Goal: Answer question/provide support: Share knowledge or assist other users

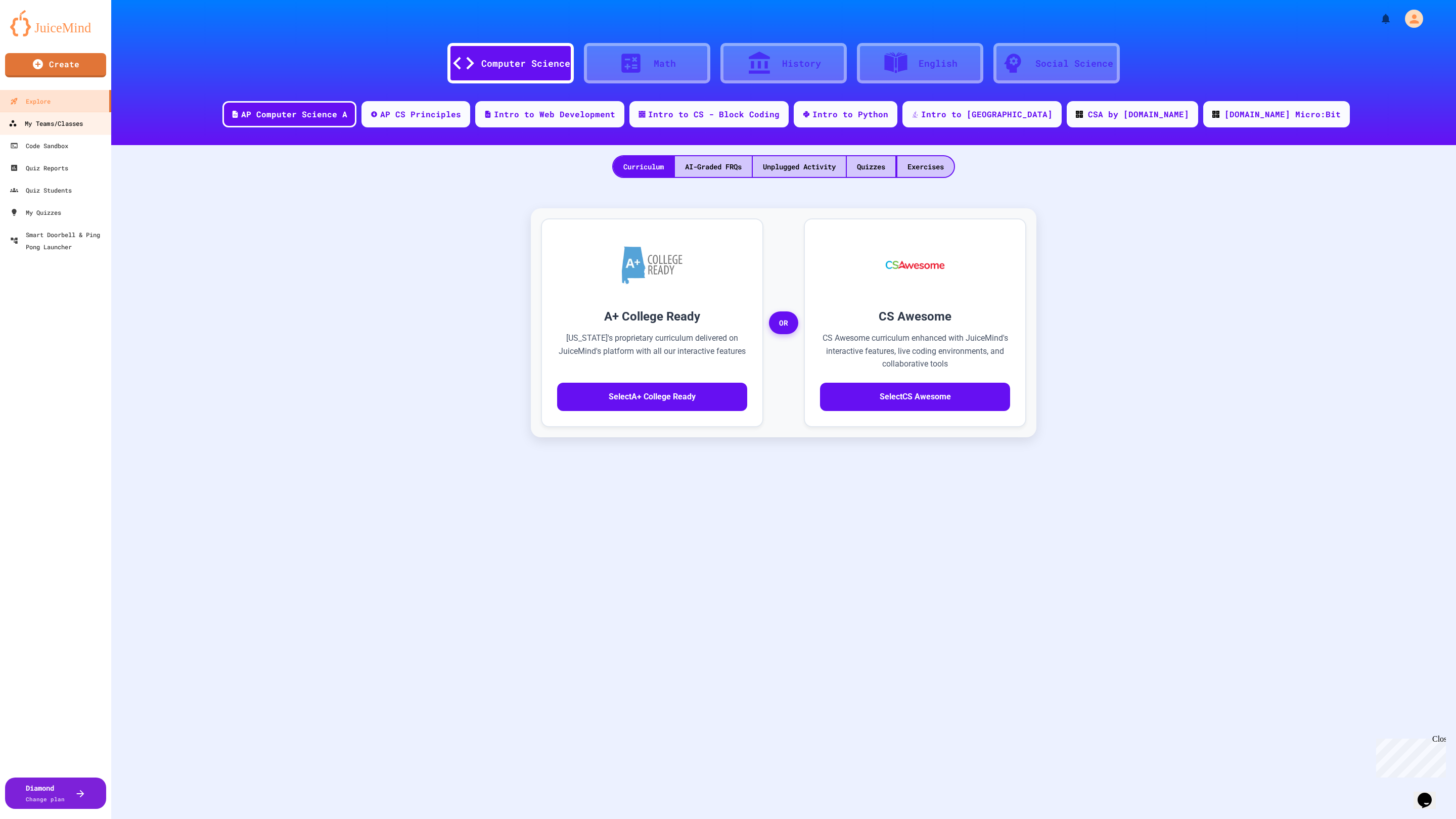
click at [35, 118] on div "My Teams/Classes" at bounding box center [45, 124] width 74 height 12
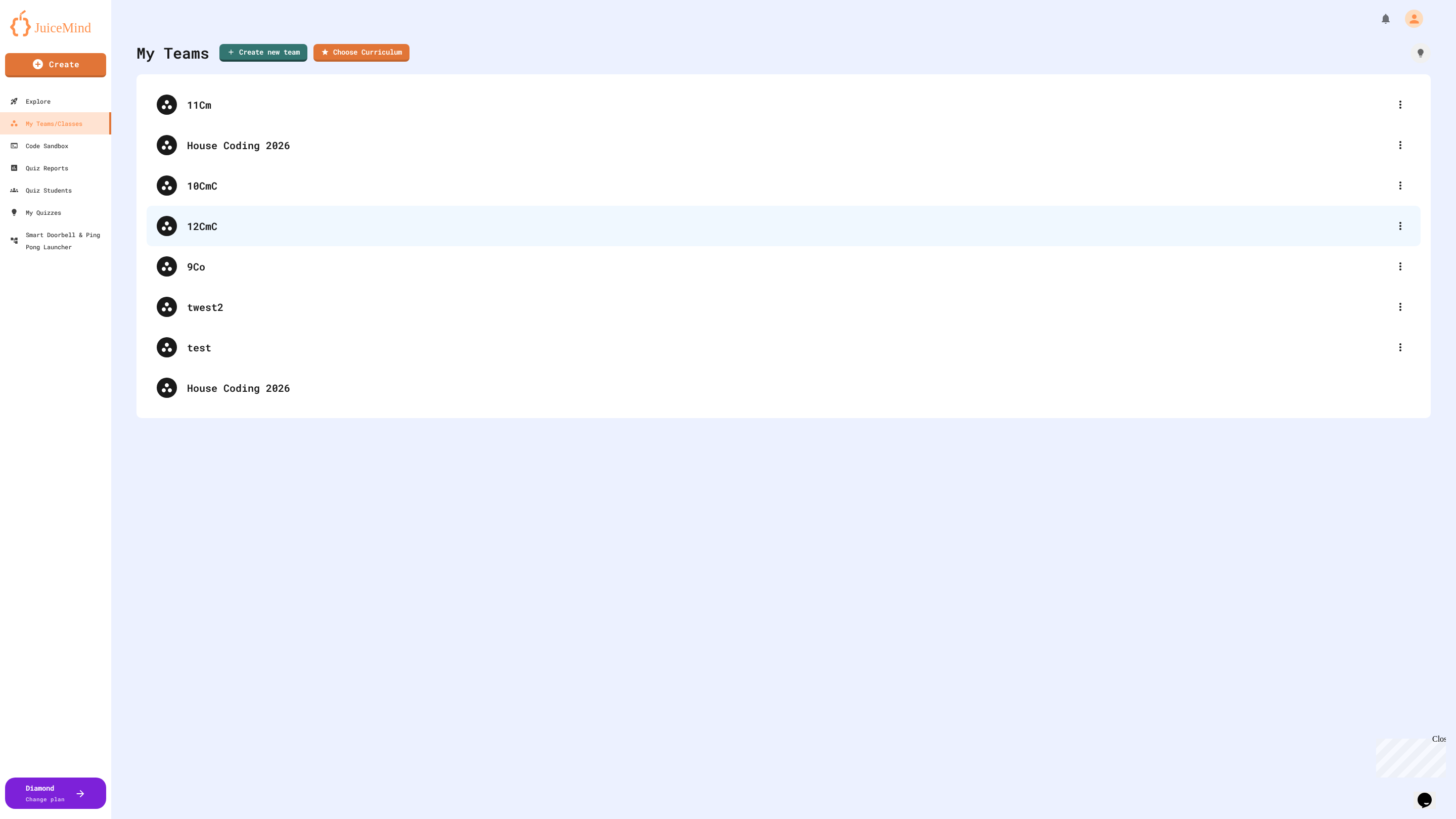
click at [220, 226] on div "12CmC" at bounding box center [788, 226] width 1203 height 15
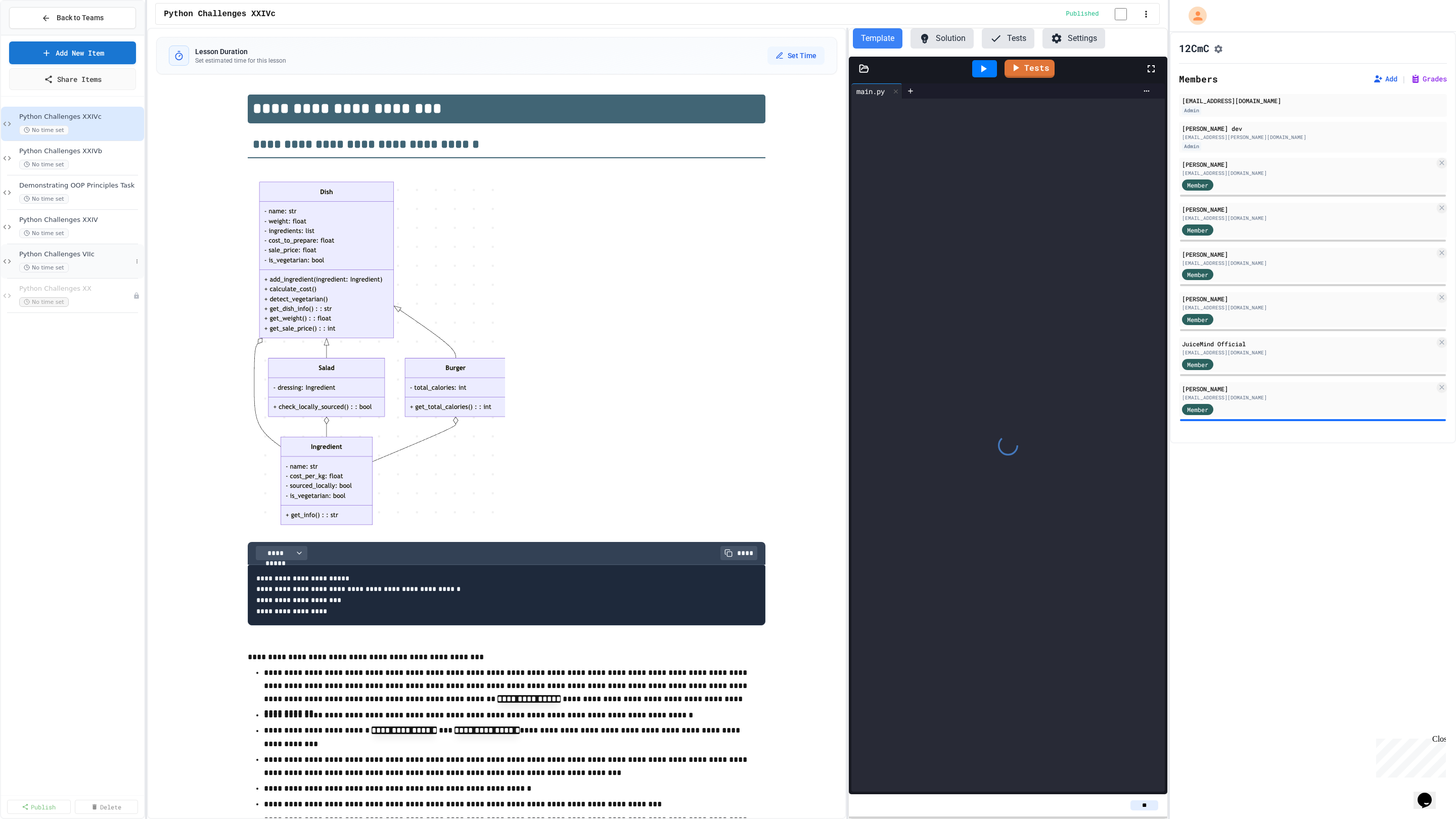
click at [90, 266] on div "No time set" at bounding box center [75, 267] width 112 height 10
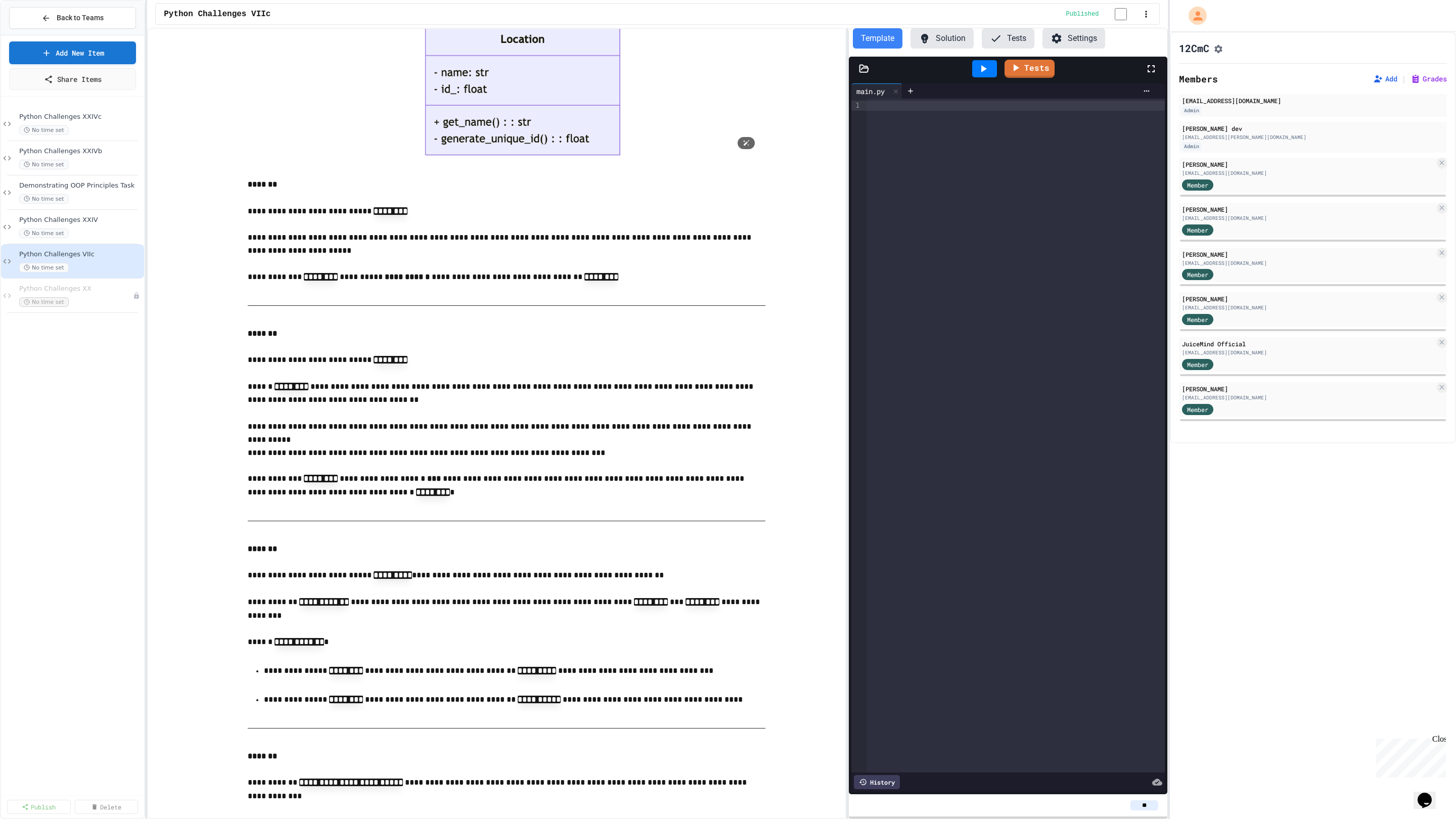
scroll to position [860, 0]
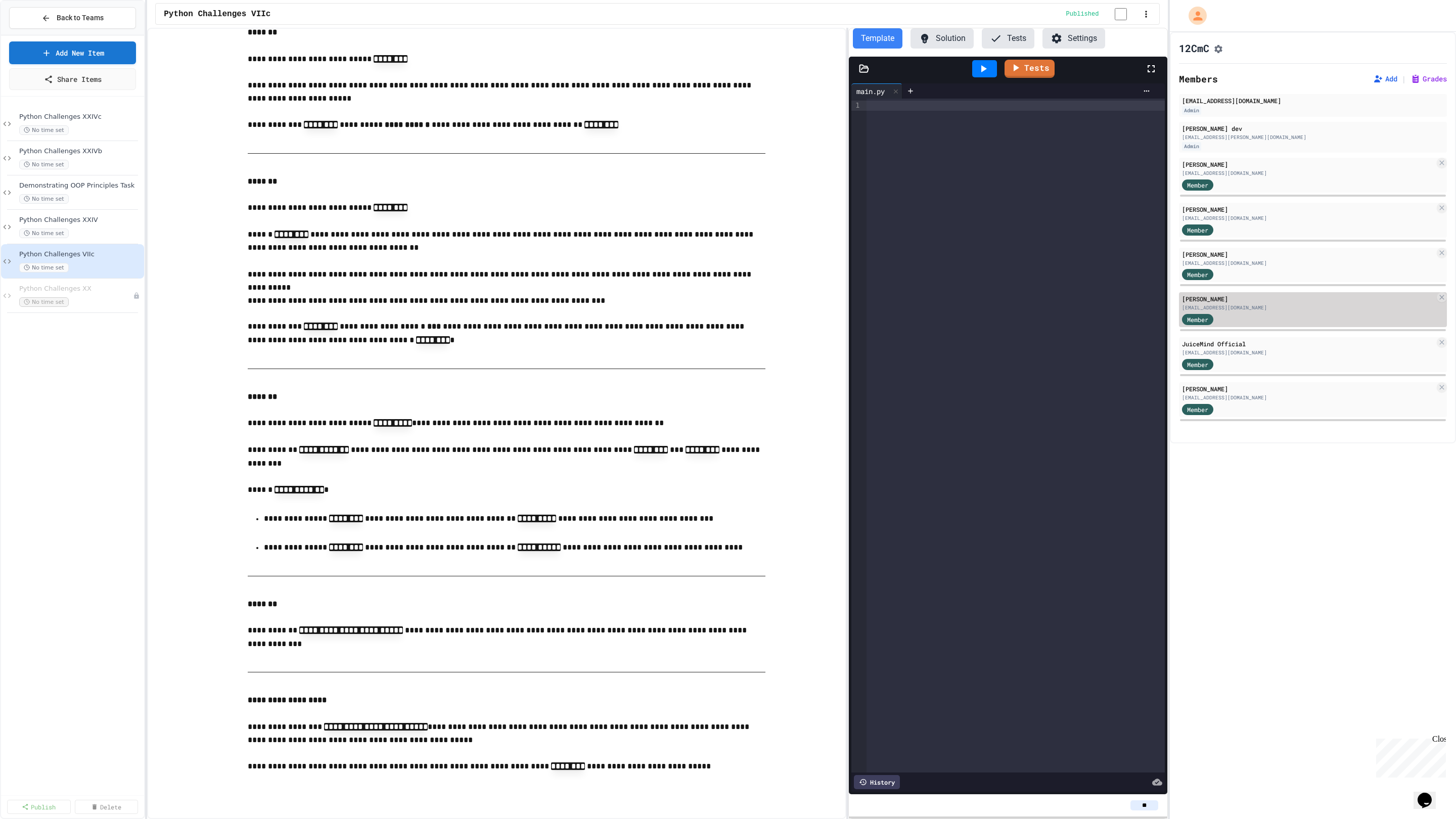
click at [1275, 311] on div "[EMAIL_ADDRESS][DOMAIN_NAME]" at bounding box center [1308, 307] width 253 height 7
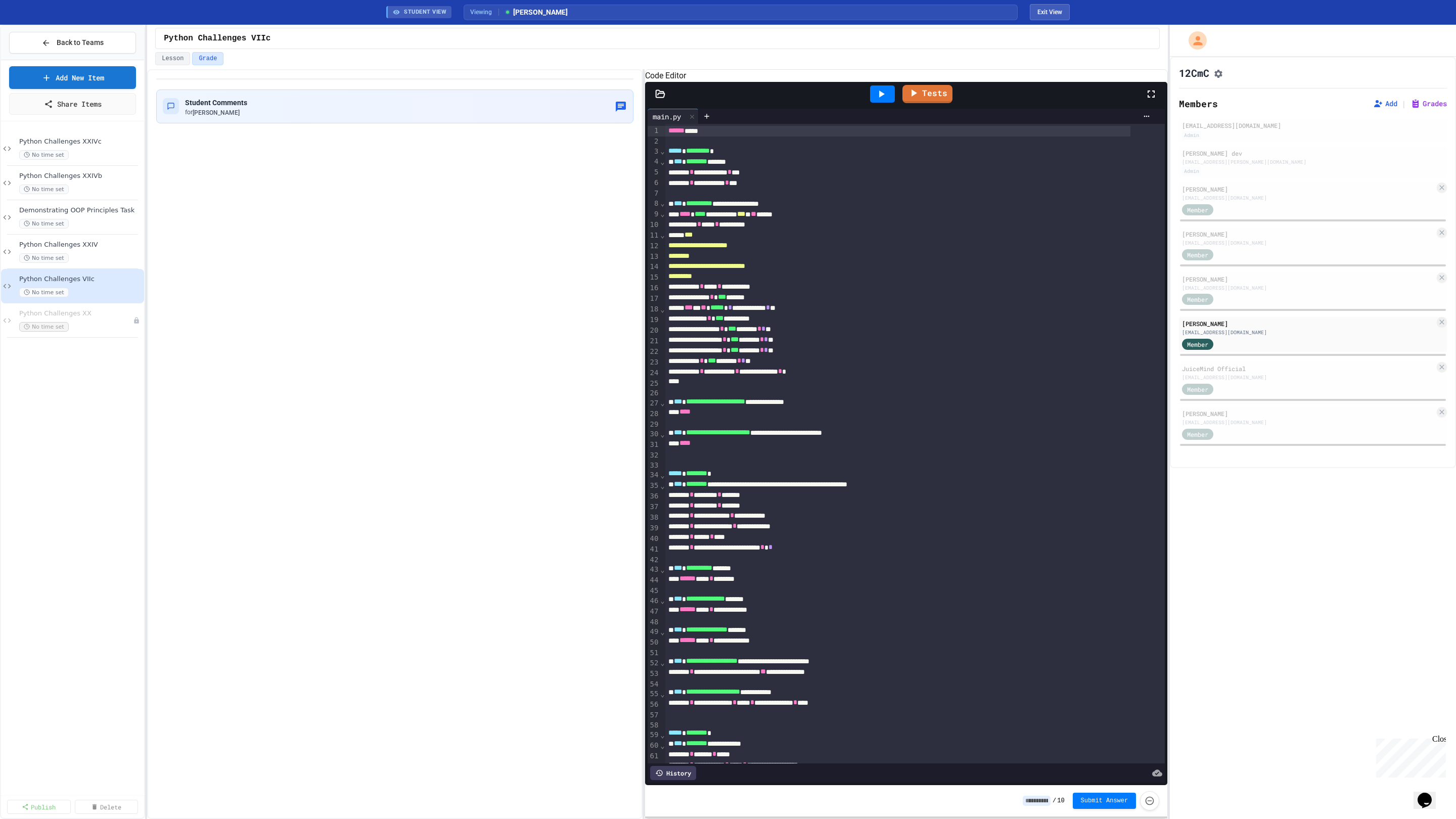
click at [638, 299] on div "**********" at bounding box center [657, 444] width 1021 height 749
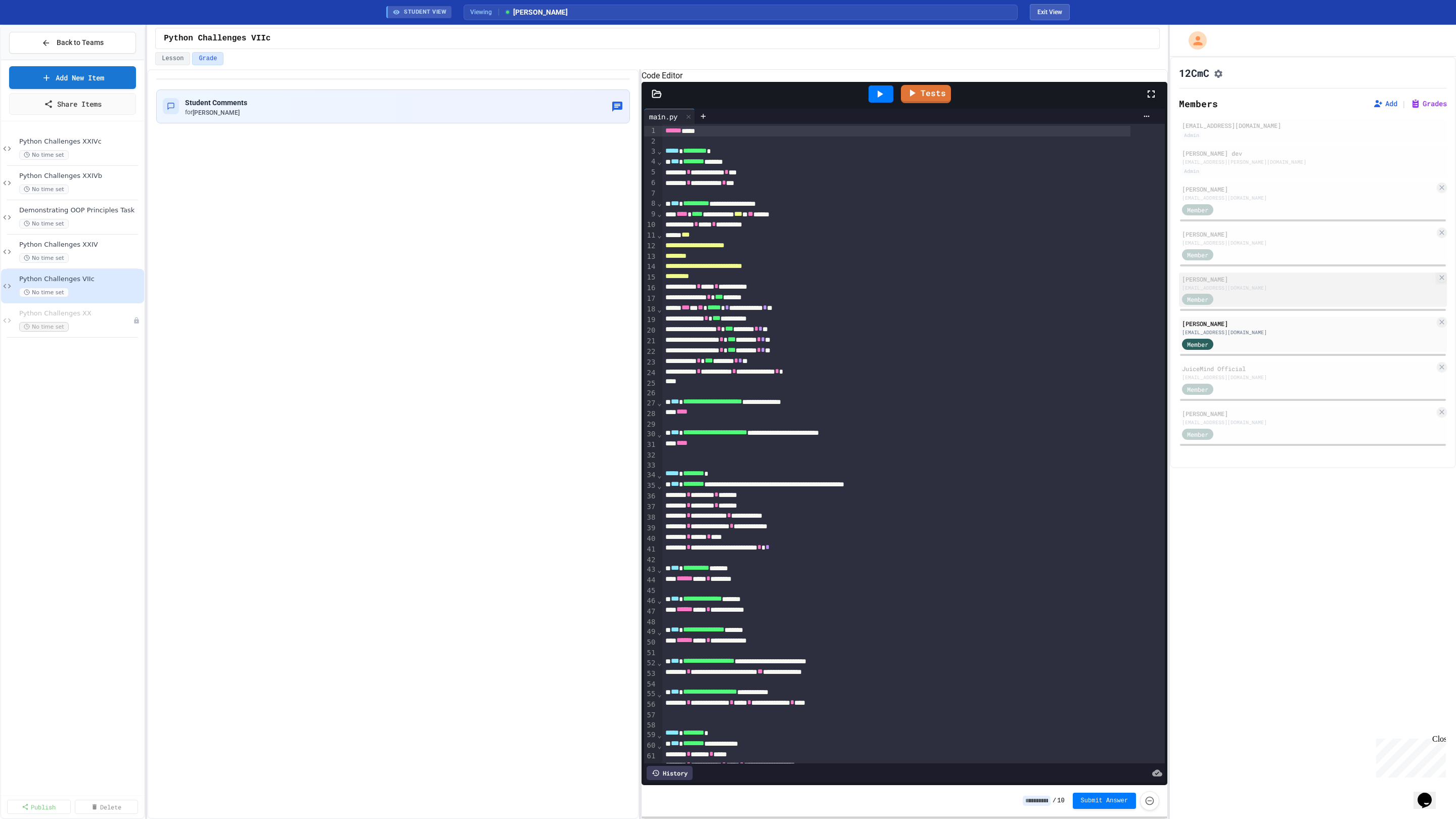
click at [1282, 292] on div "[EMAIL_ADDRESS][DOMAIN_NAME]" at bounding box center [1308, 288] width 253 height 7
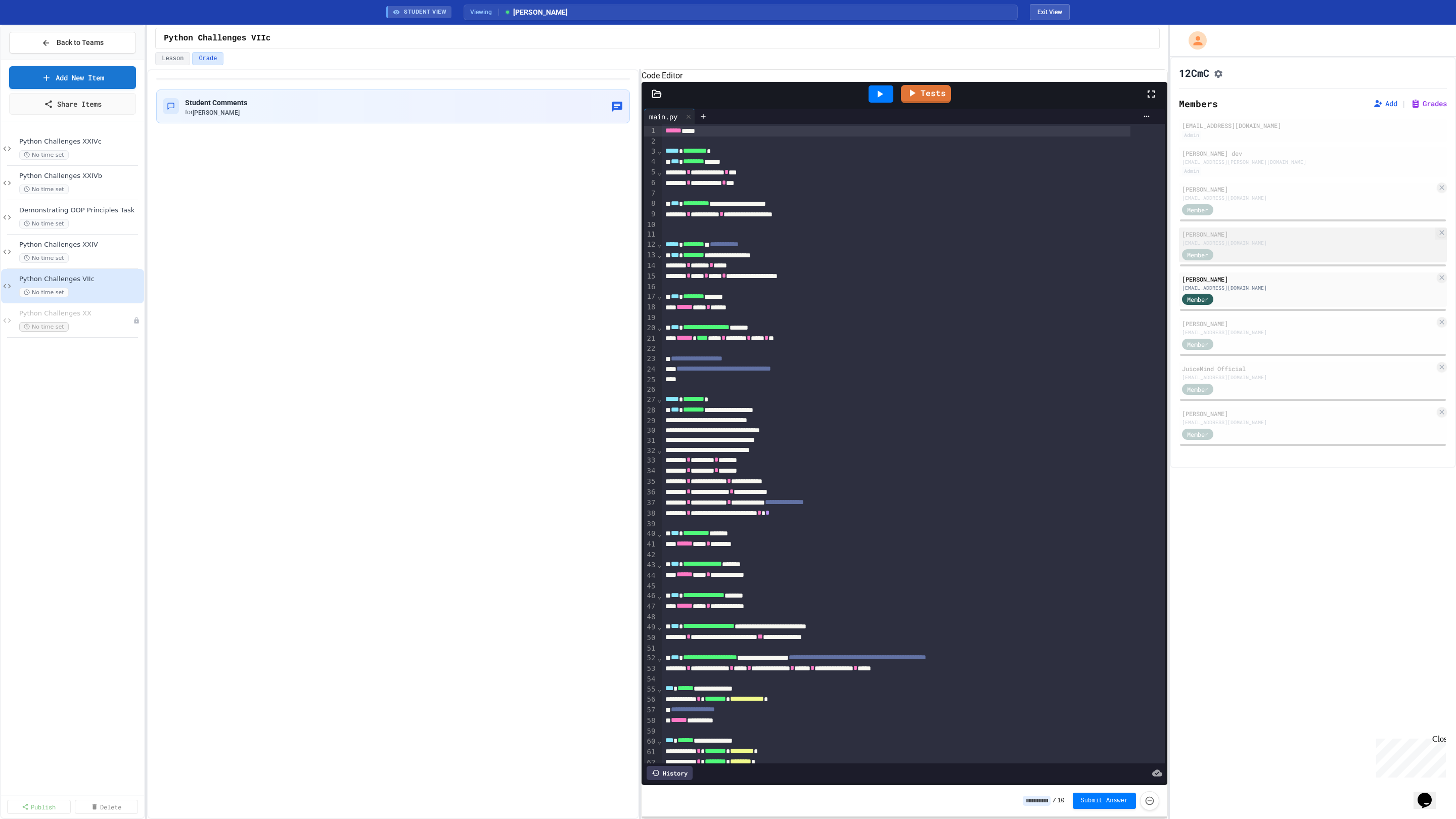
click at [1289, 239] on div "[PERSON_NAME]" at bounding box center [1308, 234] width 253 height 9
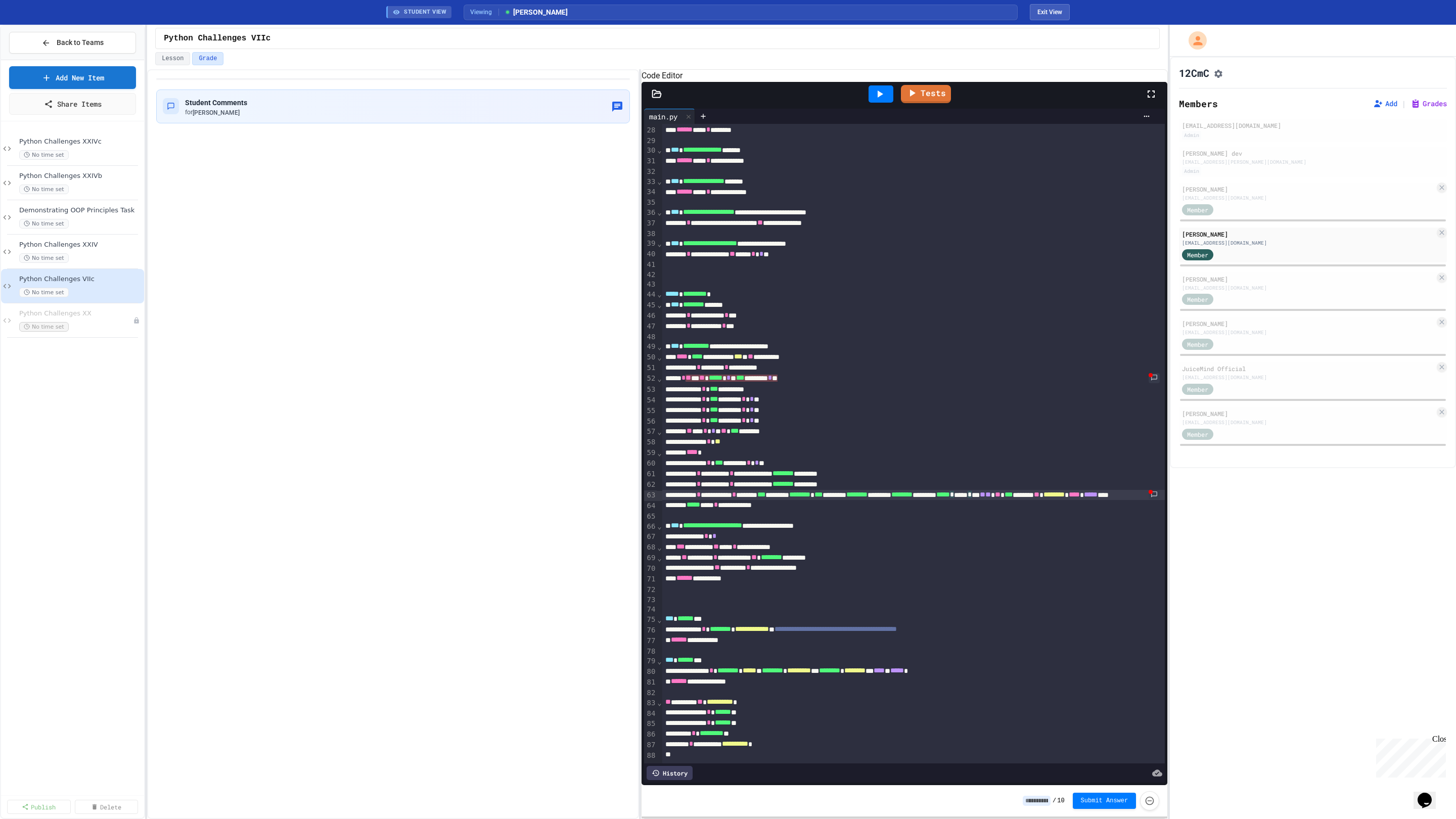
scroll to position [328, 0]
click at [892, 542] on div "**********" at bounding box center [1007, 547] width 690 height 11
click at [915, 479] on div "**********" at bounding box center [1007, 484] width 690 height 11
click at [977, 500] on div "**********" at bounding box center [1007, 505] width 690 height 11
click at [868, 491] on span "********" at bounding box center [857, 495] width 21 height 7
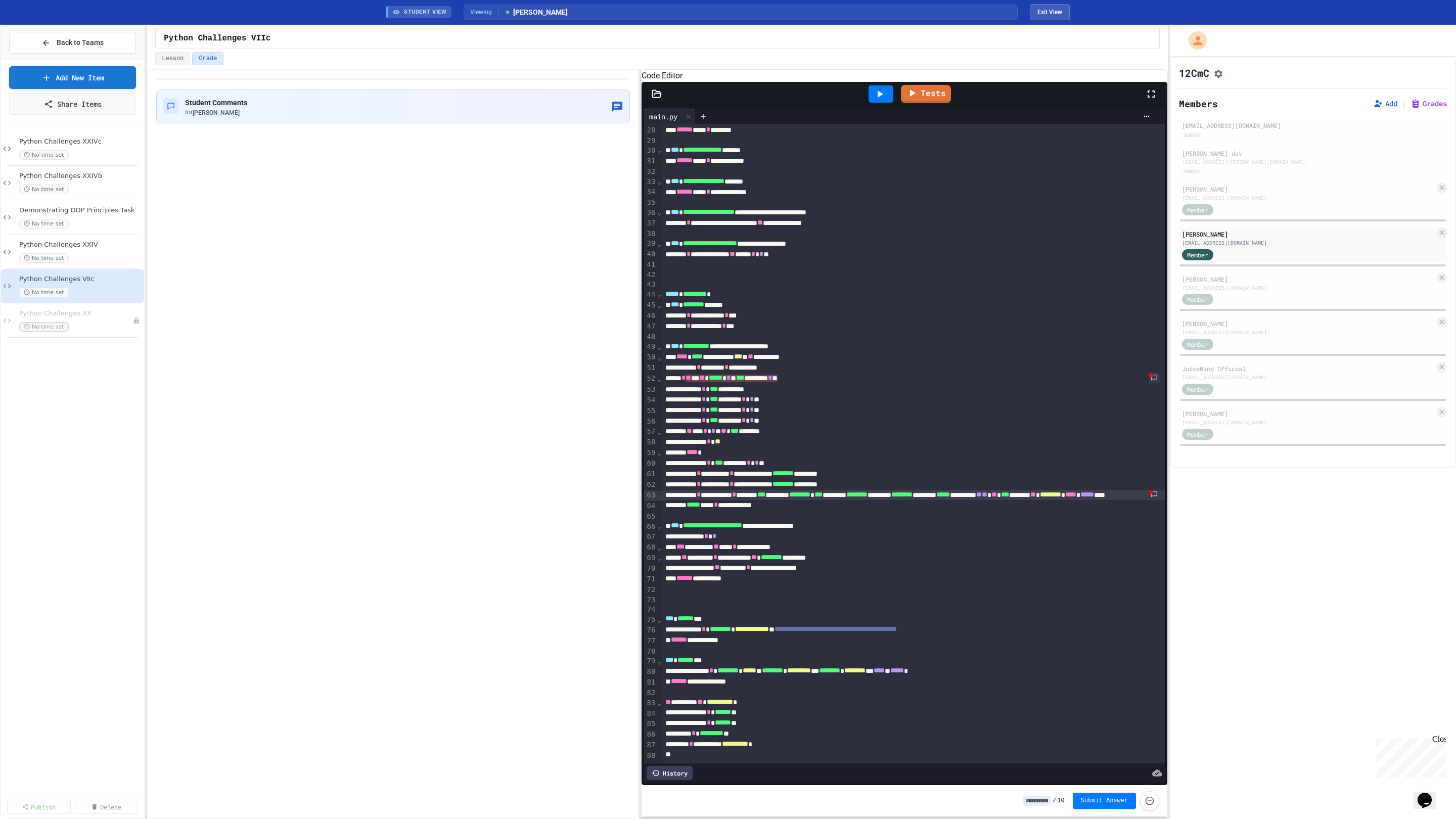
click at [912, 491] on span "********" at bounding box center [902, 495] width 21 height 7
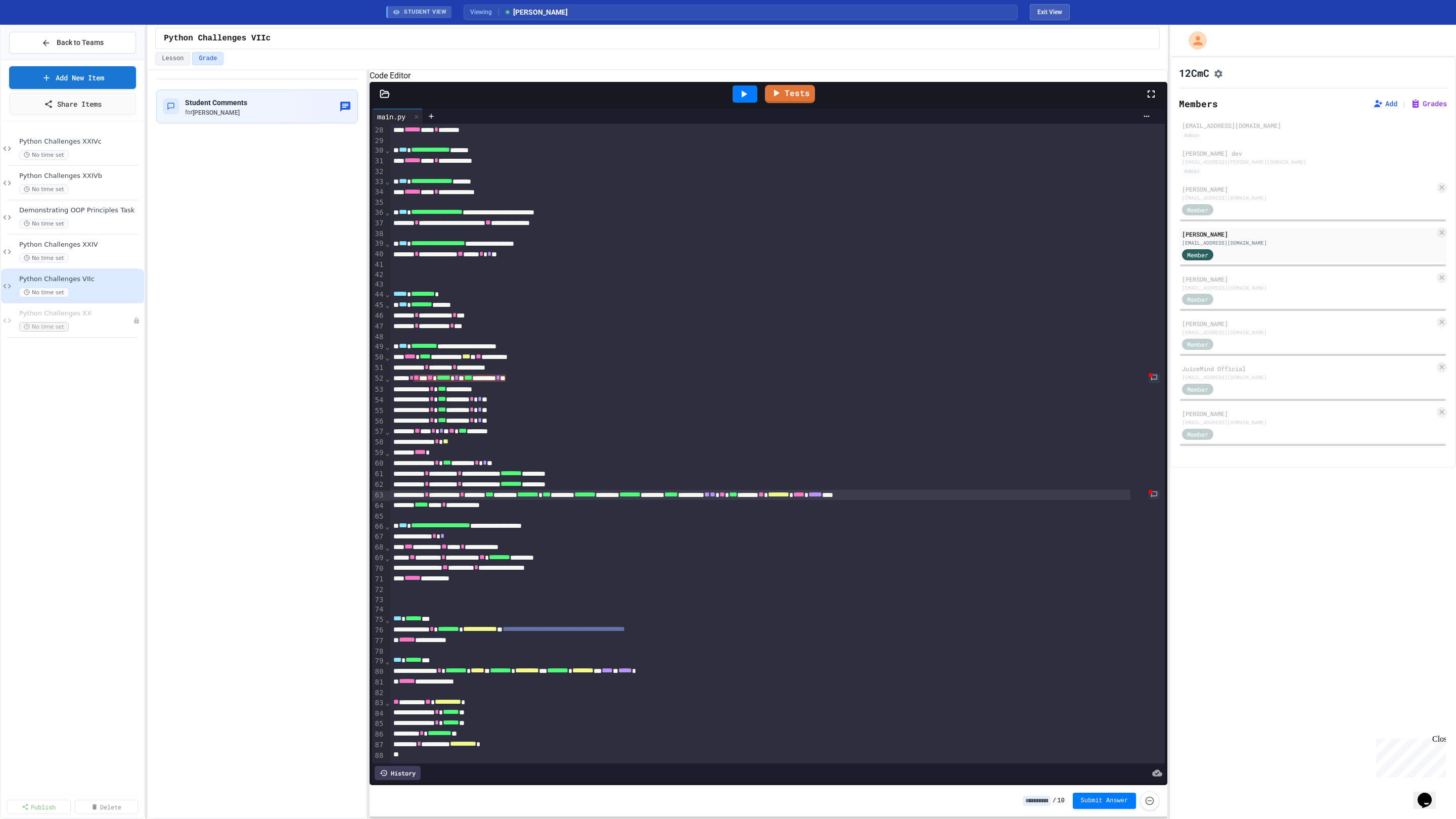
scroll to position [317, 0]
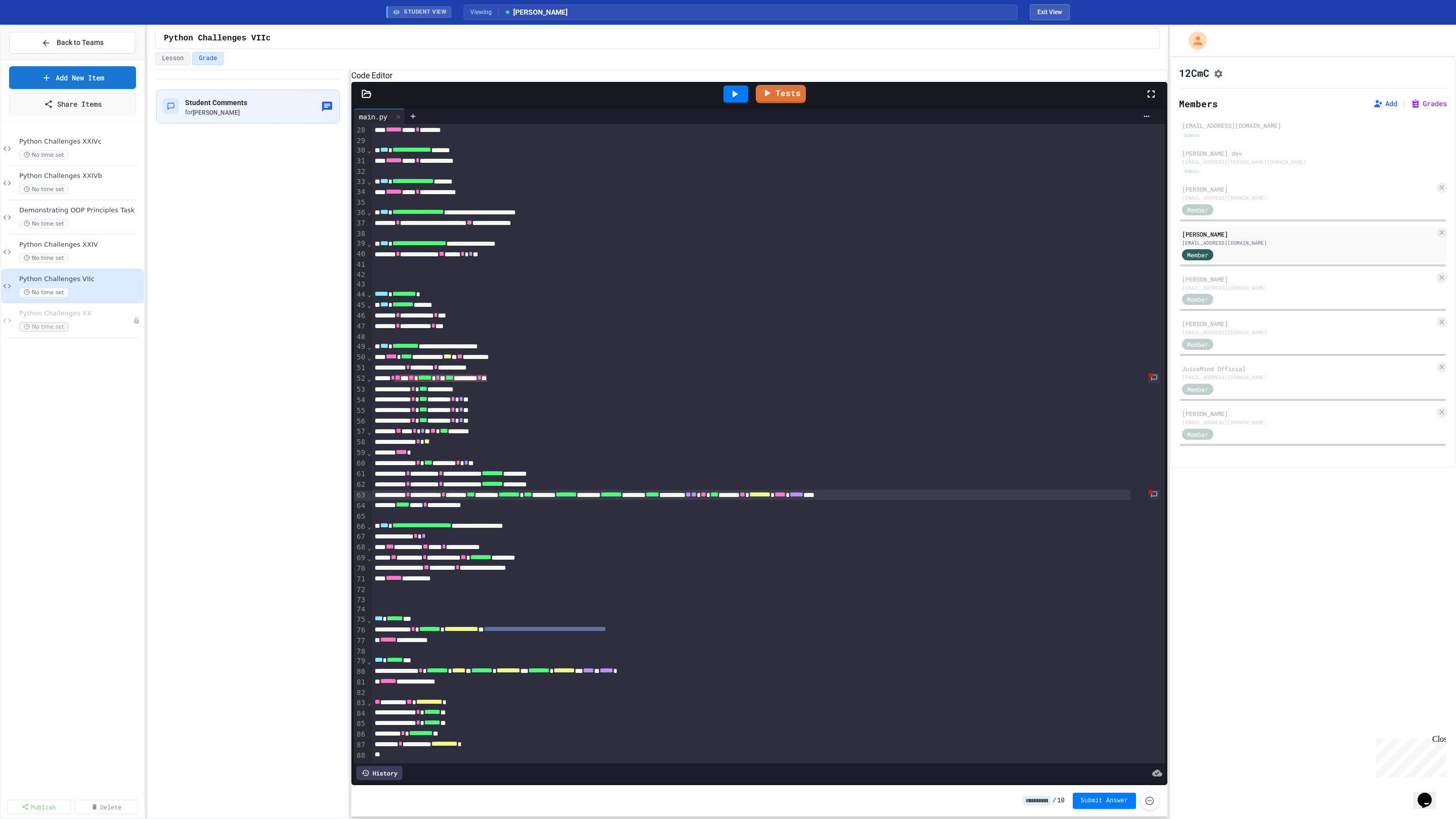
click at [351, 434] on div "**********" at bounding box center [657, 444] width 1021 height 749
click at [794, 645] on div at bounding box center [768, 651] width 793 height 10
click at [62, 37] on span "Back to Teams" at bounding box center [80, 42] width 47 height 11
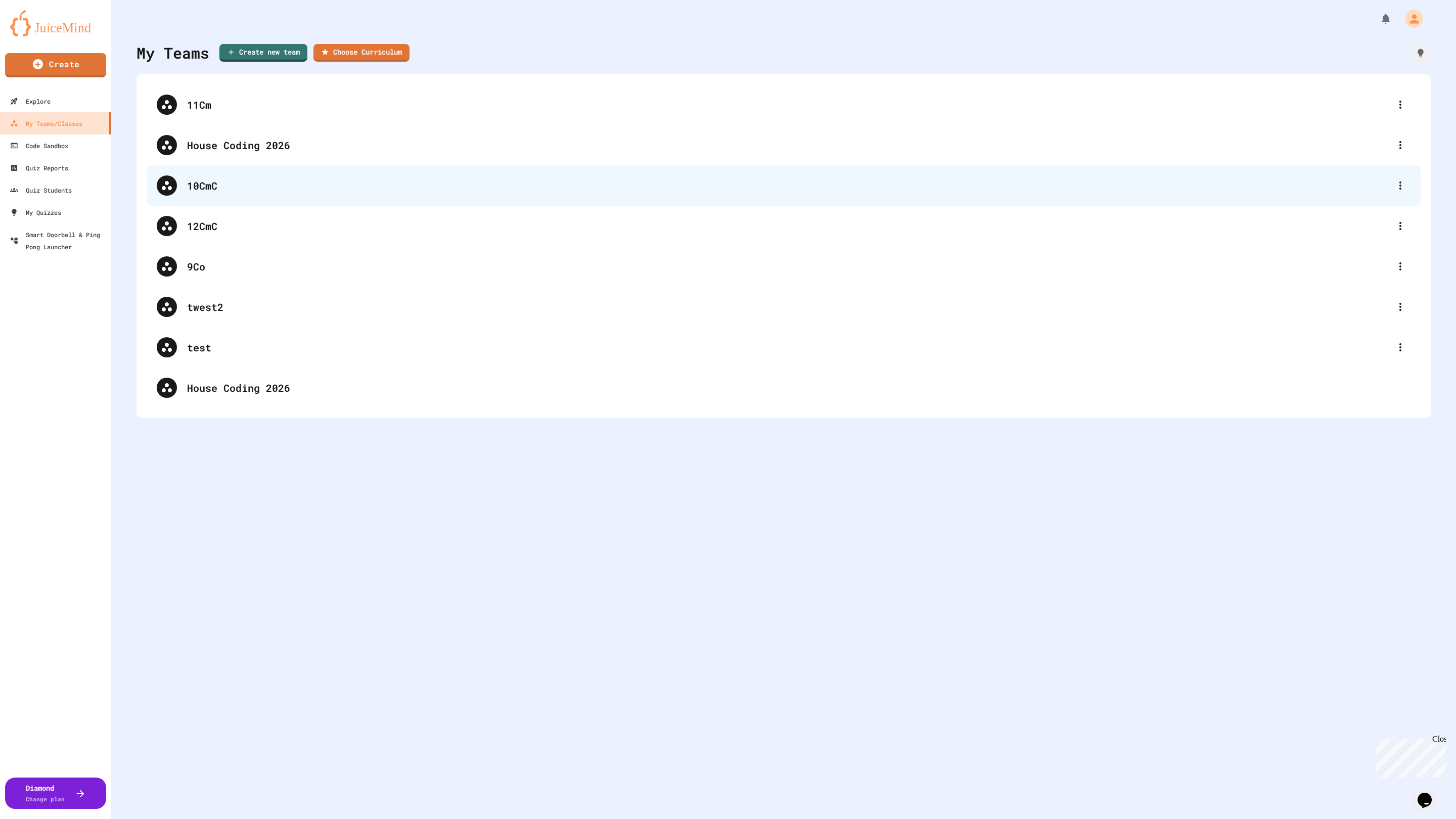
click at [209, 169] on div "10CmC" at bounding box center [783, 185] width 1274 height 41
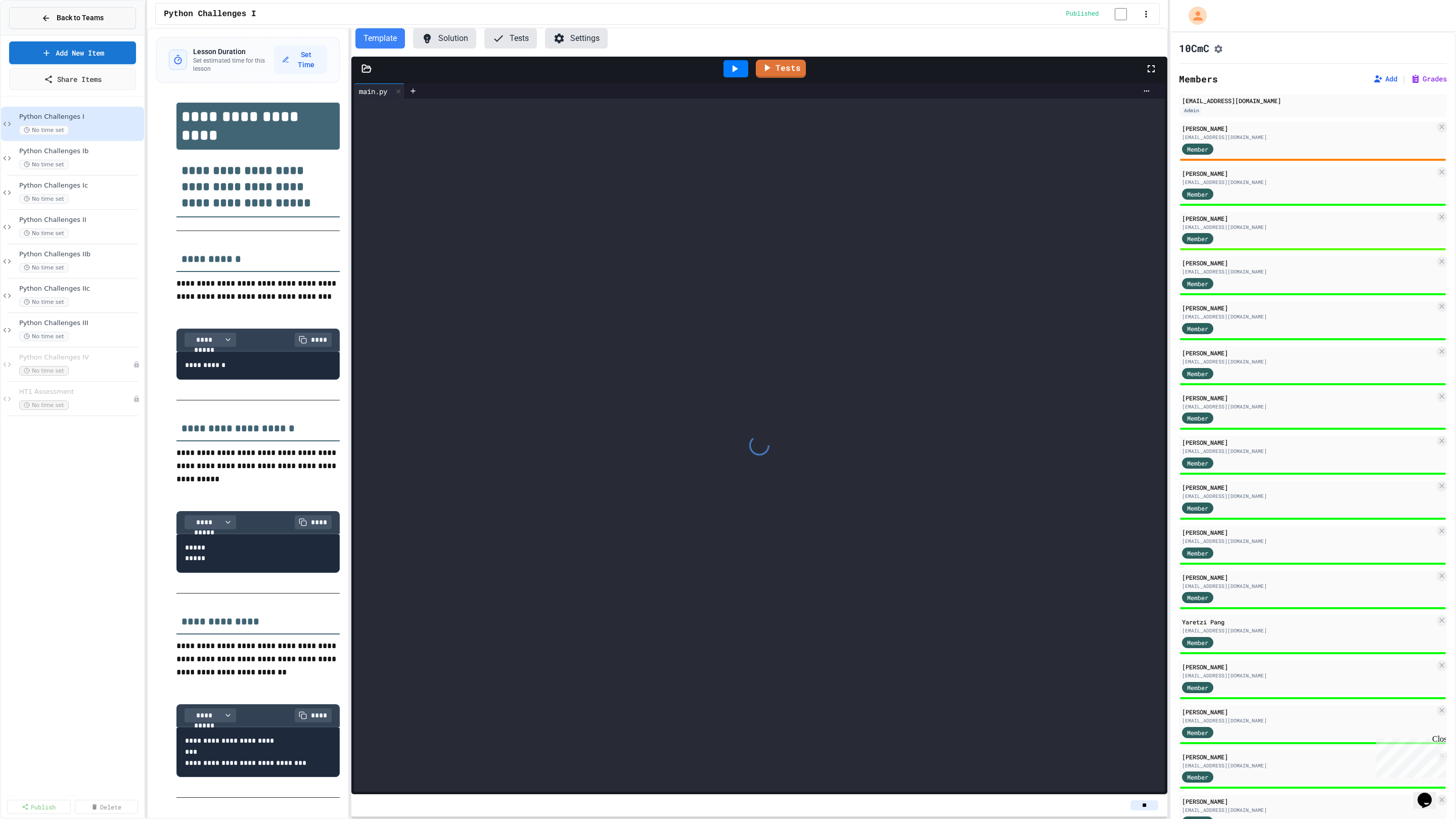
click at [75, 22] on span "Back to Teams" at bounding box center [80, 18] width 47 height 11
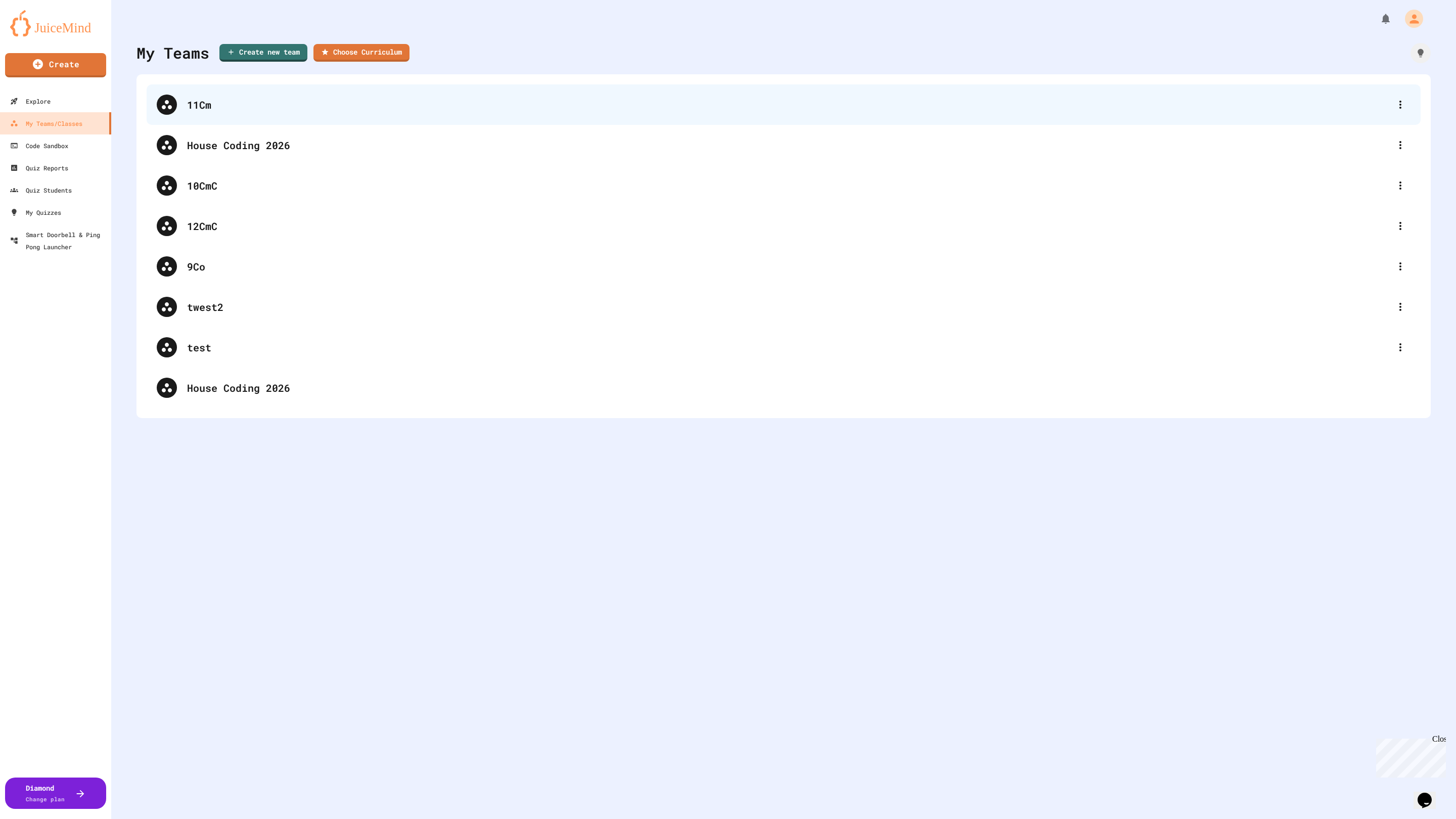
click at [206, 110] on div "11Cm" at bounding box center [788, 105] width 1203 height 15
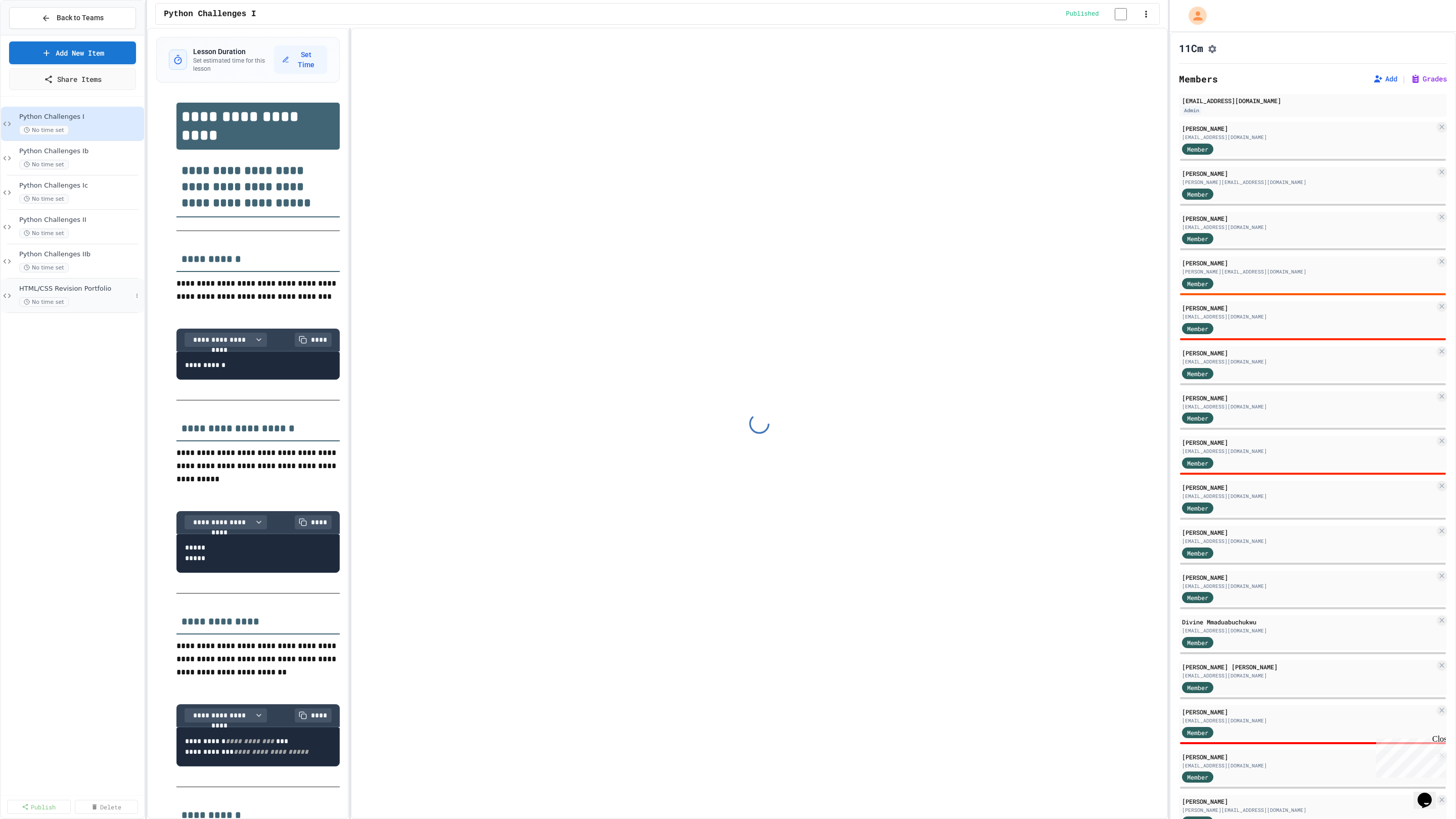
click at [94, 305] on div "No time set" at bounding box center [75, 302] width 112 height 10
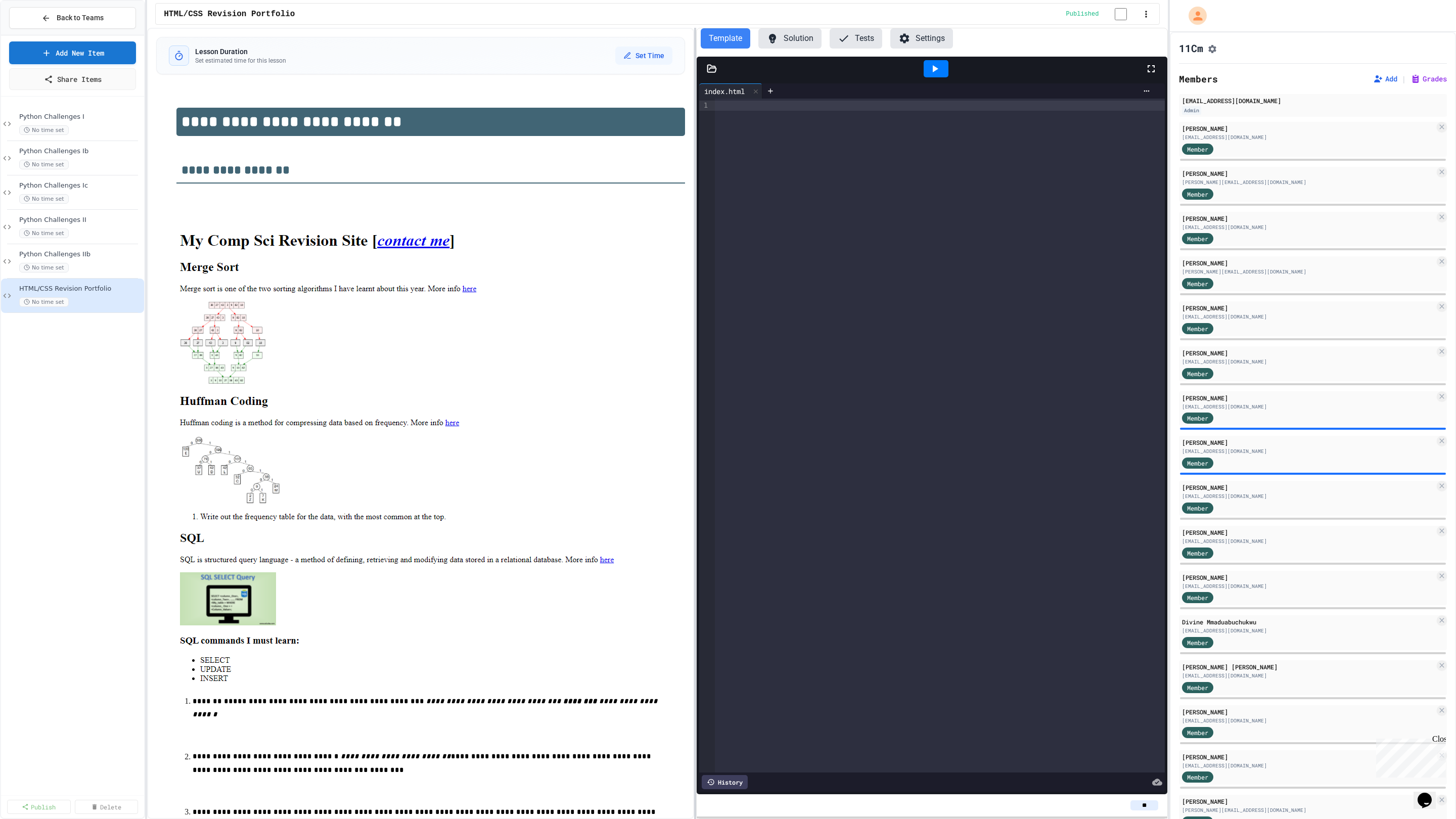
click at [694, 230] on div at bounding box center [695, 423] width 2 height 791
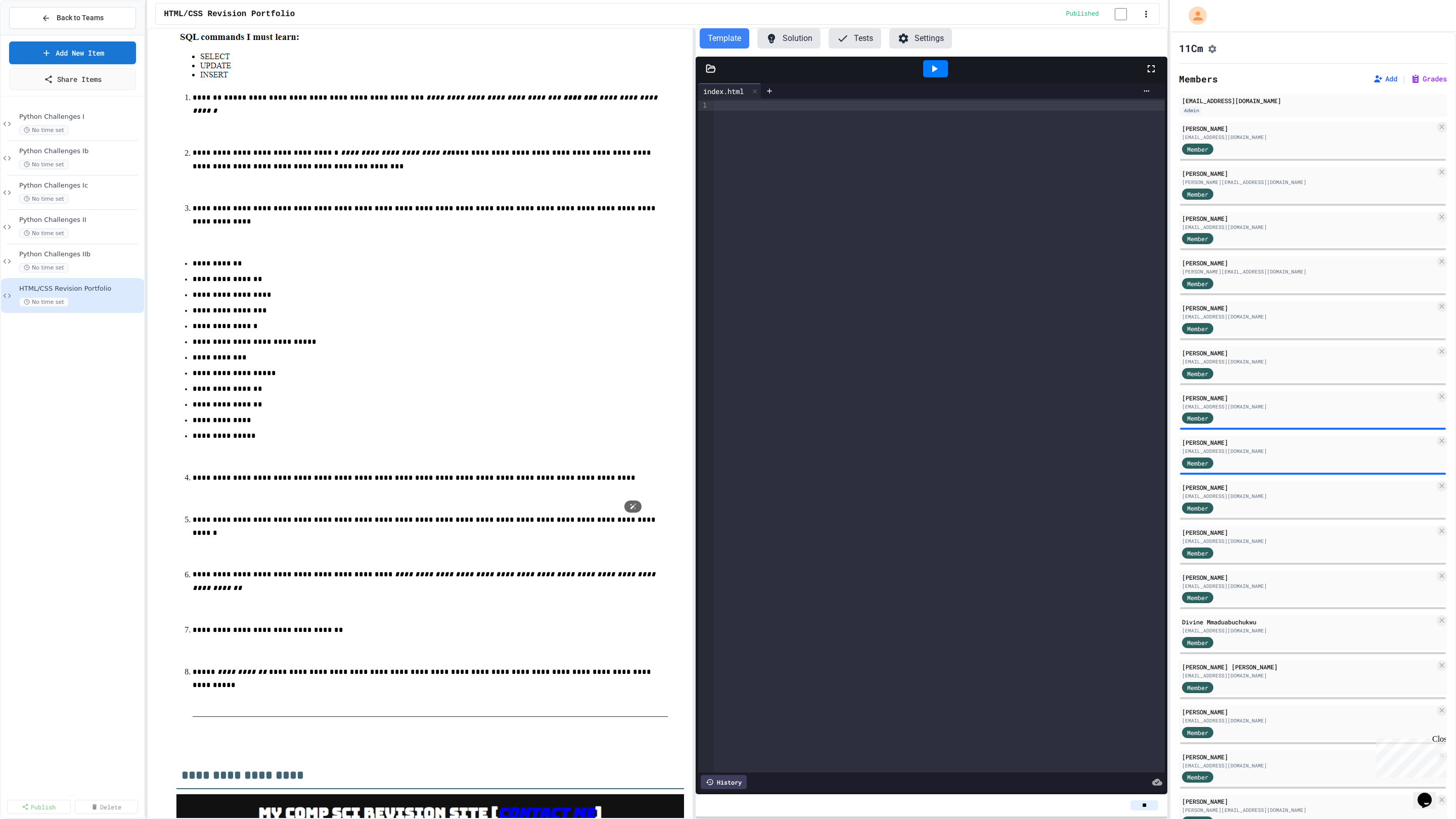
scroll to position [673, 0]
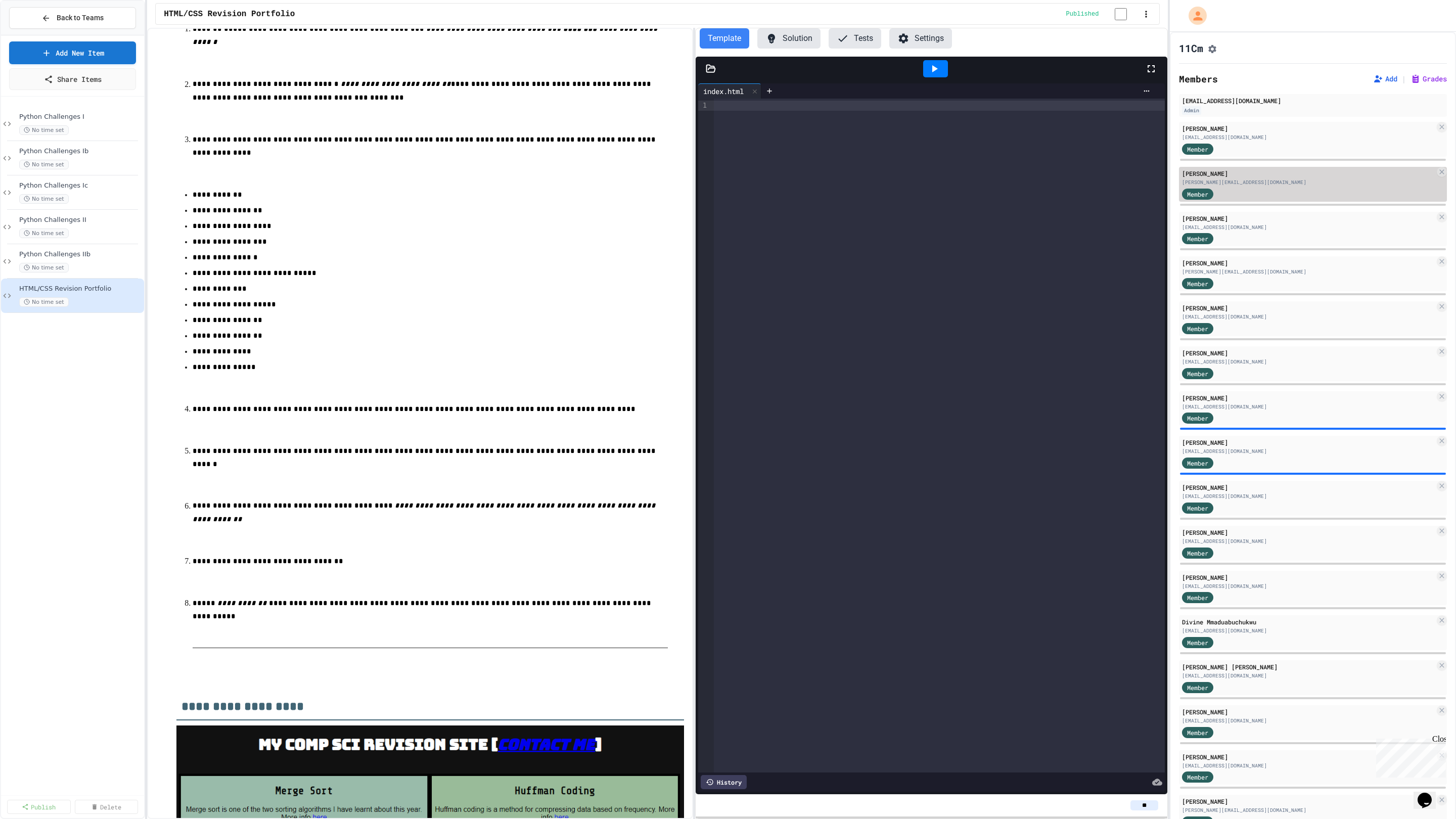
click at [1243, 177] on div "[PERSON_NAME]" at bounding box center [1308, 174] width 253 height 9
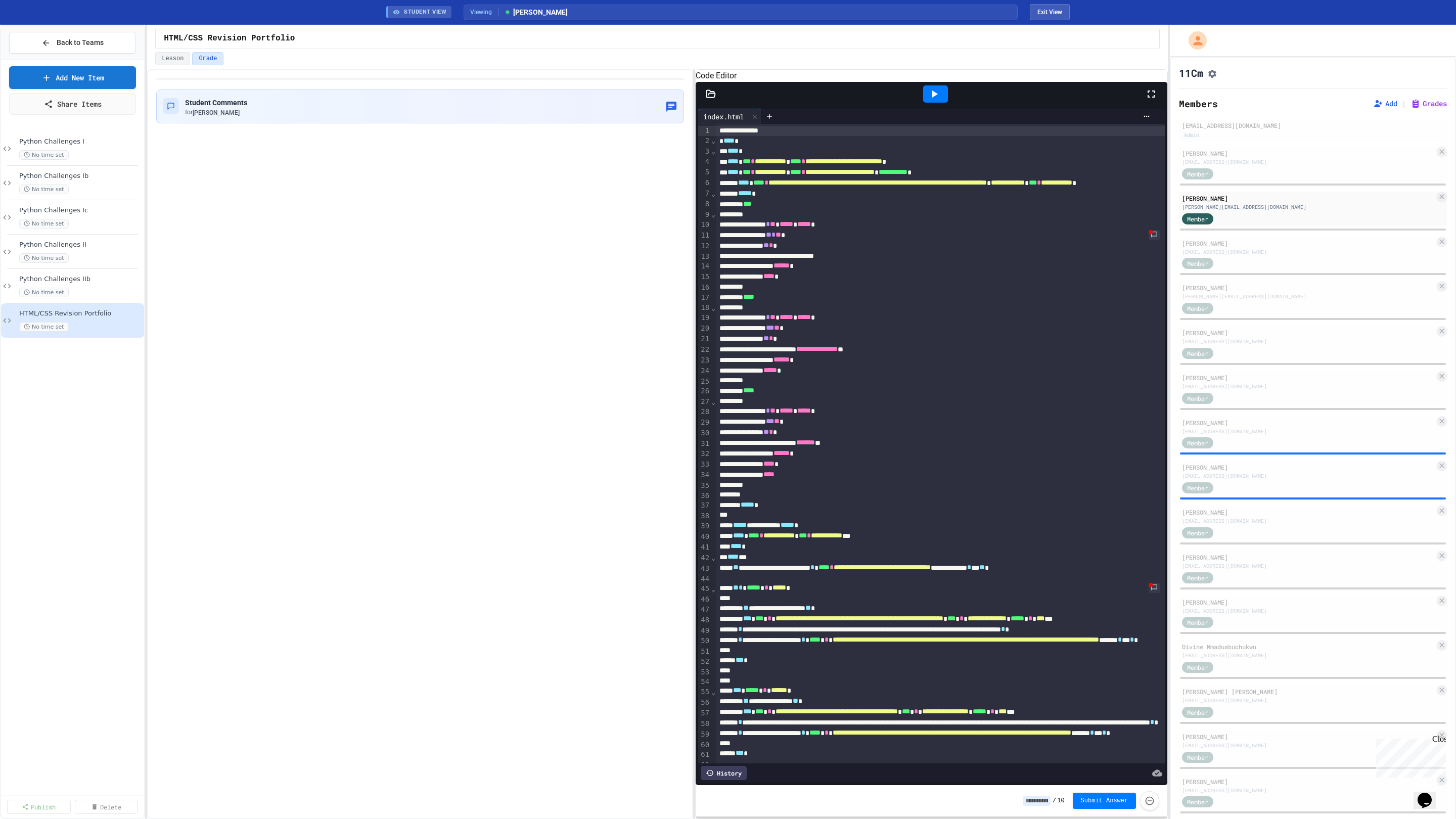
click at [714, 99] on icon at bounding box center [711, 94] width 10 height 10
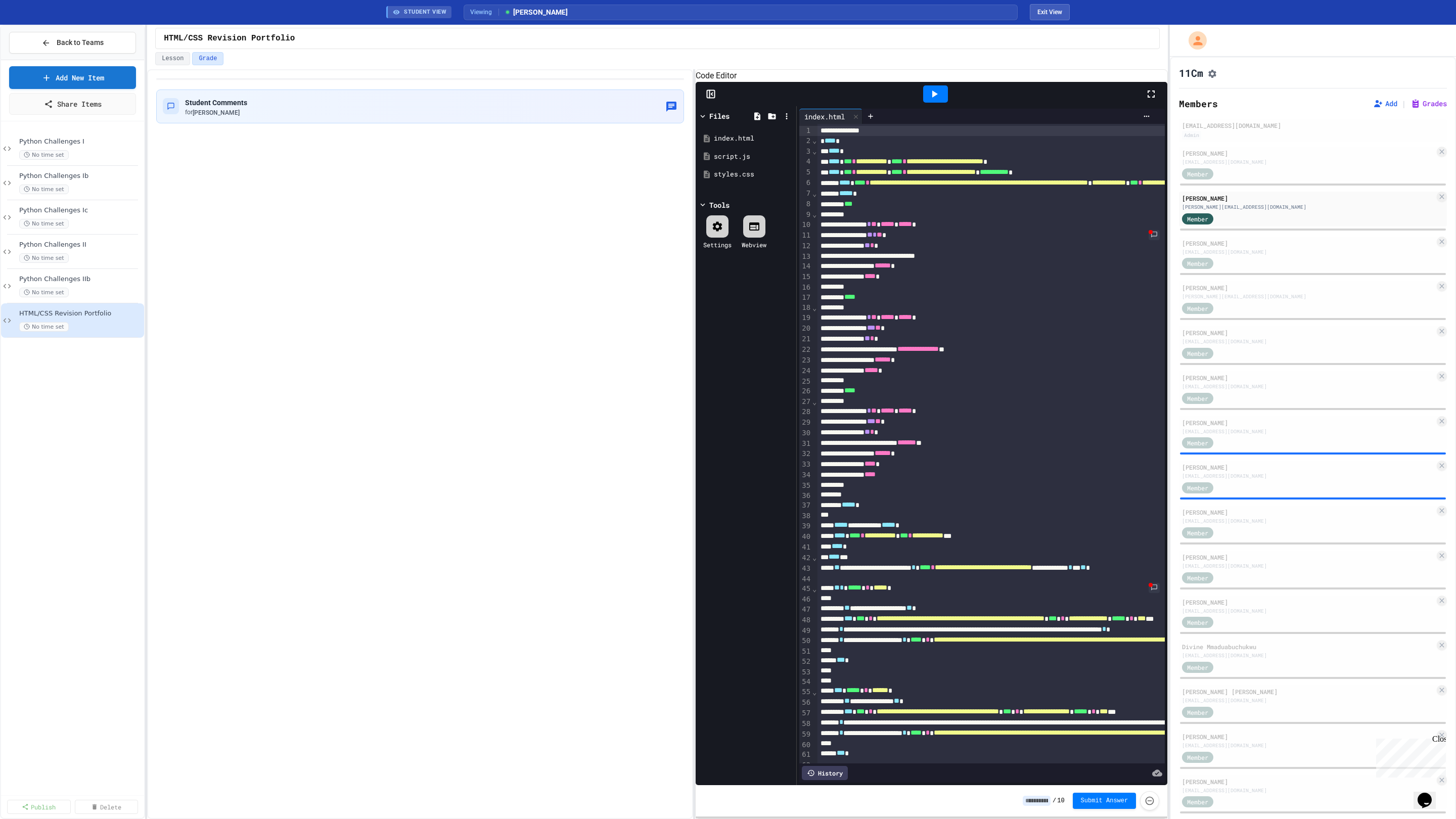
click at [714, 99] on icon at bounding box center [711, 94] width 10 height 10
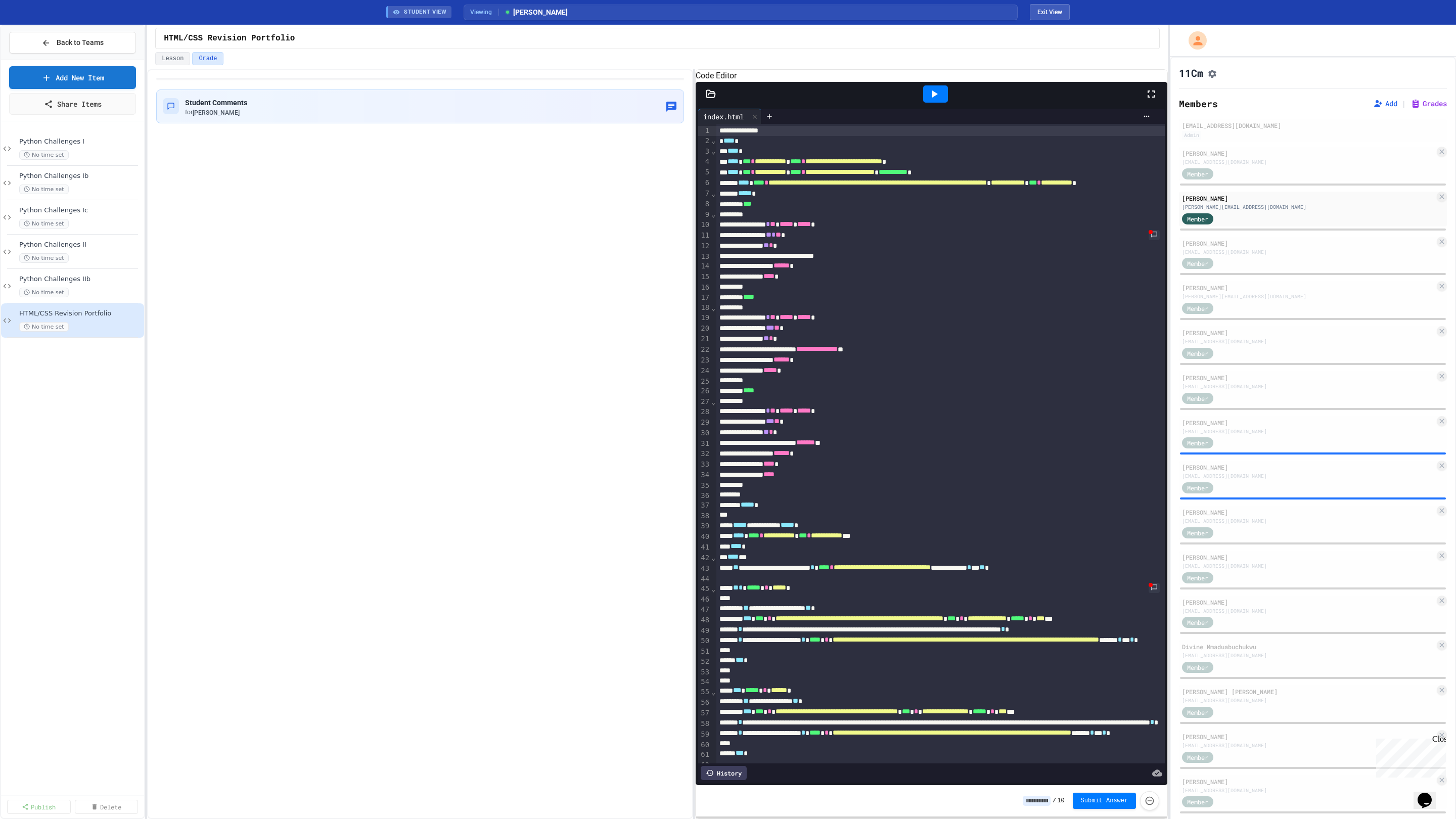
click at [933, 98] on icon at bounding box center [935, 94] width 6 height 7
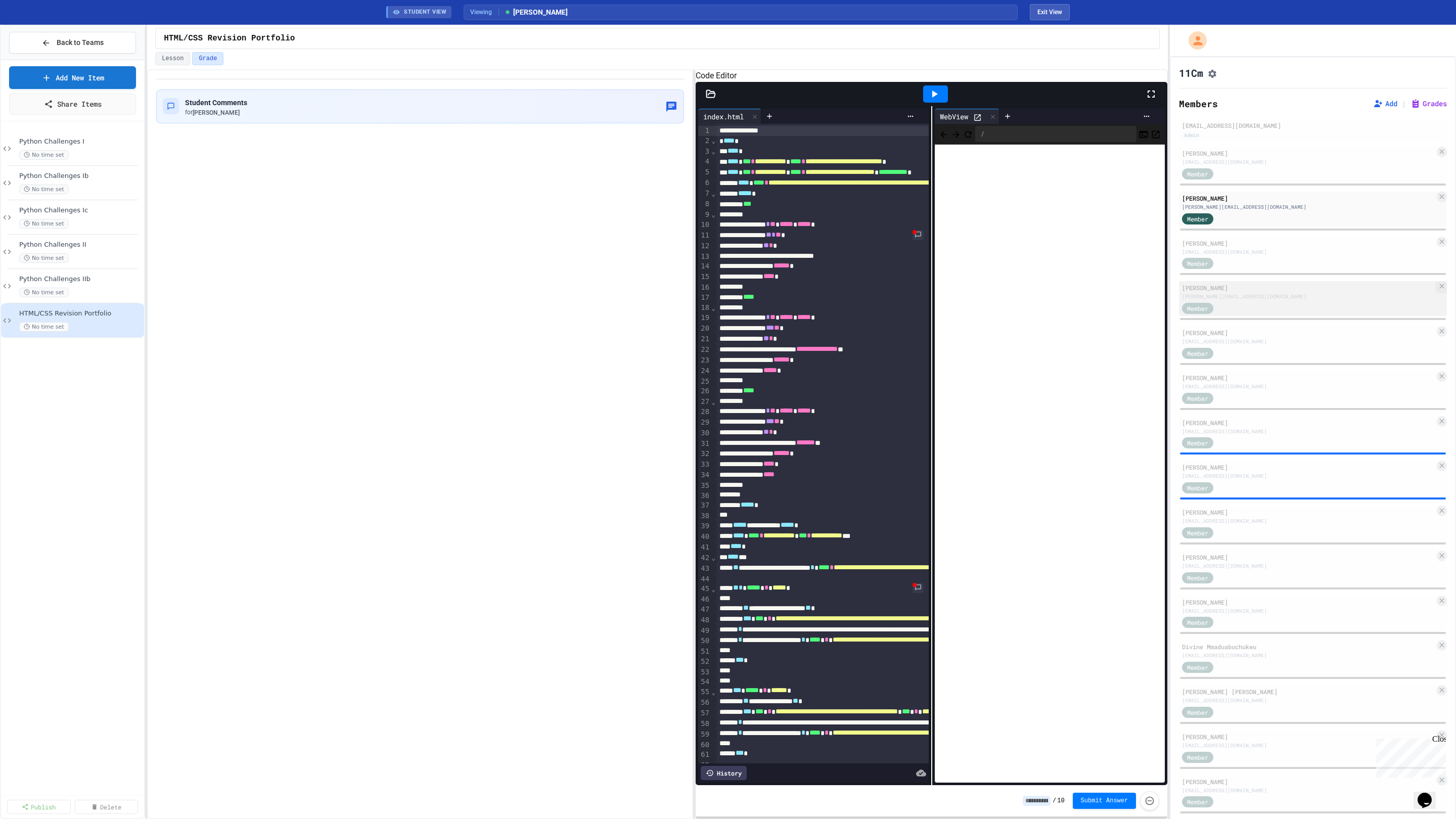
click at [1258, 300] on div "[PERSON_NAME][EMAIL_ADDRESS][DOMAIN_NAME]" at bounding box center [1308, 296] width 253 height 7
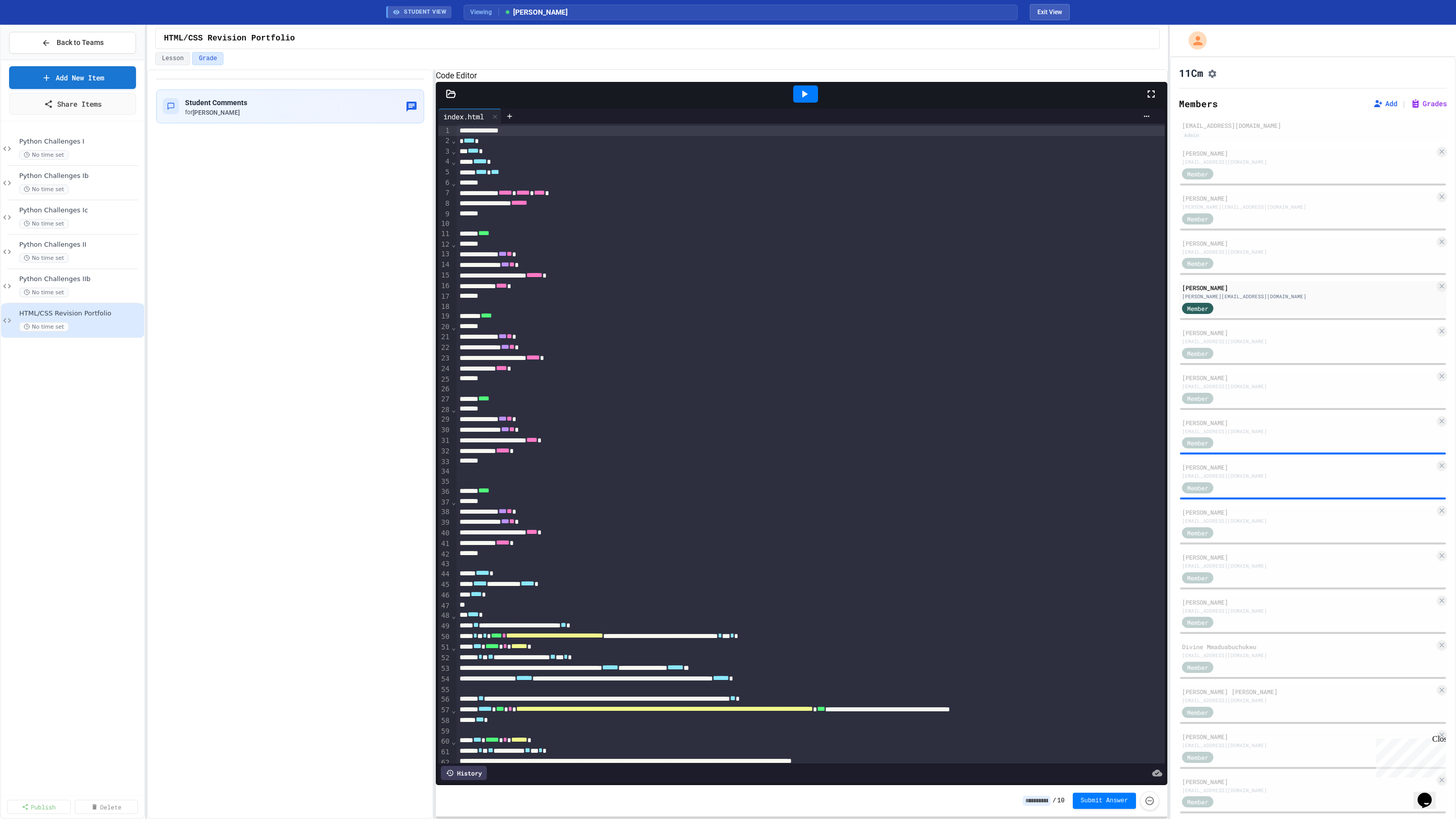
click at [437, 268] on div "**********" at bounding box center [657, 444] width 1021 height 749
click at [812, 103] on div at bounding box center [805, 94] width 25 height 17
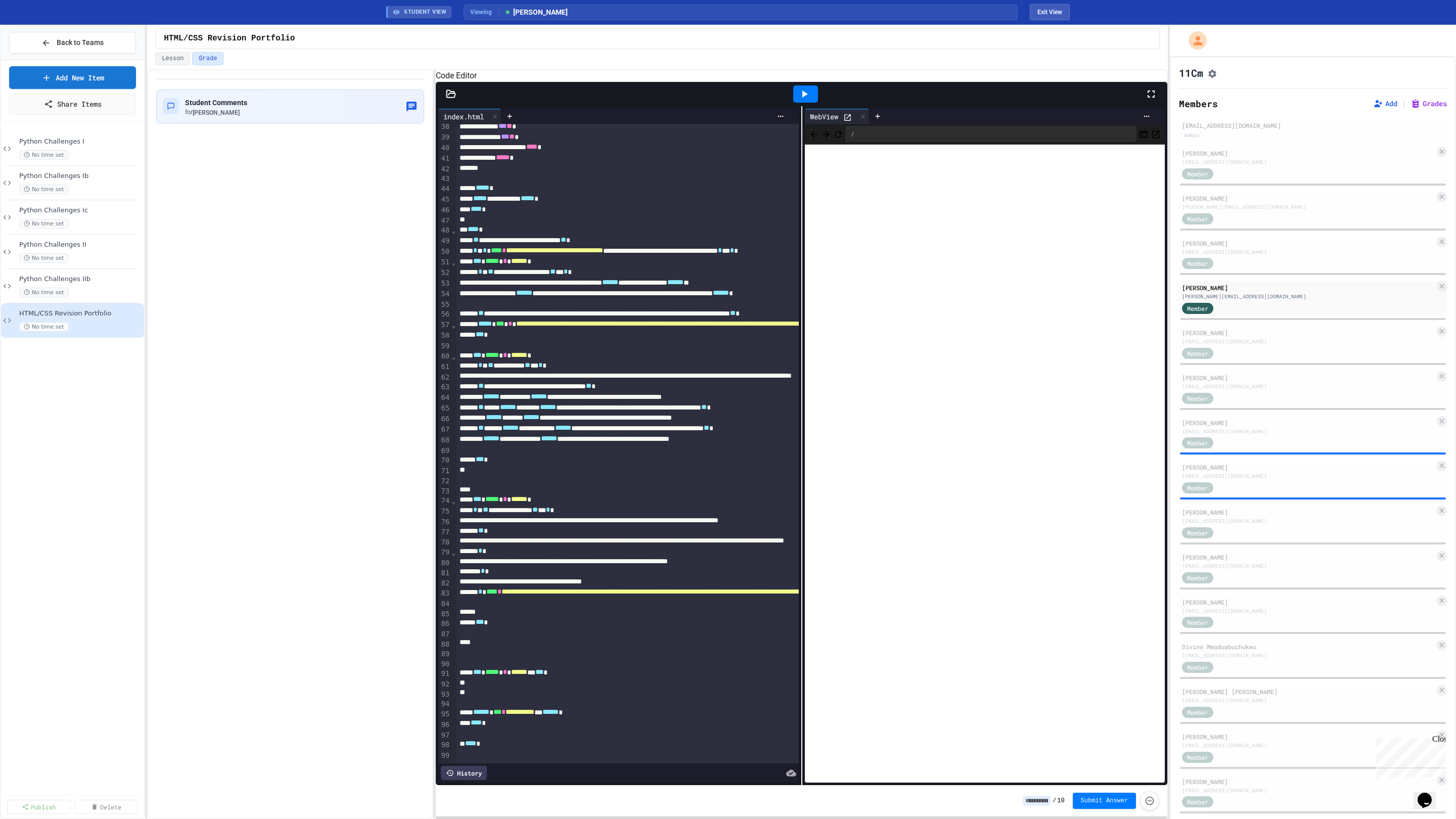
scroll to position [434, 0]
click at [493, 392] on div "**********" at bounding box center [861, 397] width 809 height 11
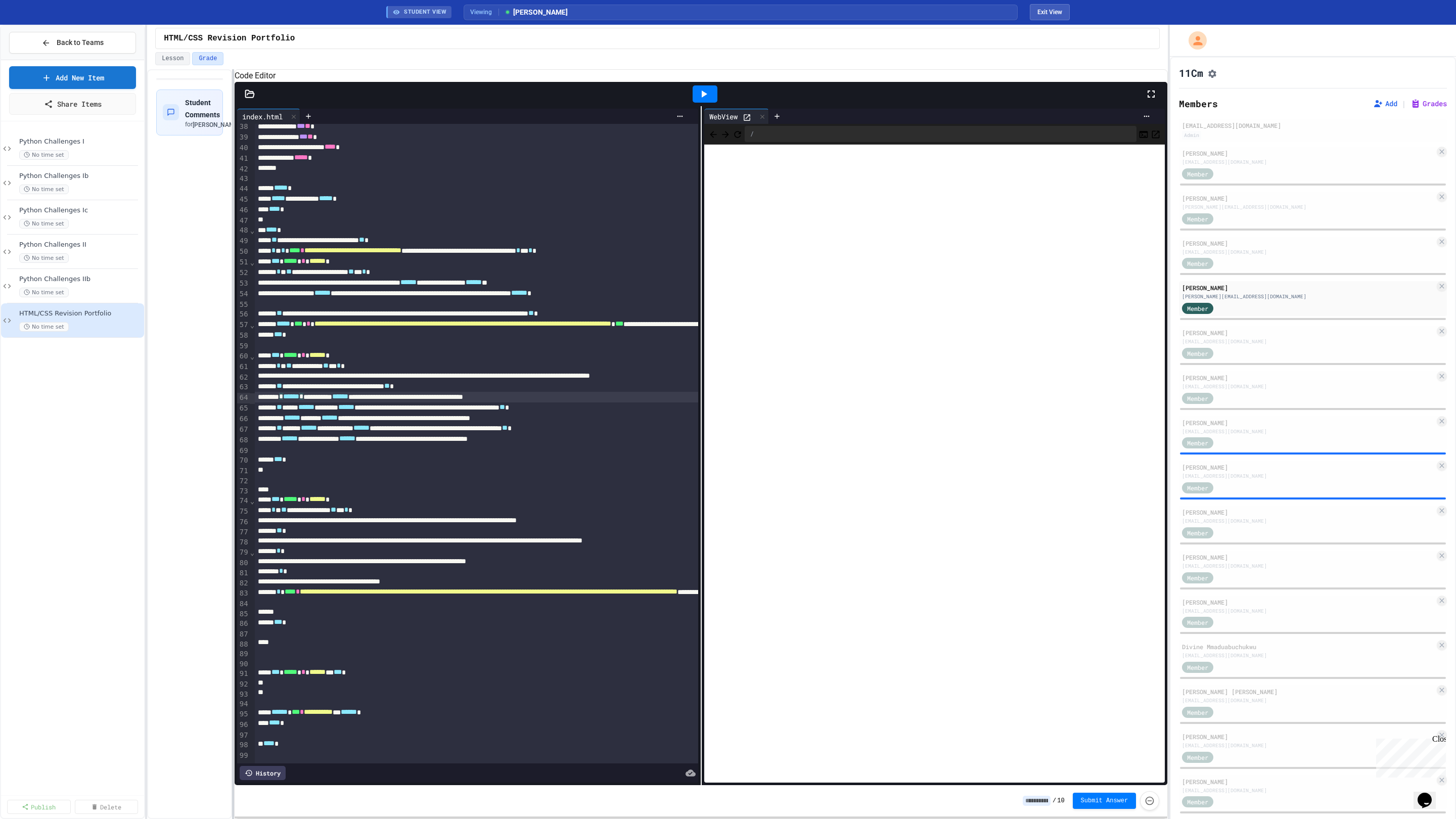
click at [232, 337] on div at bounding box center [233, 444] width 2 height 749
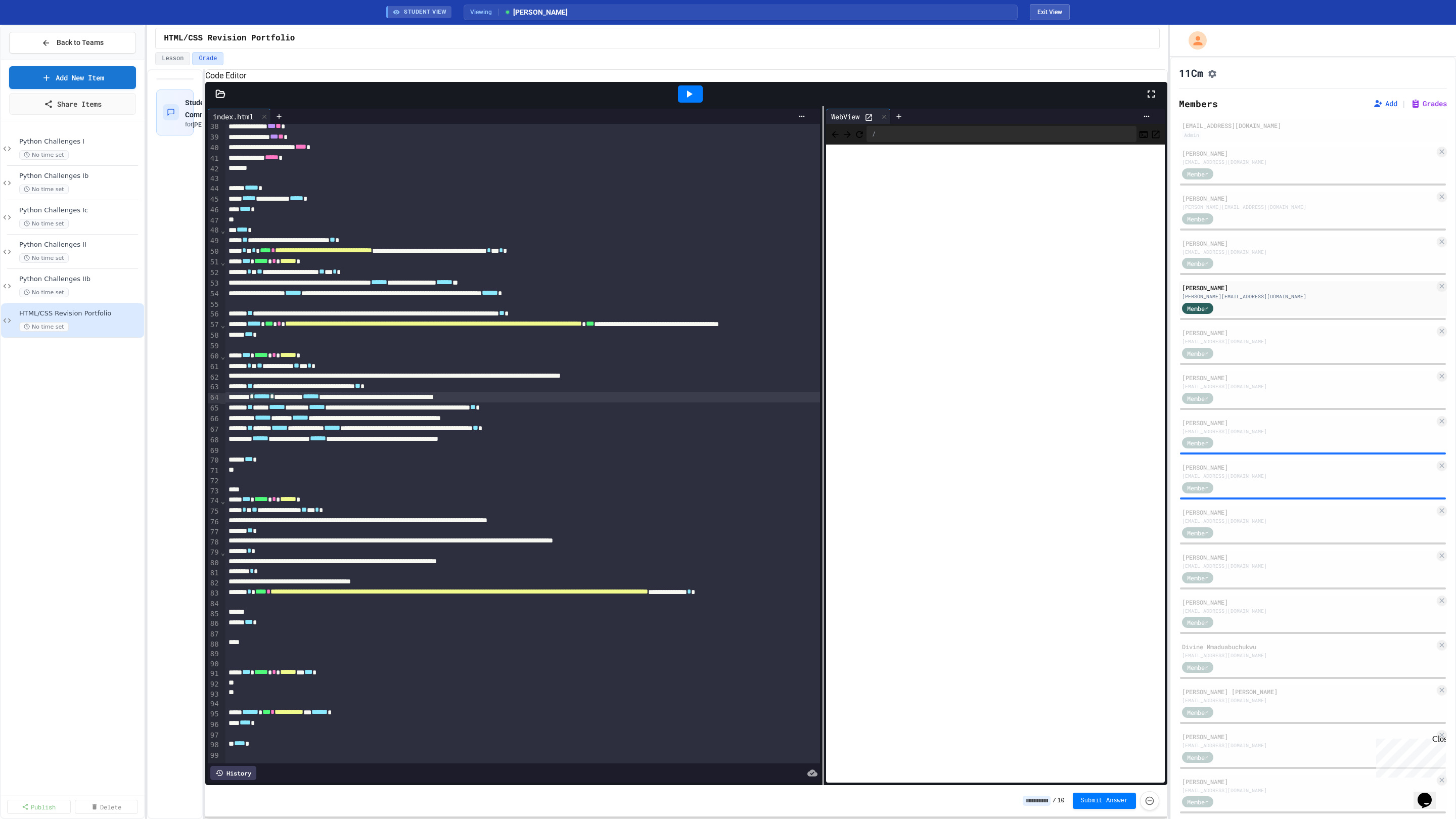
click at [816, 391] on div "**********" at bounding box center [686, 445] width 962 height 679
click at [497, 697] on div at bounding box center [630, 703] width 809 height 10
click at [1238, 219] on div "Member" at bounding box center [1308, 218] width 253 height 12
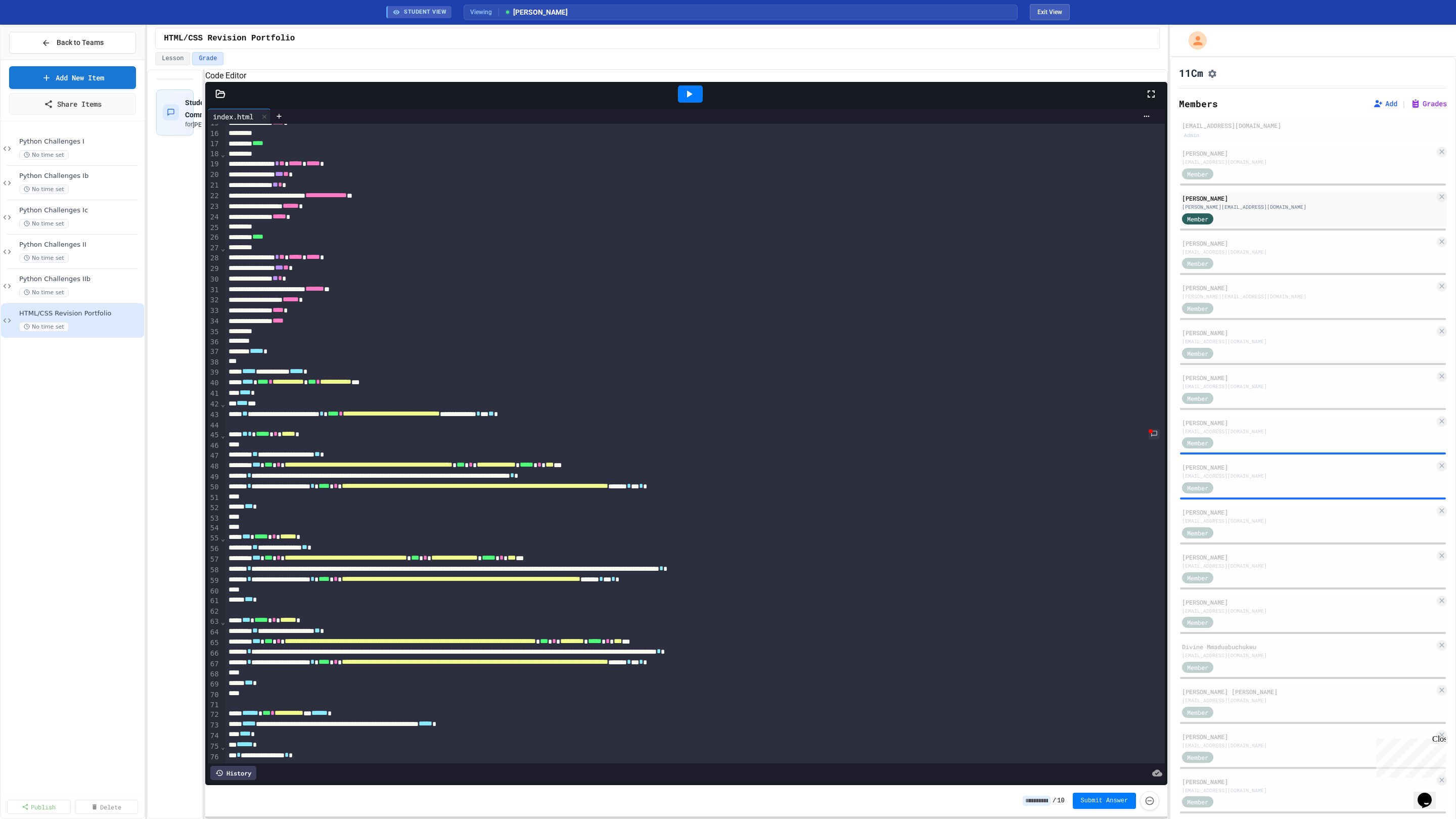
scroll to position [234, 0]
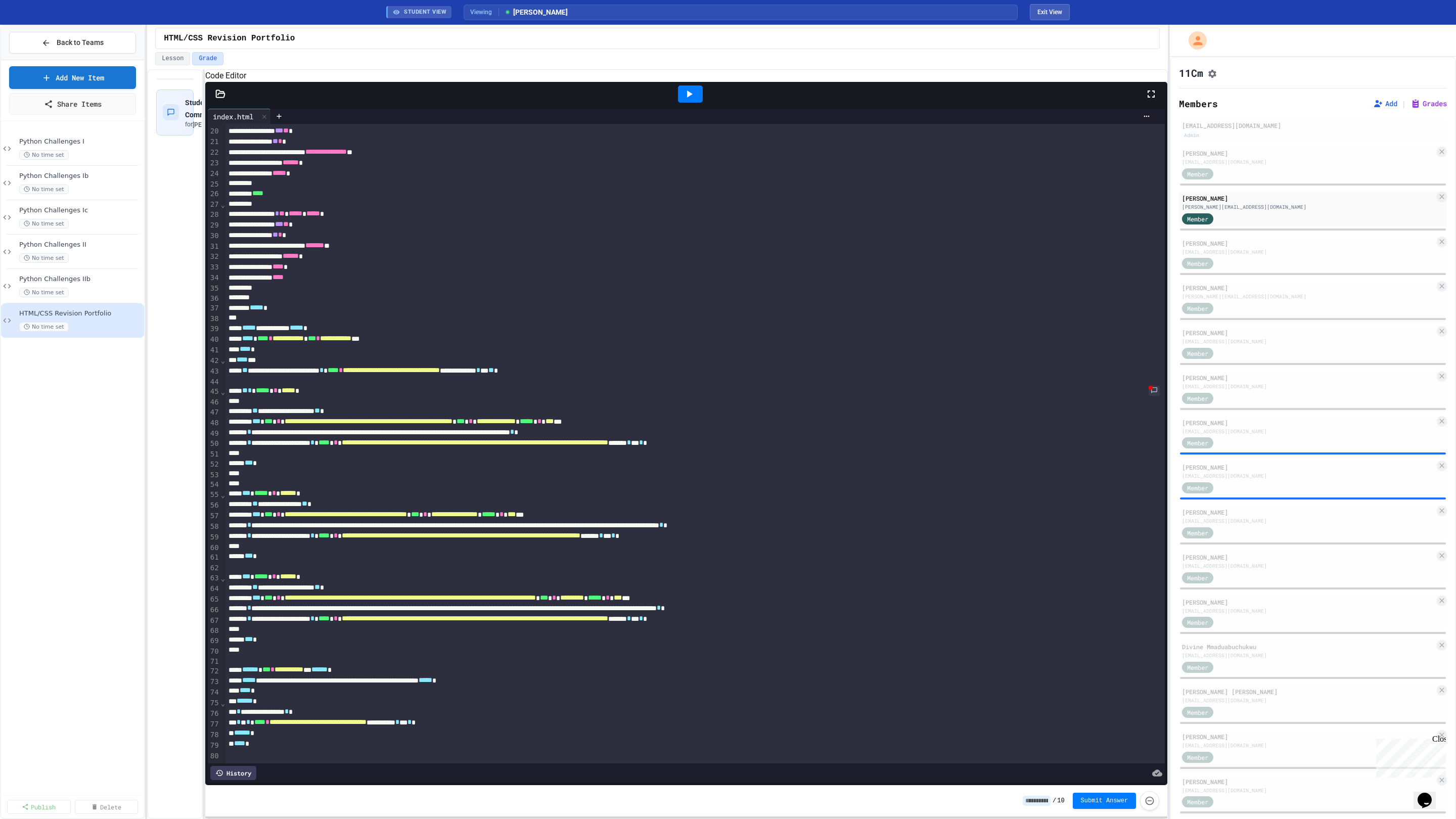
click at [697, 103] on div at bounding box center [690, 94] width 25 height 17
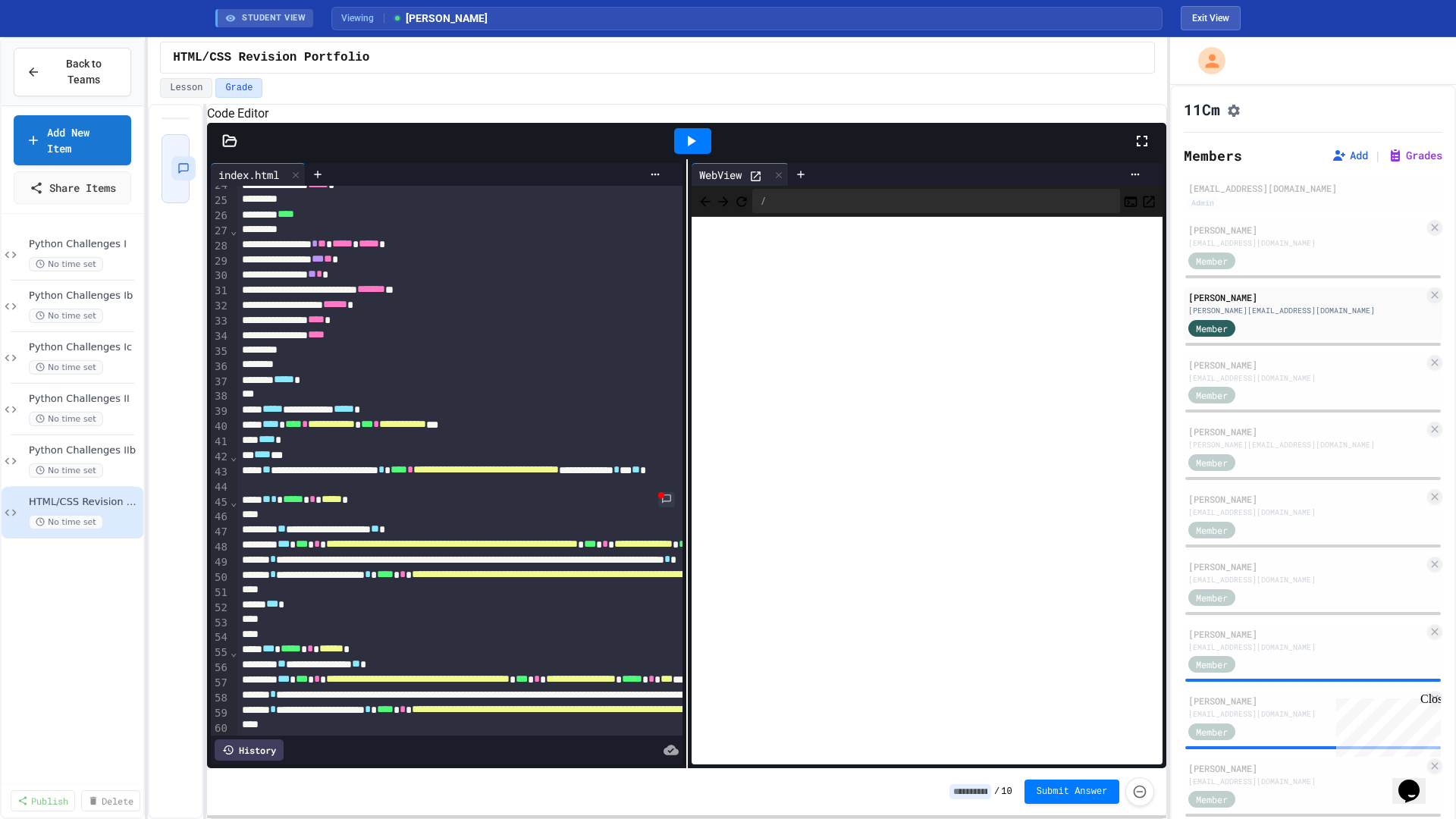
scroll to position [715, 0]
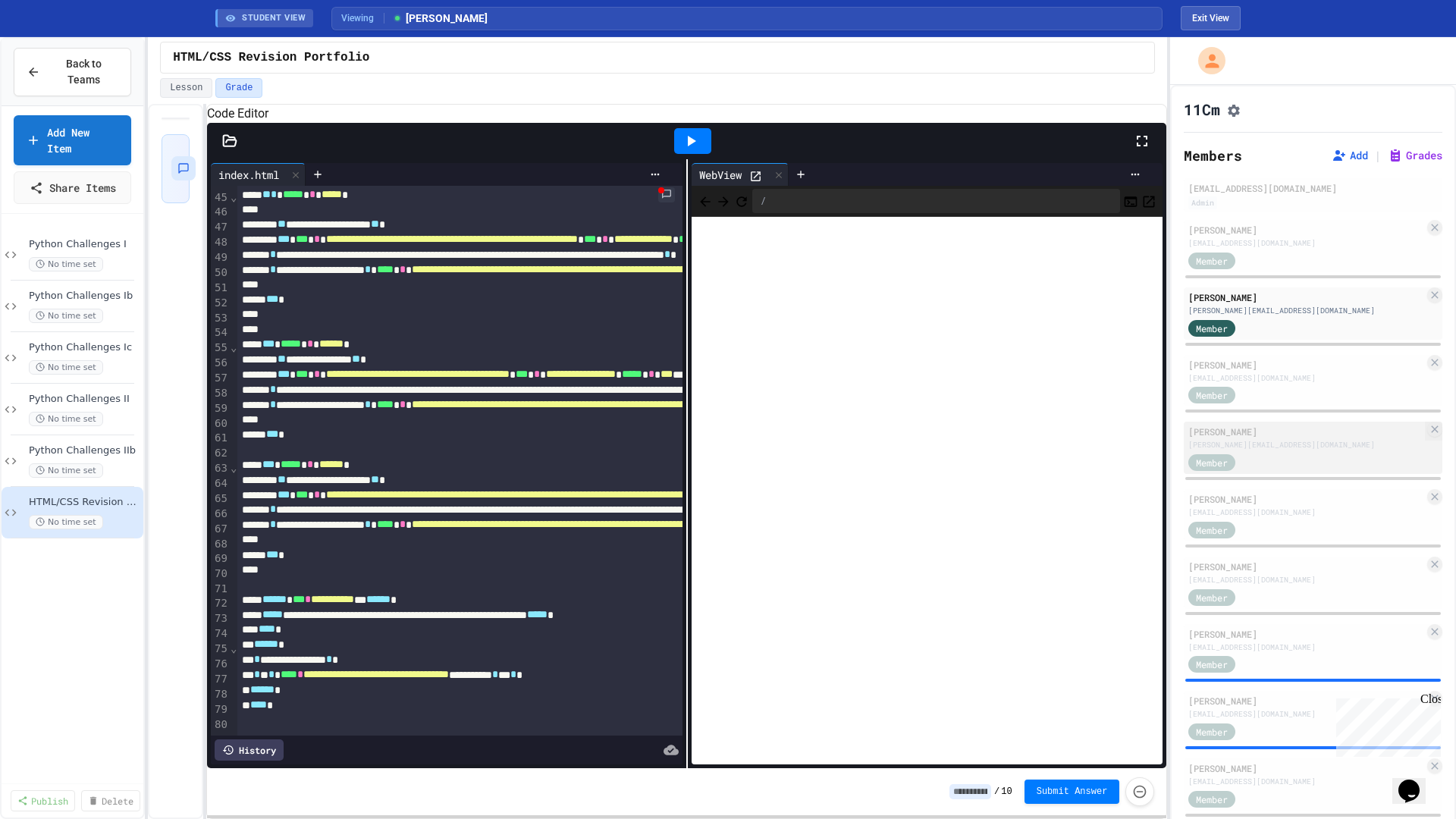
click at [1278, 437] on div "[PERSON_NAME]" at bounding box center [1307, 432] width 236 height 14
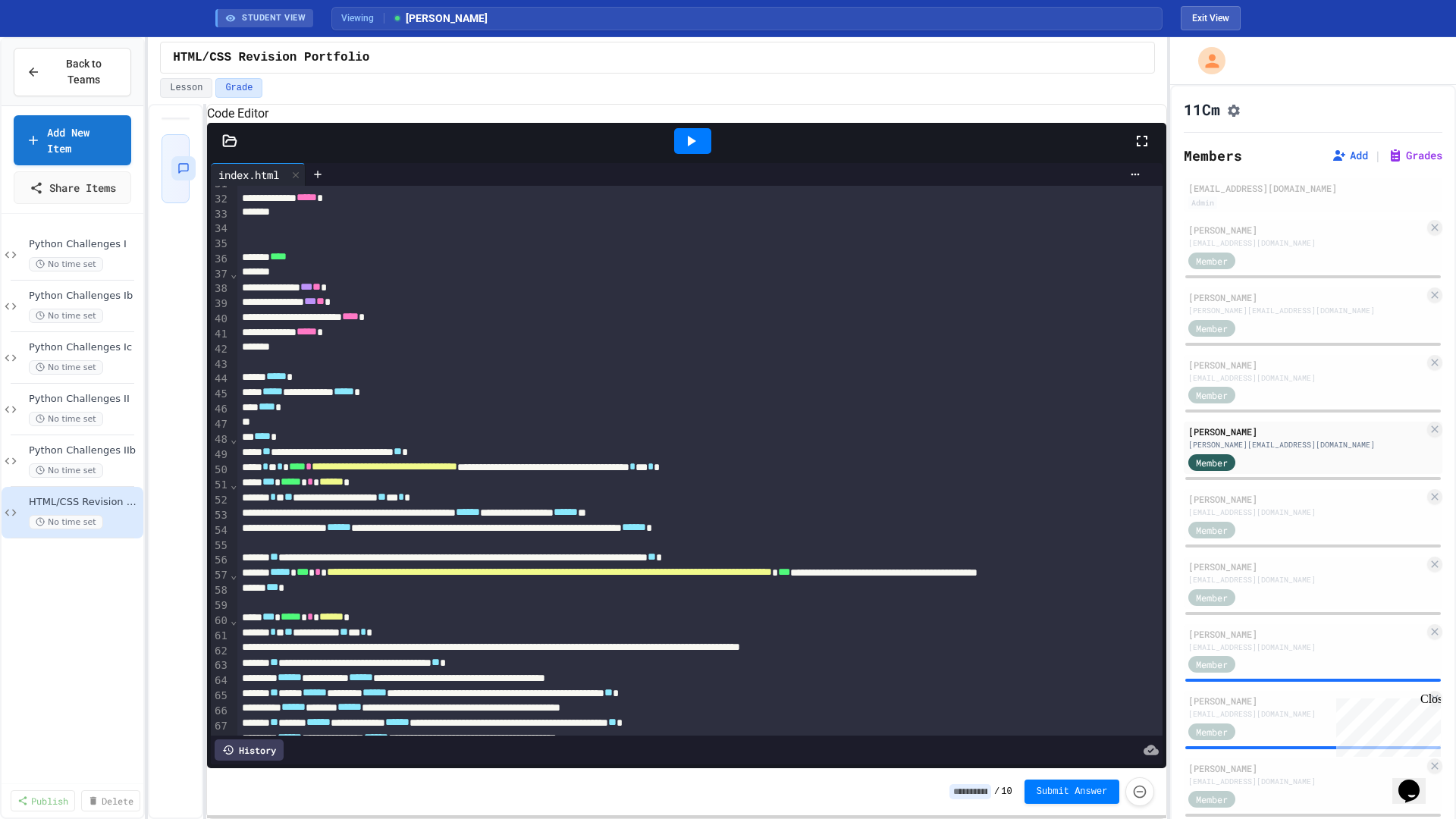
scroll to position [628, 0]
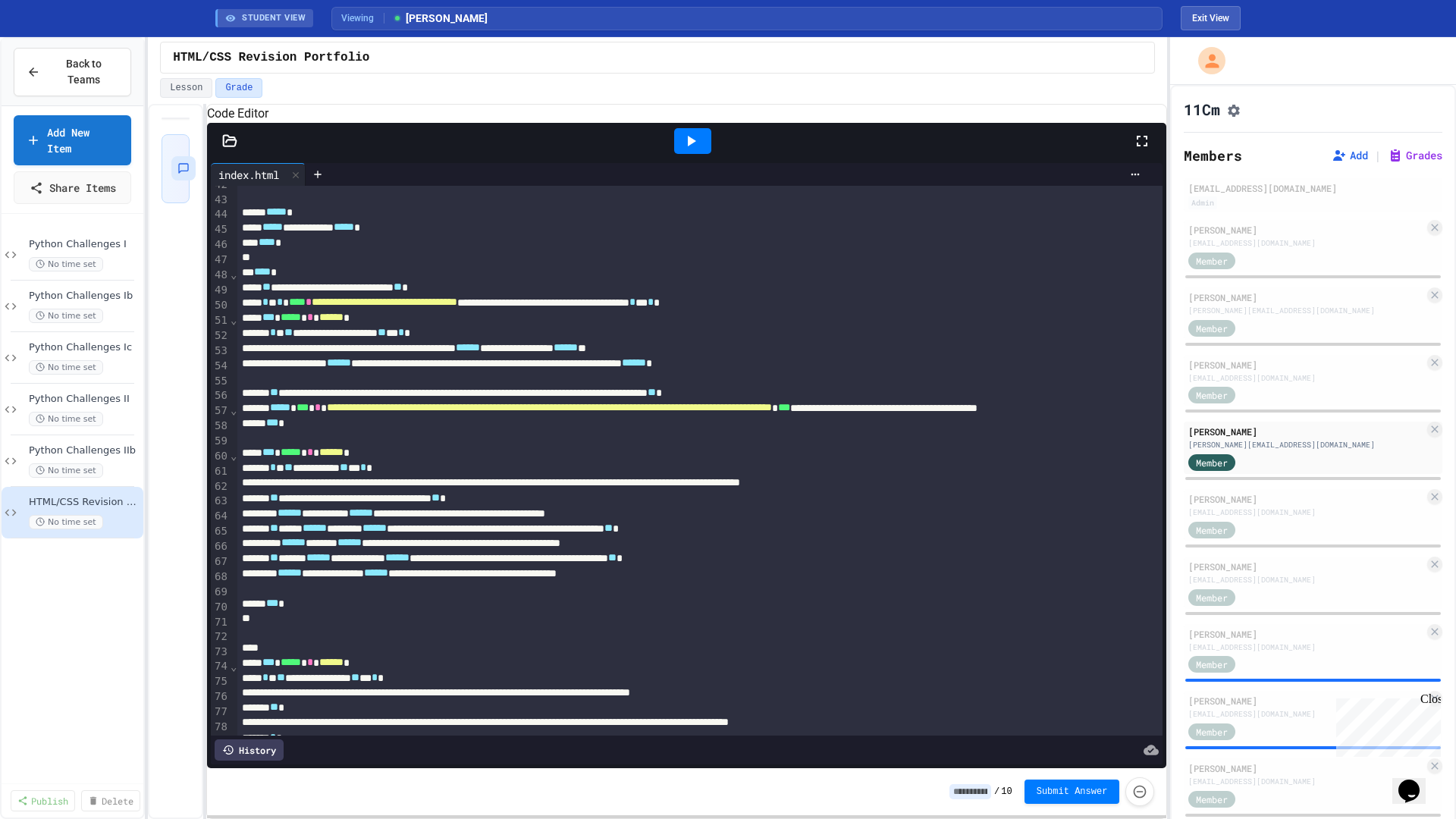
click at [693, 147] on icon at bounding box center [692, 141] width 8 height 11
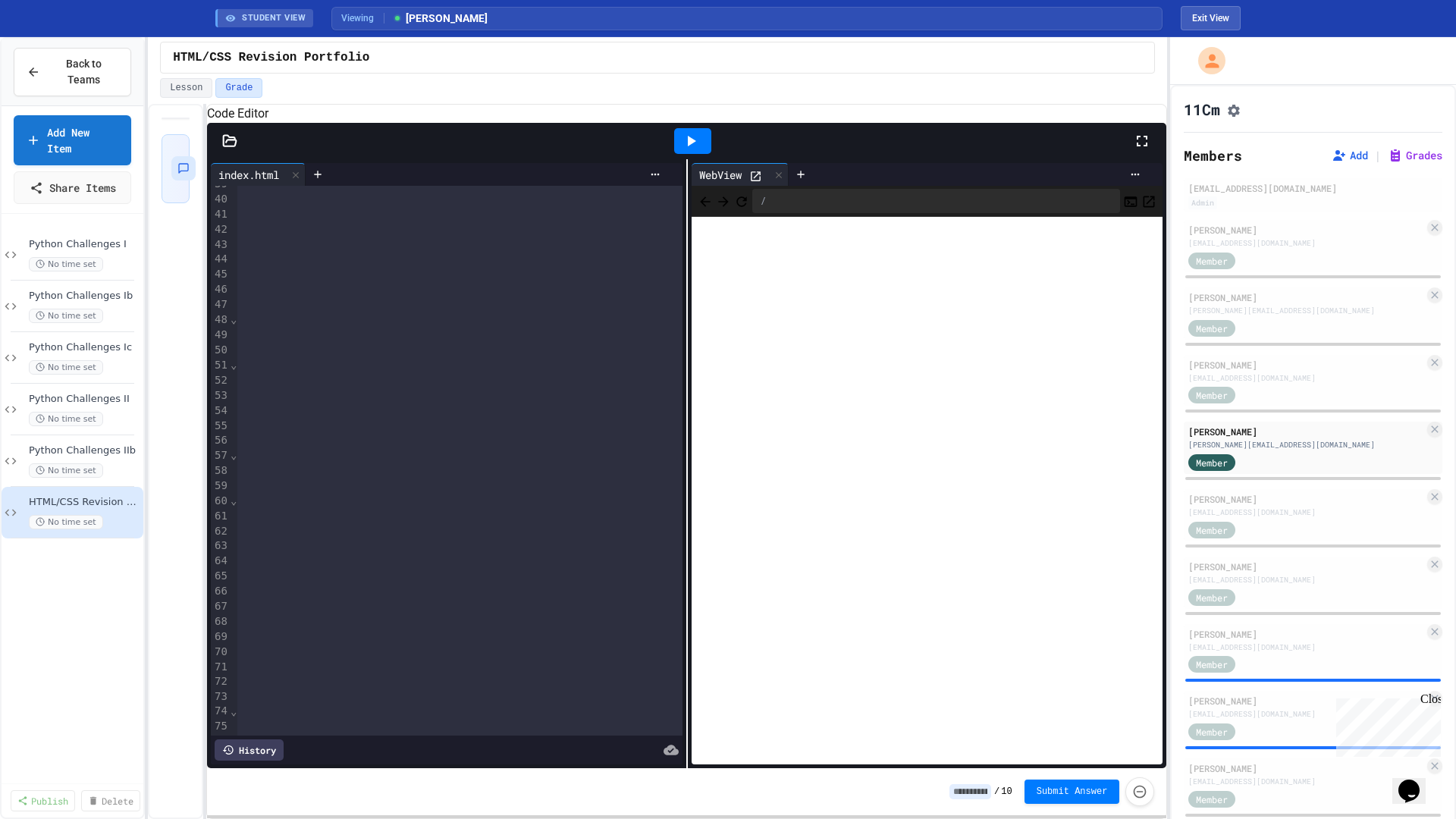
scroll to position [583, 0]
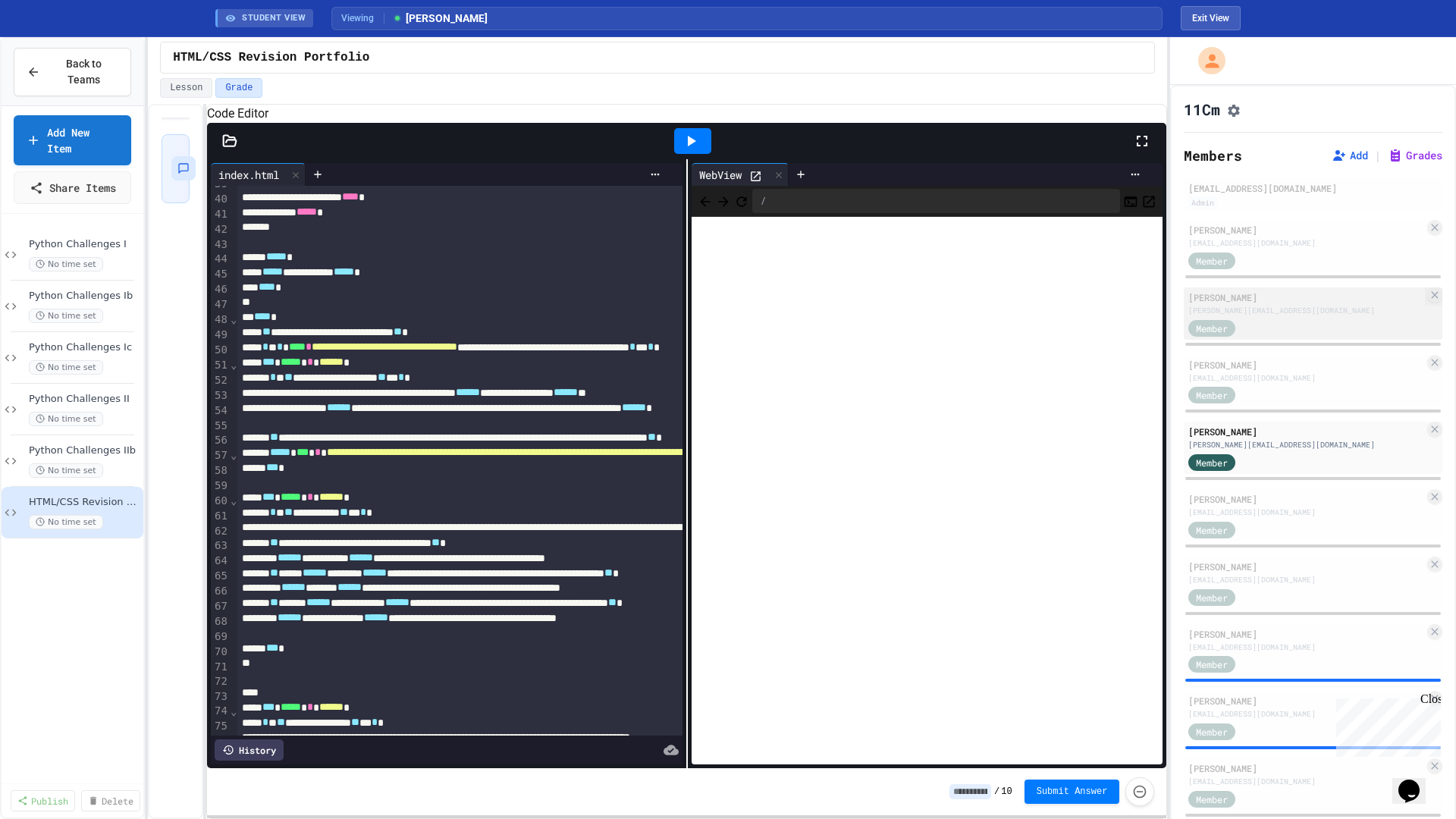
click at [1260, 330] on div "Member" at bounding box center [1226, 327] width 75 height 19
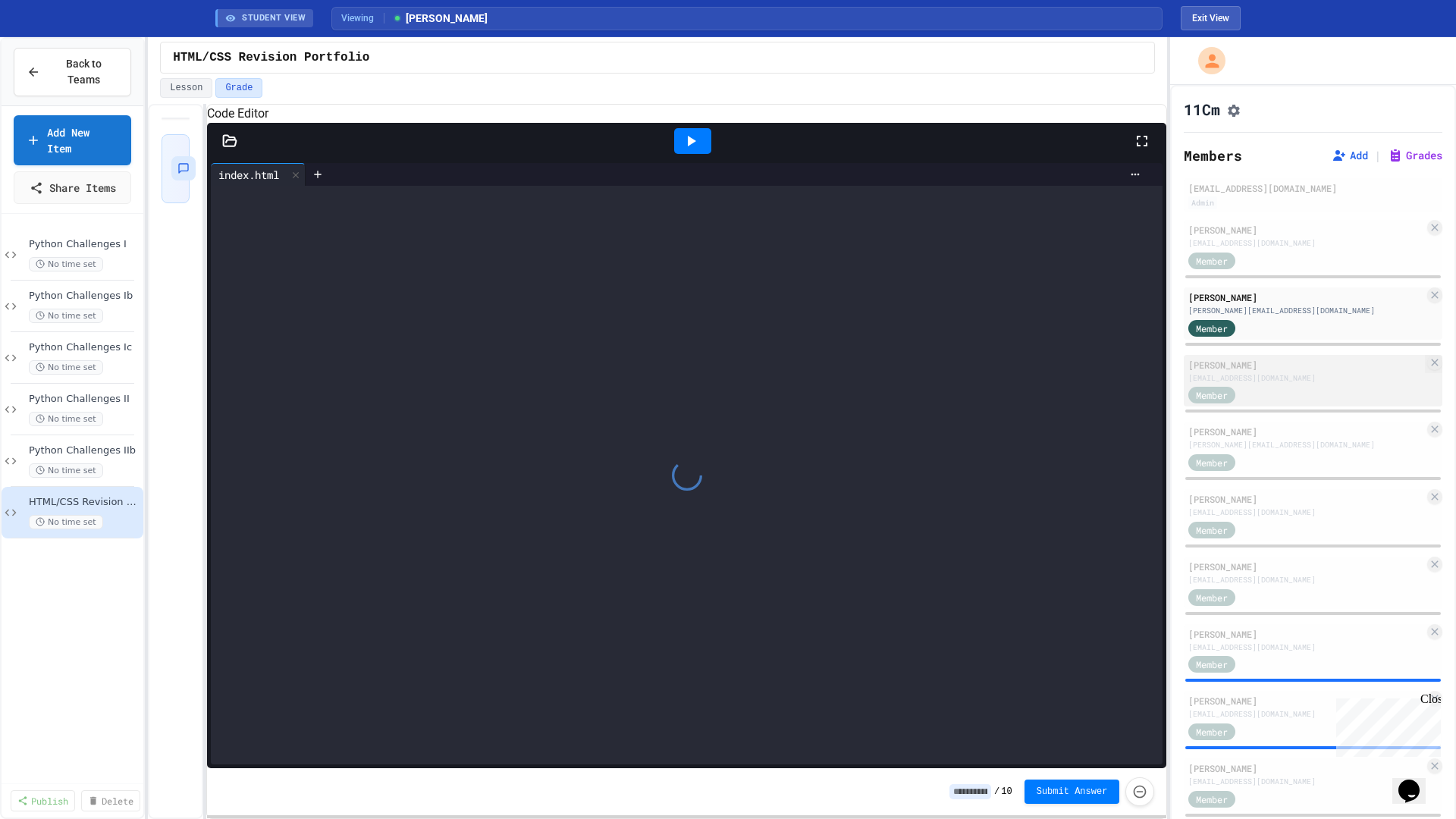
click at [1262, 398] on div "Member" at bounding box center [1226, 394] width 75 height 19
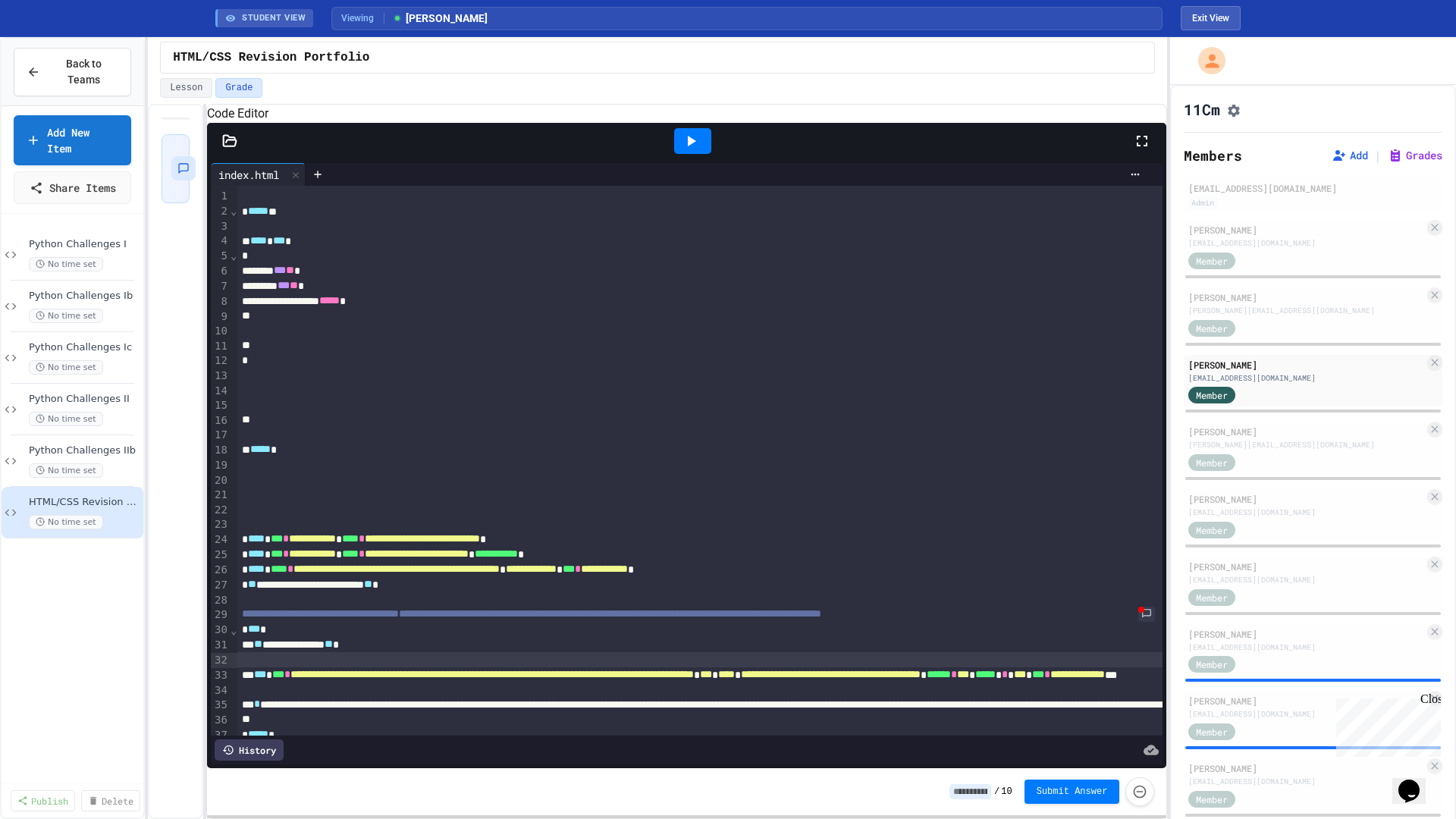
click at [119, 700] on div "Python Challenges I No time set Python Challenges Ib No time set Python Challen…" at bounding box center [72, 498] width 142 height 557
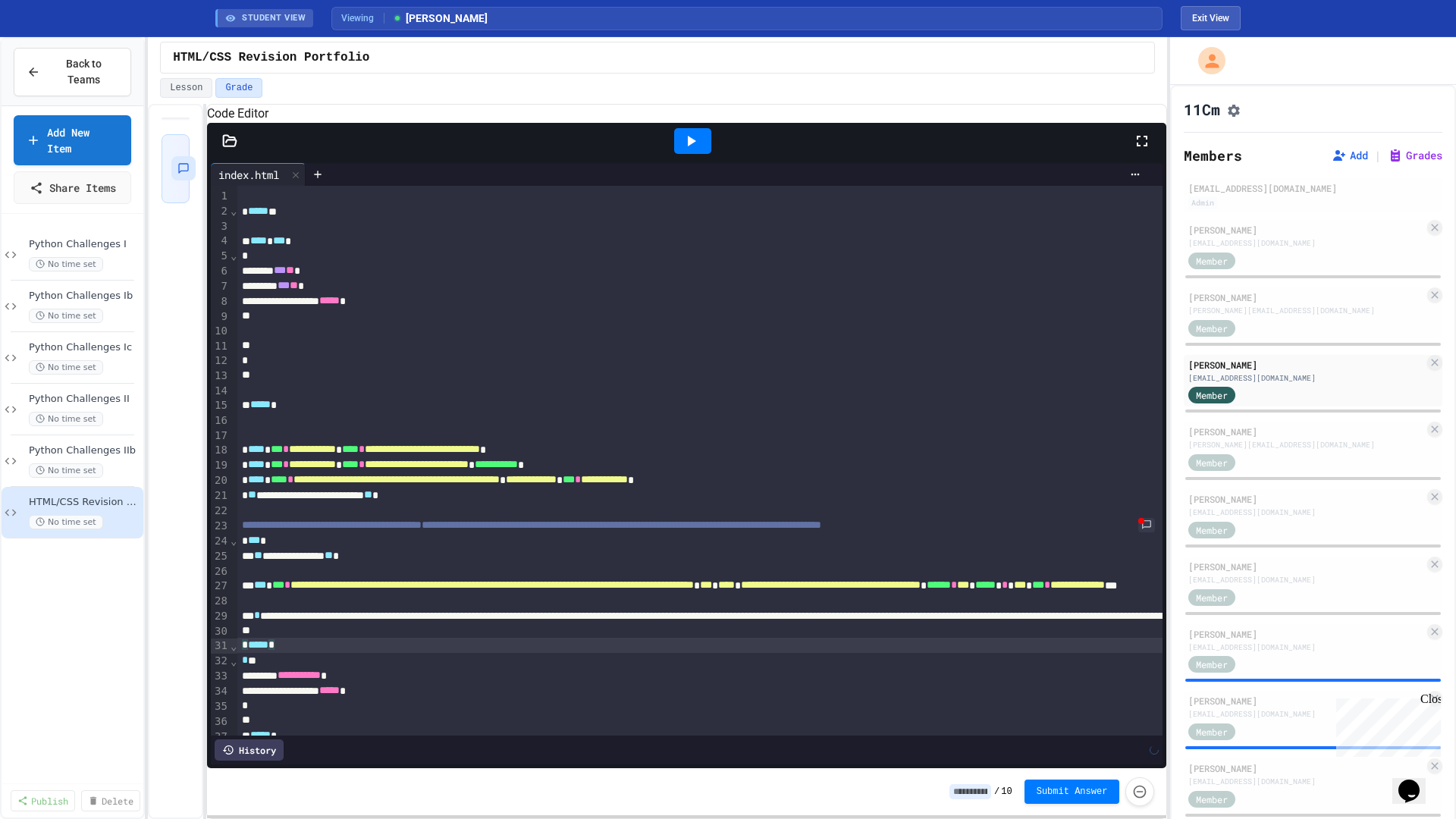
click at [305, 680] on span "**********" at bounding box center [298, 675] width 43 height 11
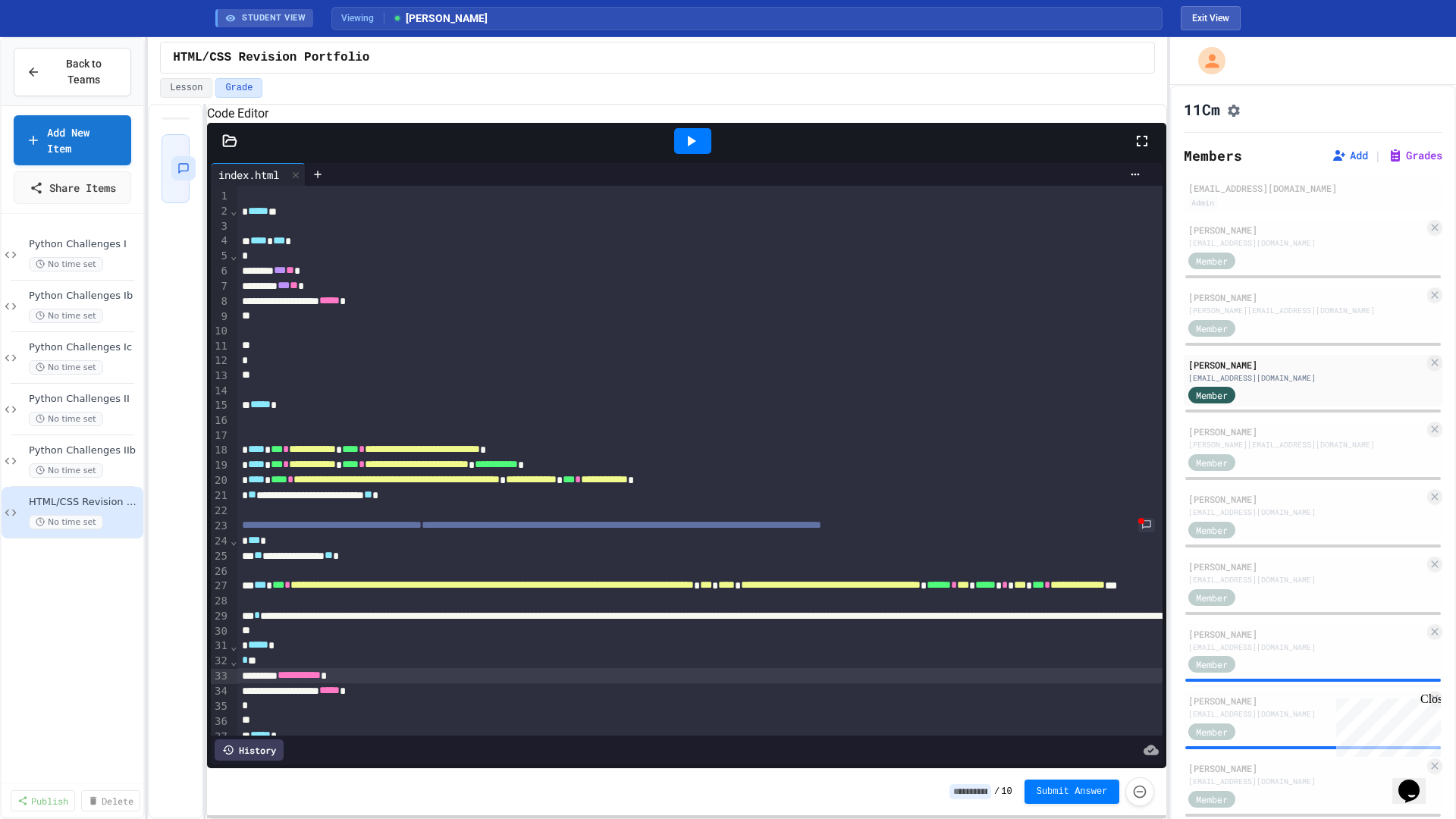
click at [688, 150] on icon at bounding box center [690, 141] width 18 height 18
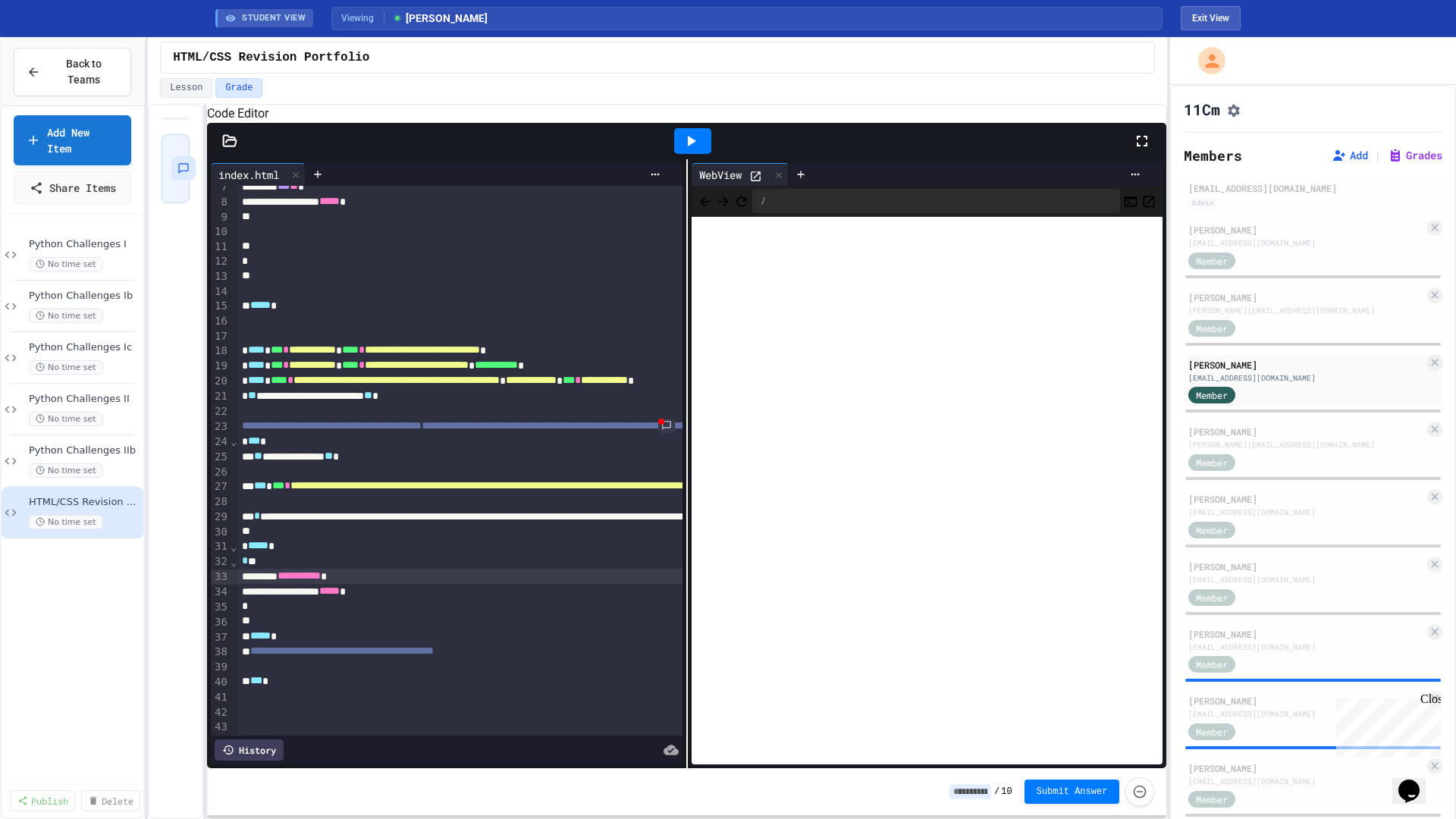
scroll to position [783, 0]
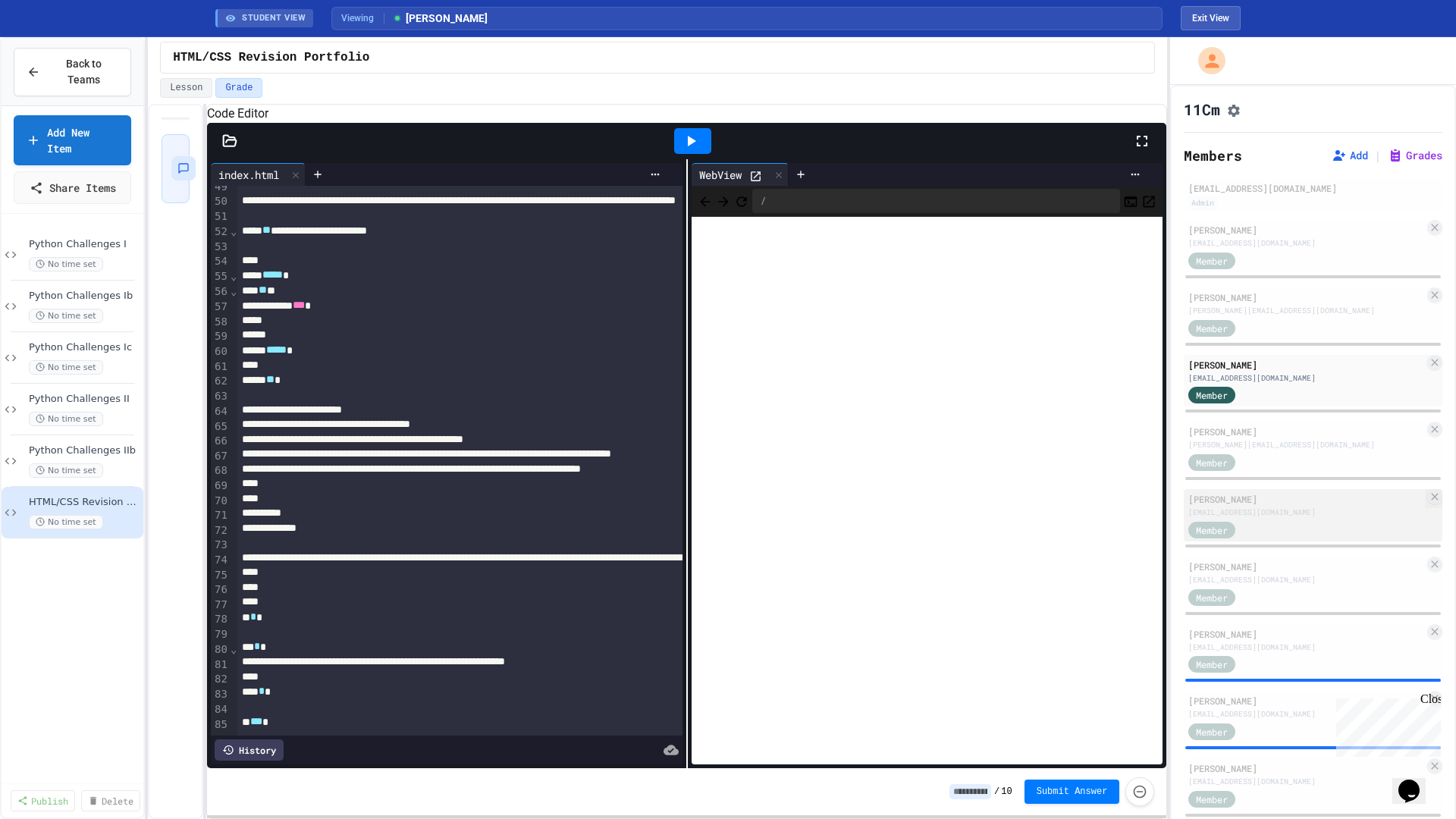
click at [1263, 532] on div "Member" at bounding box center [1226, 529] width 75 height 19
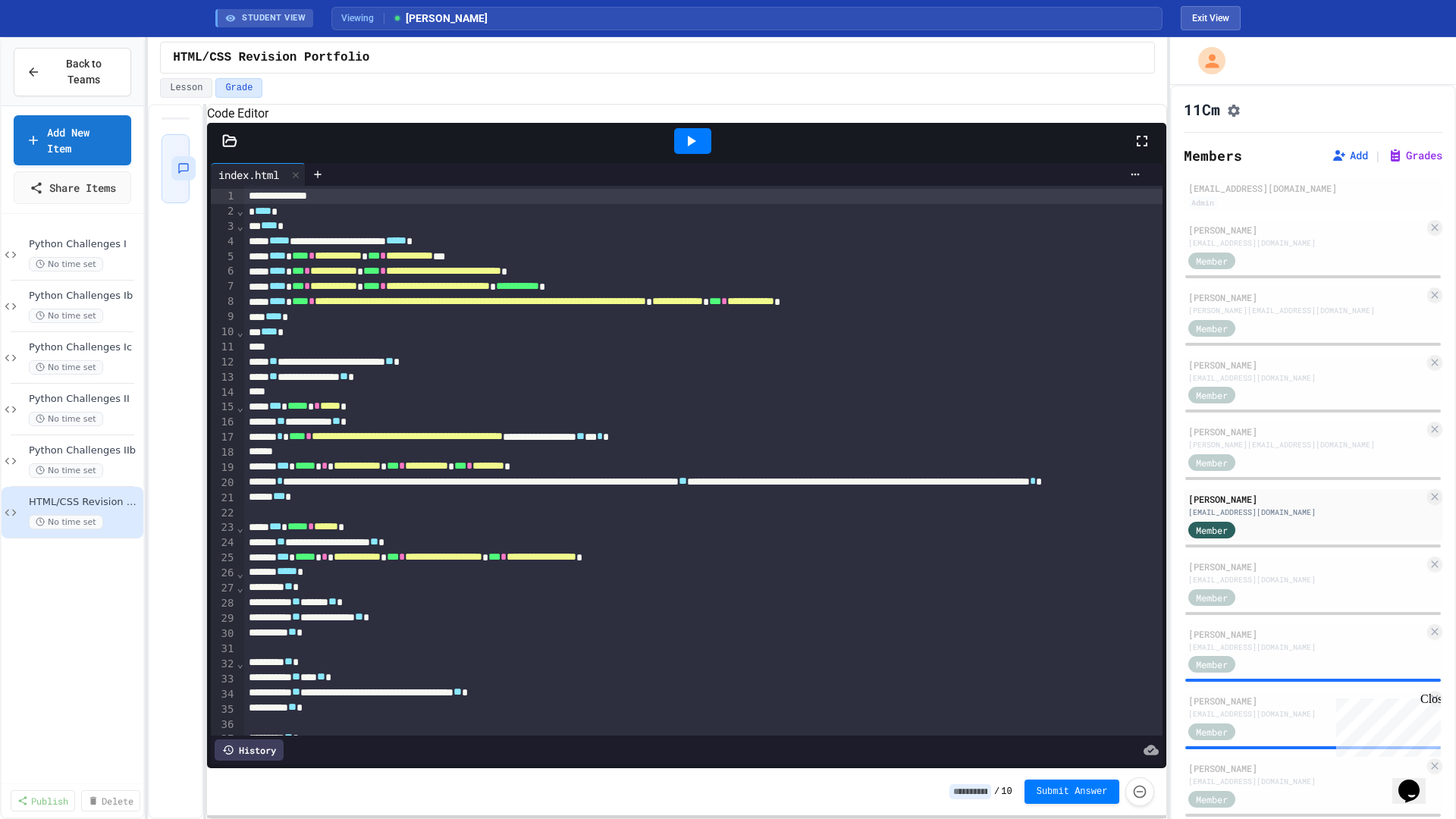
click at [224, 146] on icon at bounding box center [230, 140] width 13 height 11
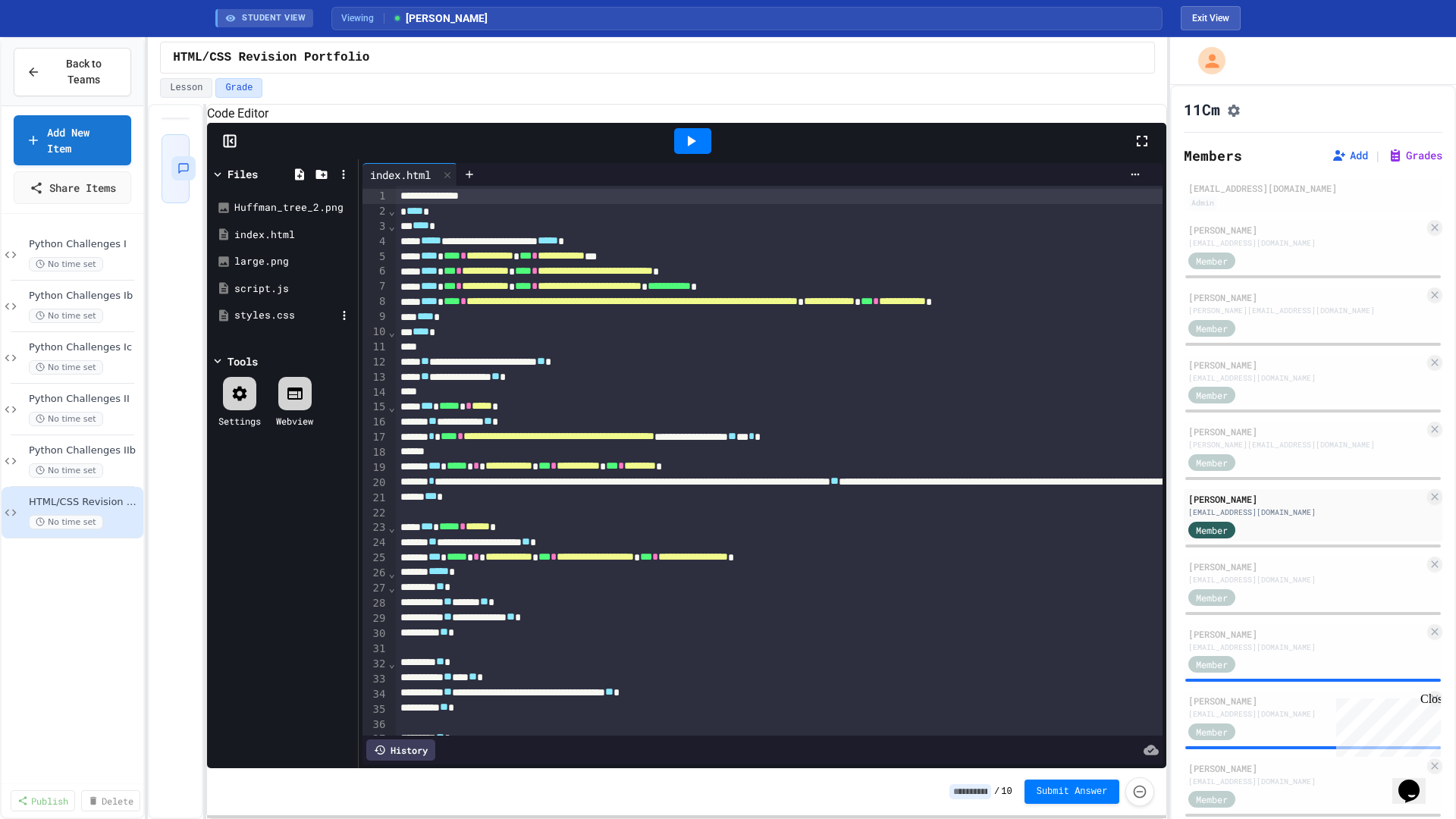
click at [268, 323] on div "styles.css" at bounding box center [285, 315] width 102 height 15
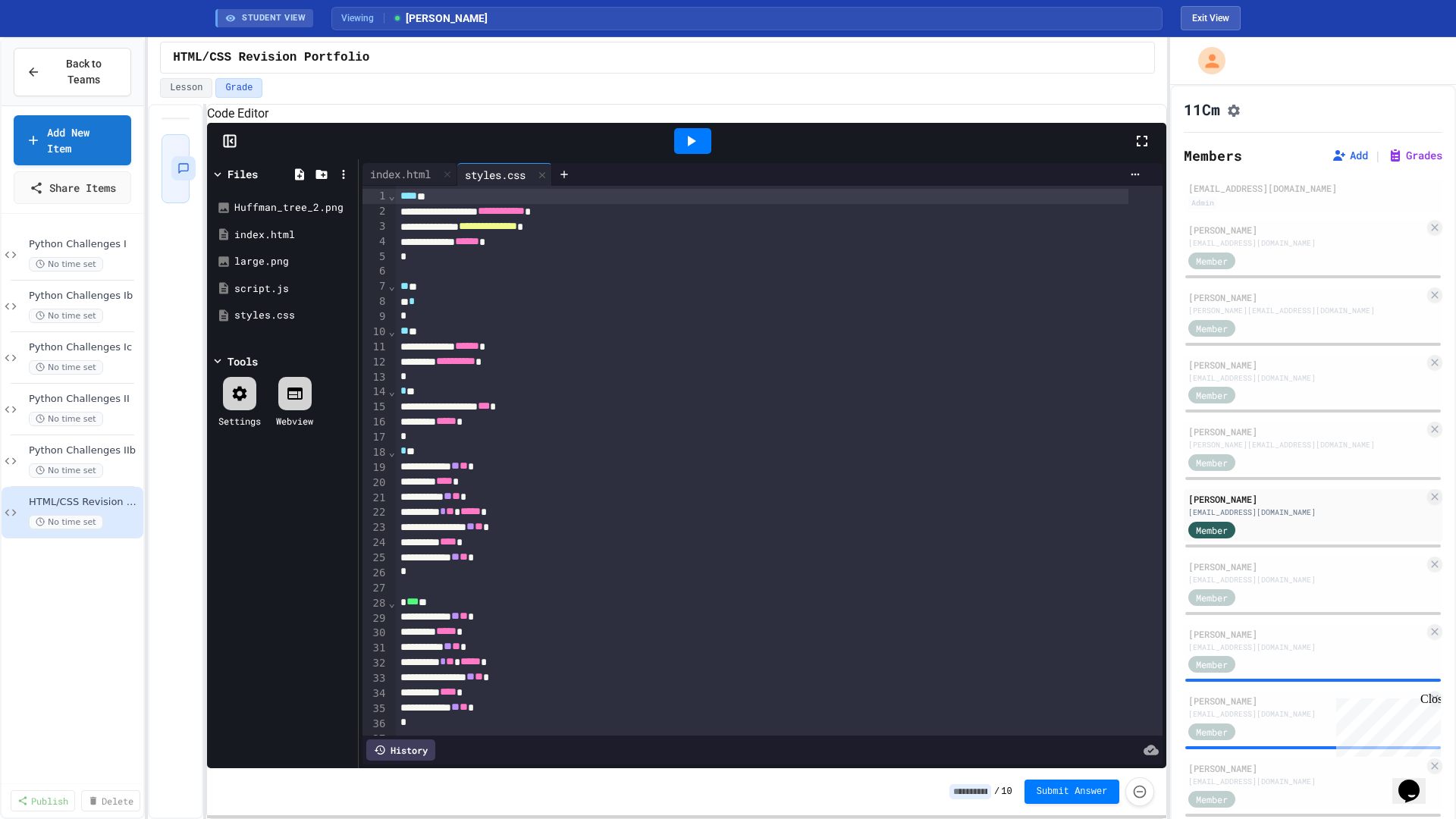
click at [695, 150] on icon at bounding box center [690, 141] width 18 height 18
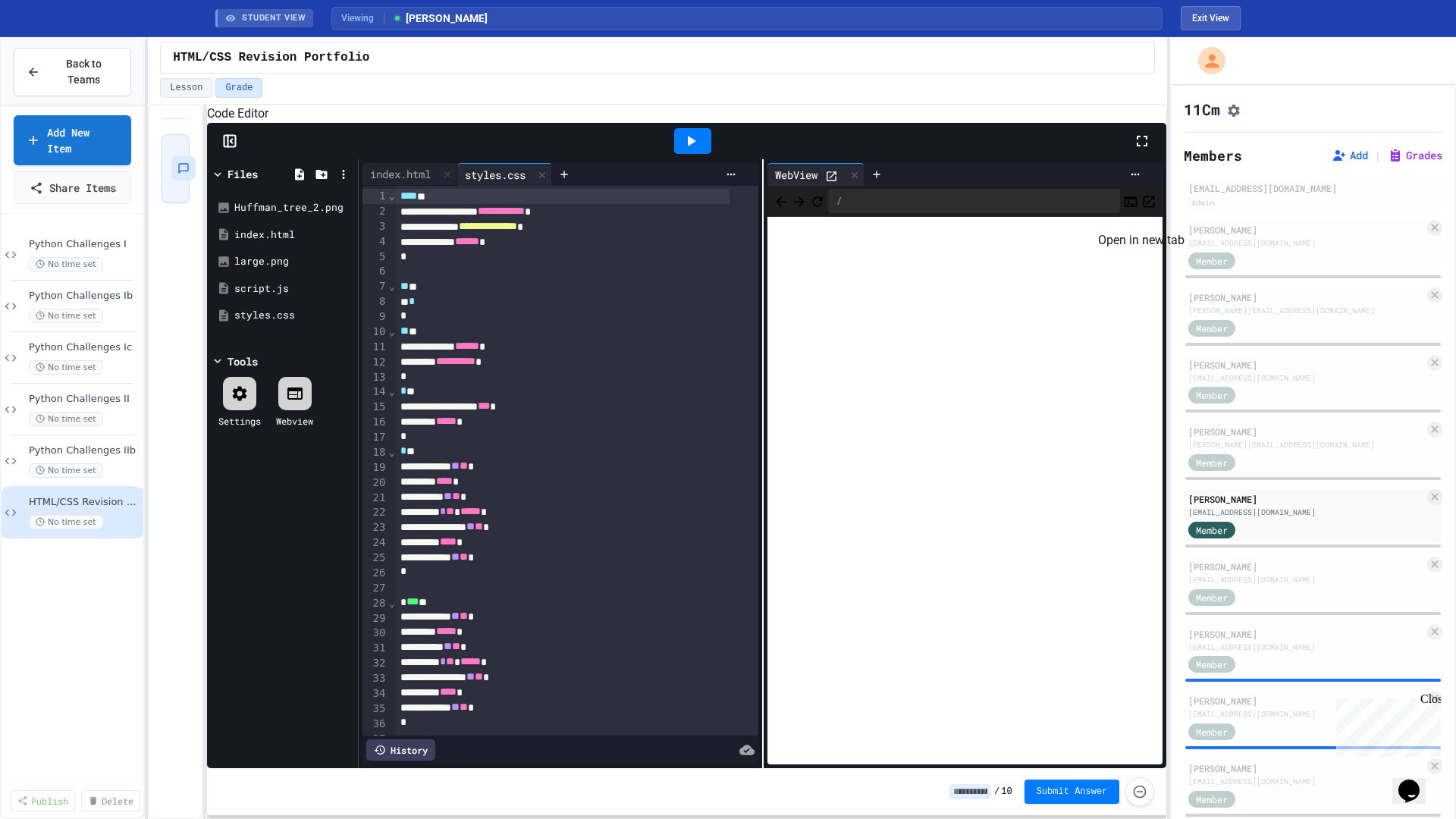
click at [1144, 207] on icon "Open in new tab" at bounding box center [1149, 201] width 11 height 11
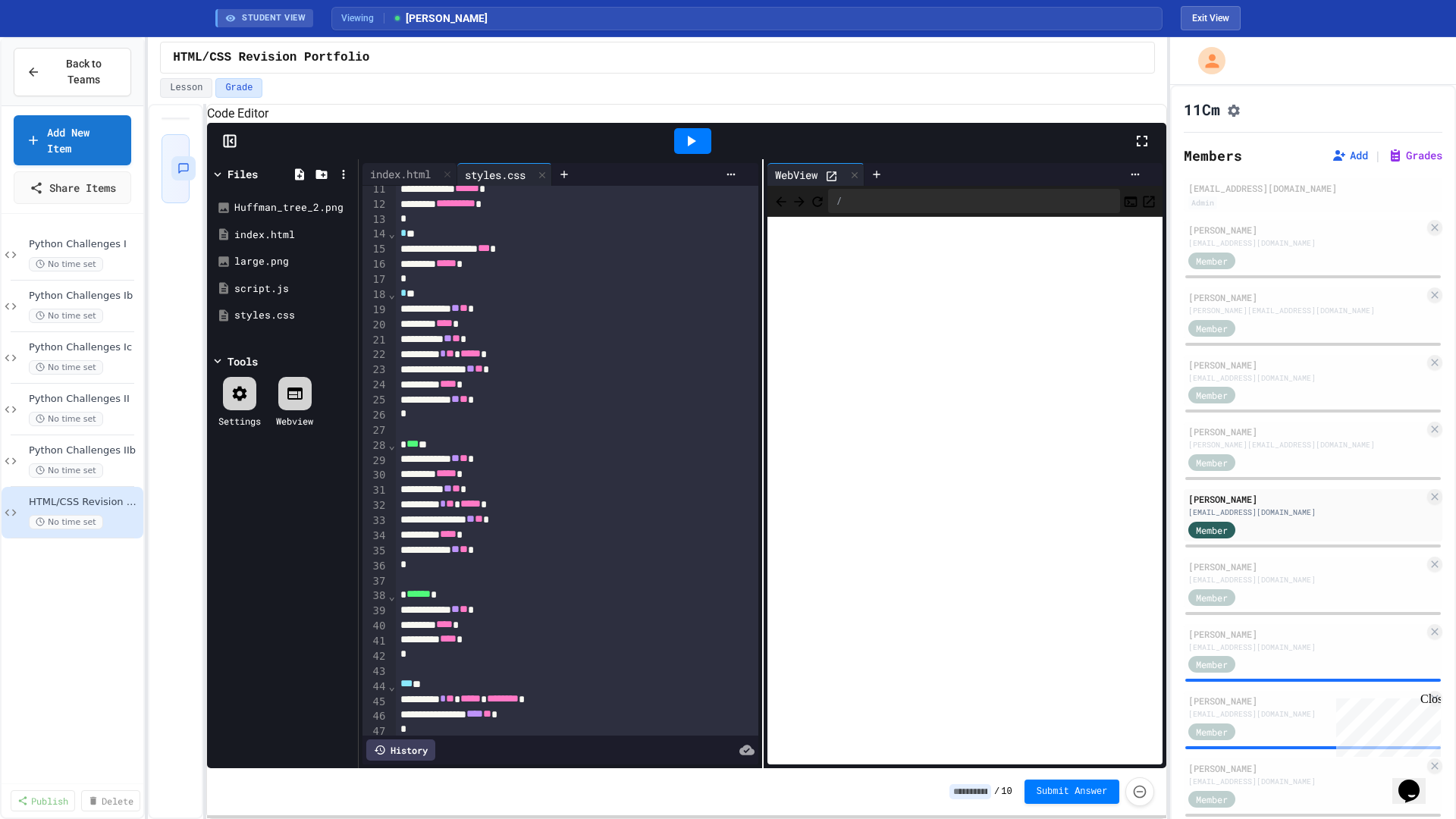
scroll to position [299, 0]
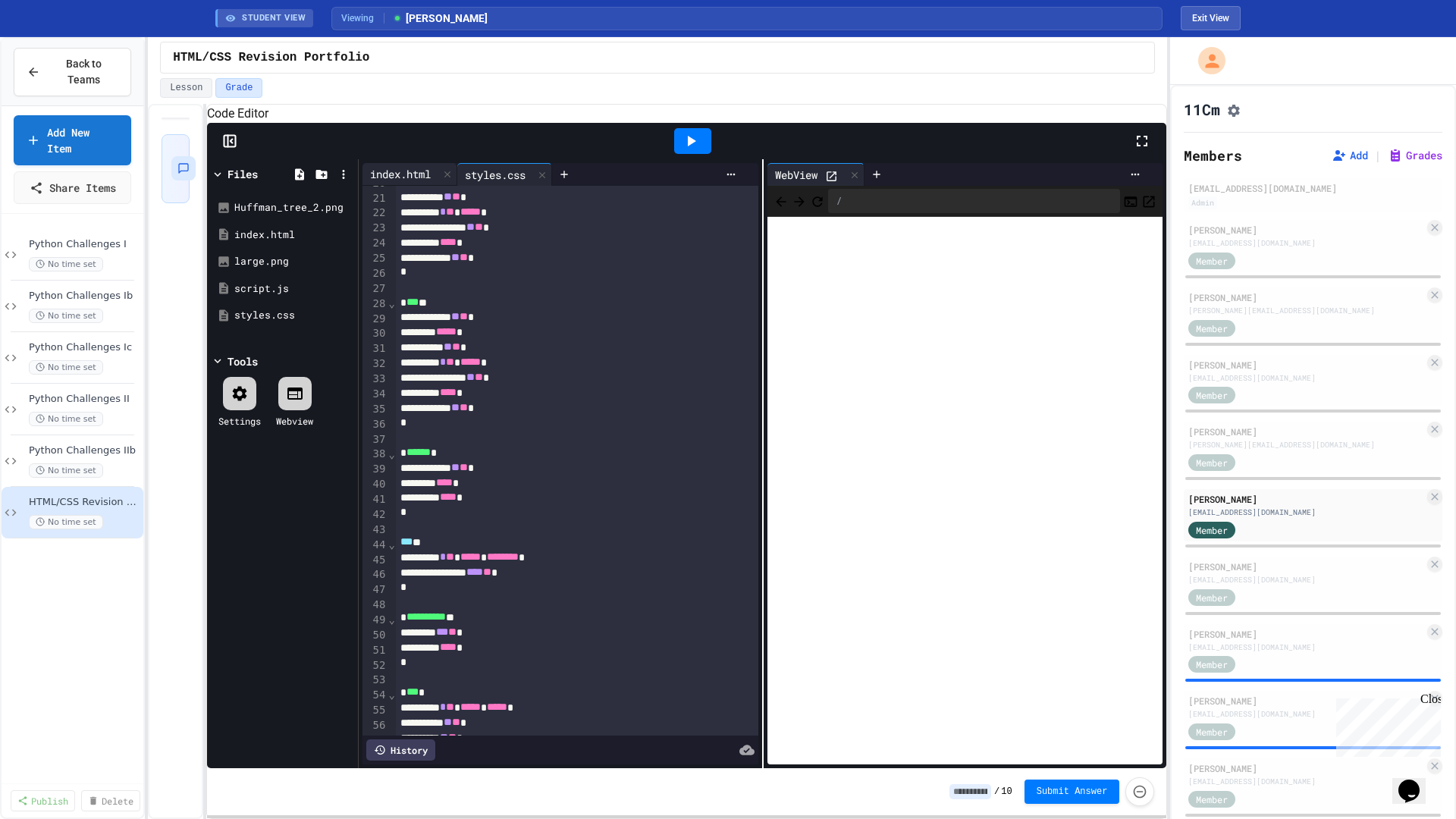
click at [398, 182] on div "index.html" at bounding box center [400, 174] width 75 height 16
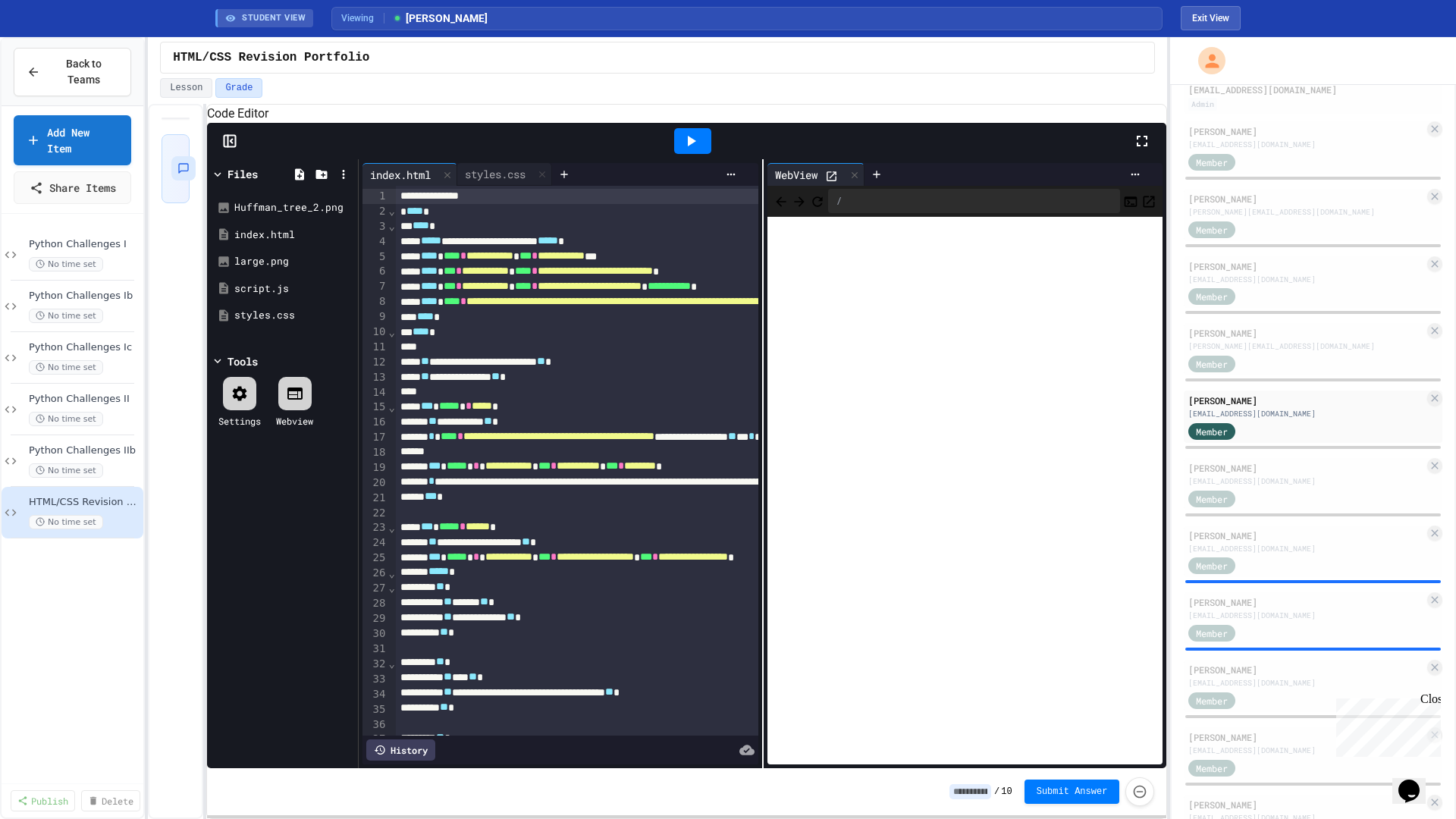
scroll to position [103, 0]
click at [1297, 478] on div "[EMAIL_ADDRESS][DOMAIN_NAME]" at bounding box center [1307, 476] width 236 height 11
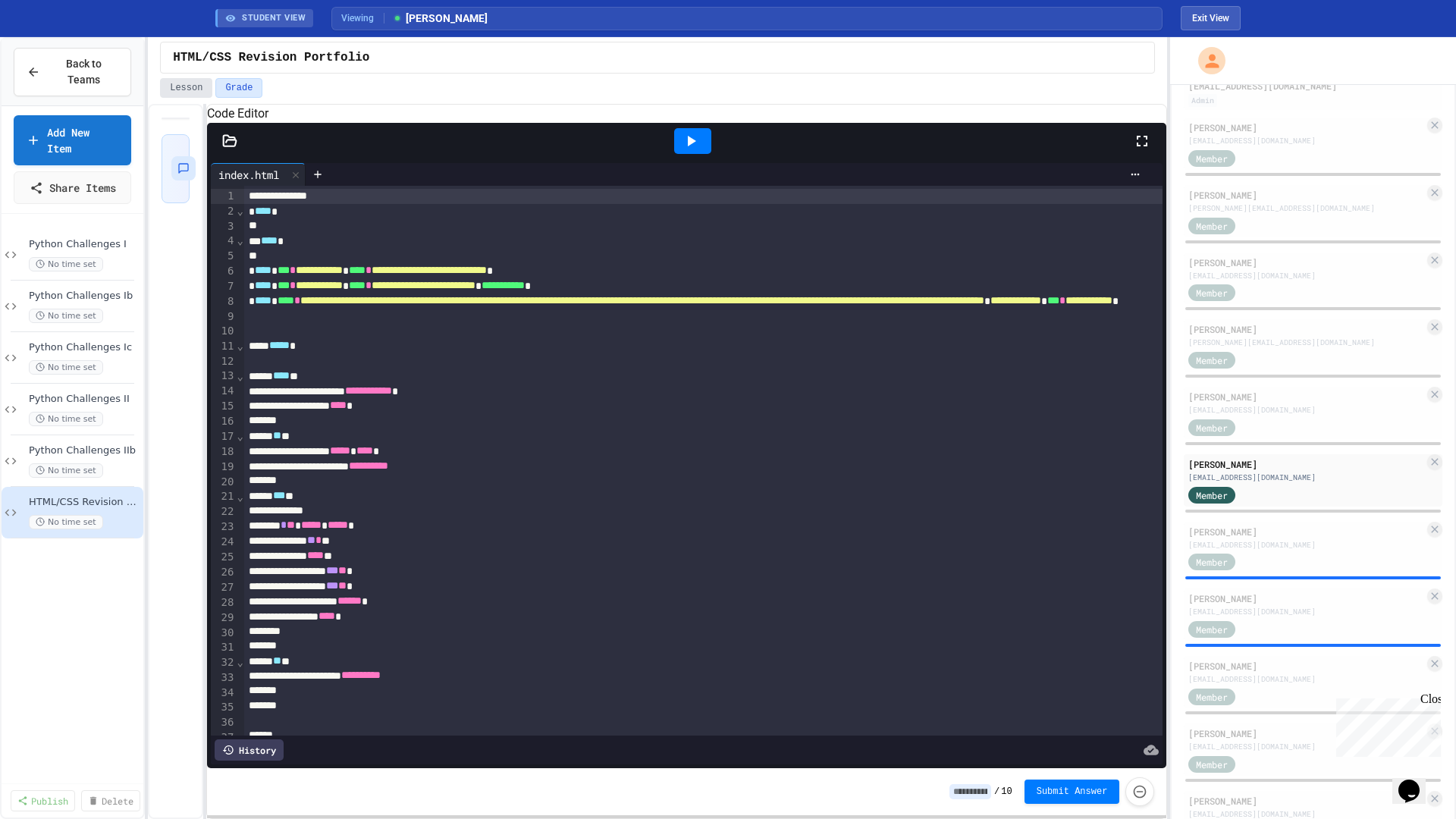
click at [198, 90] on button "Lesson" at bounding box center [187, 87] width 53 height 20
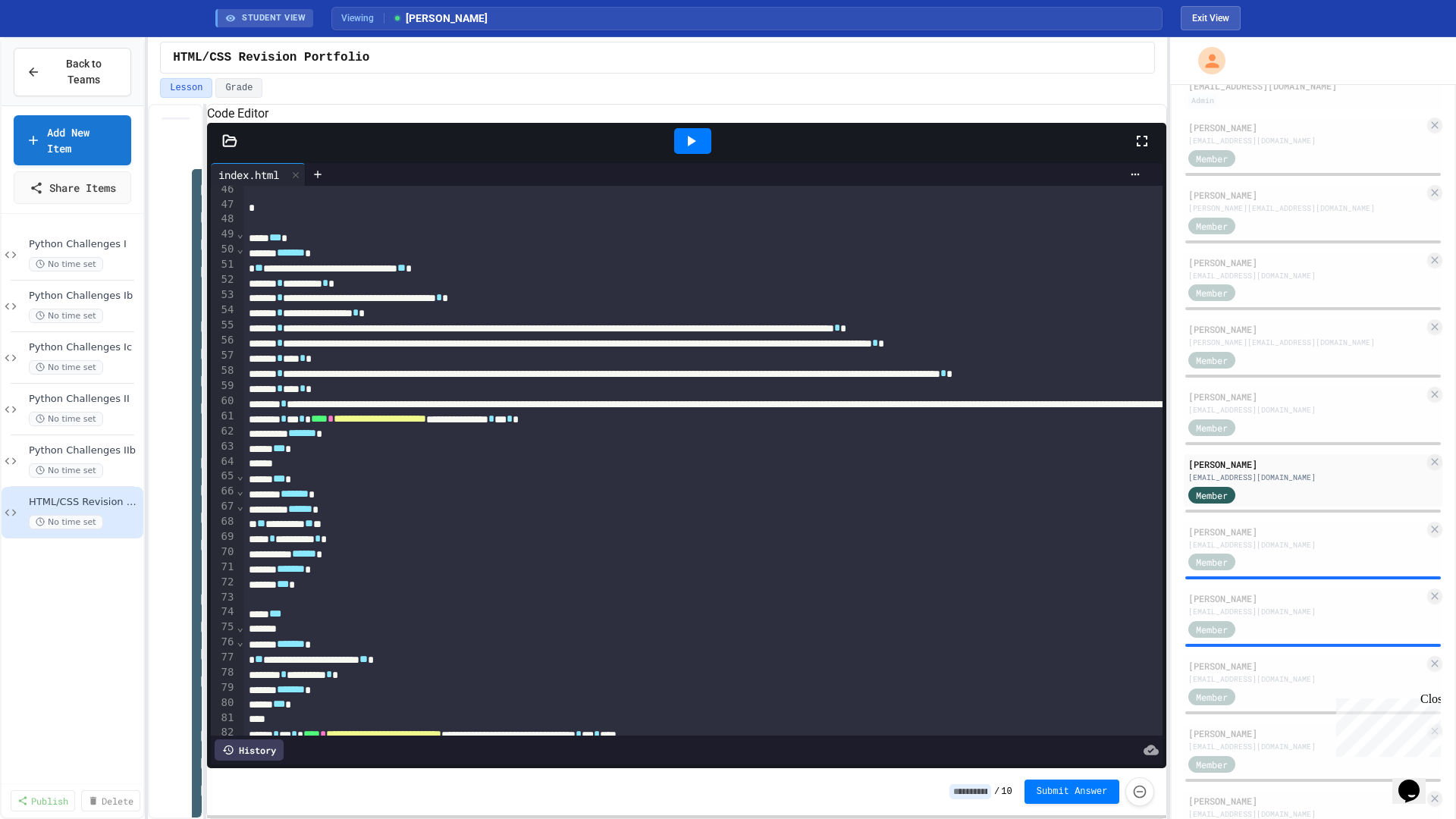
scroll to position [534, 0]
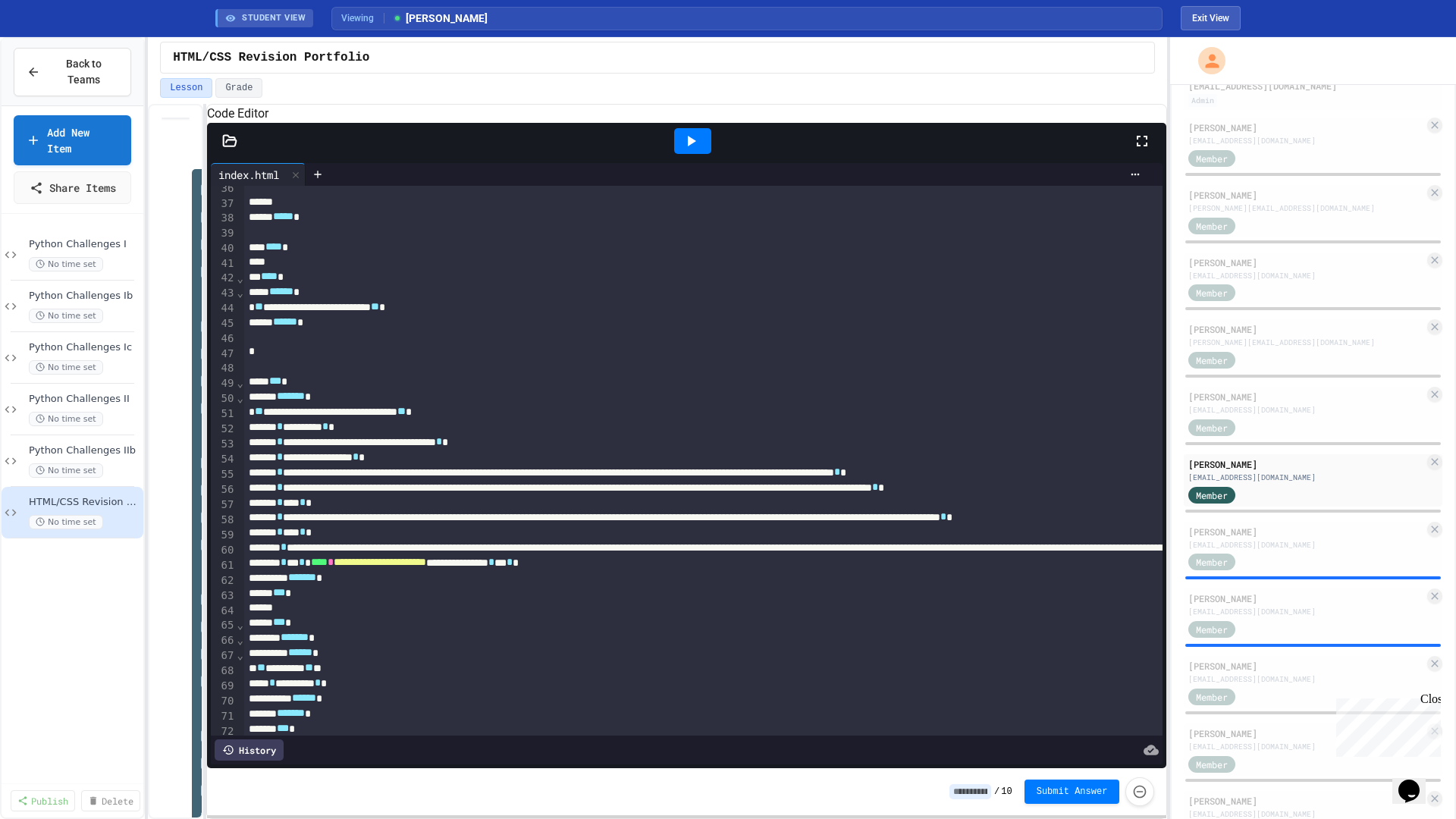
click at [694, 150] on icon at bounding box center [690, 141] width 18 height 18
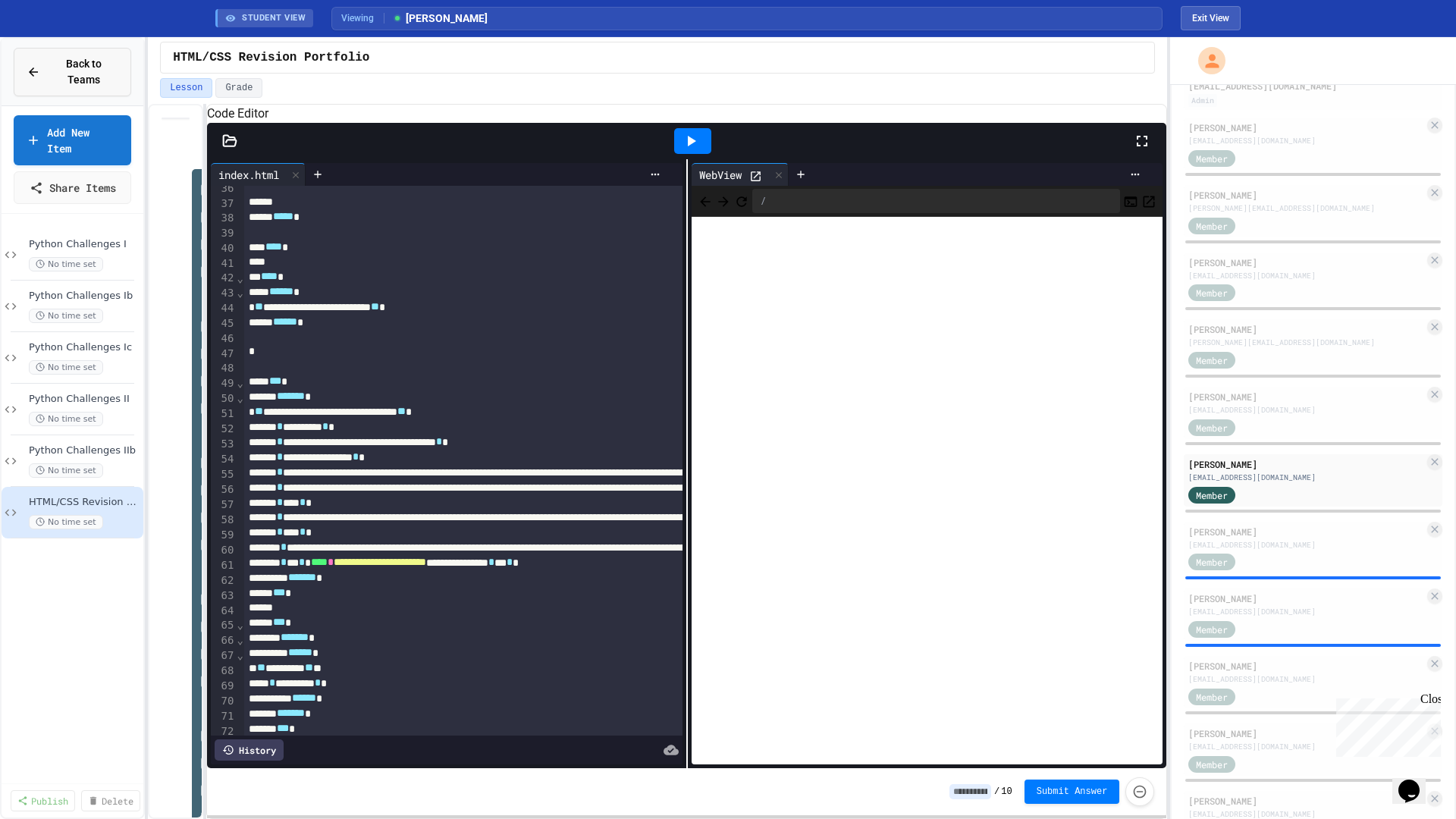
click at [56, 76] on span "Back to Teams" at bounding box center [83, 72] width 69 height 32
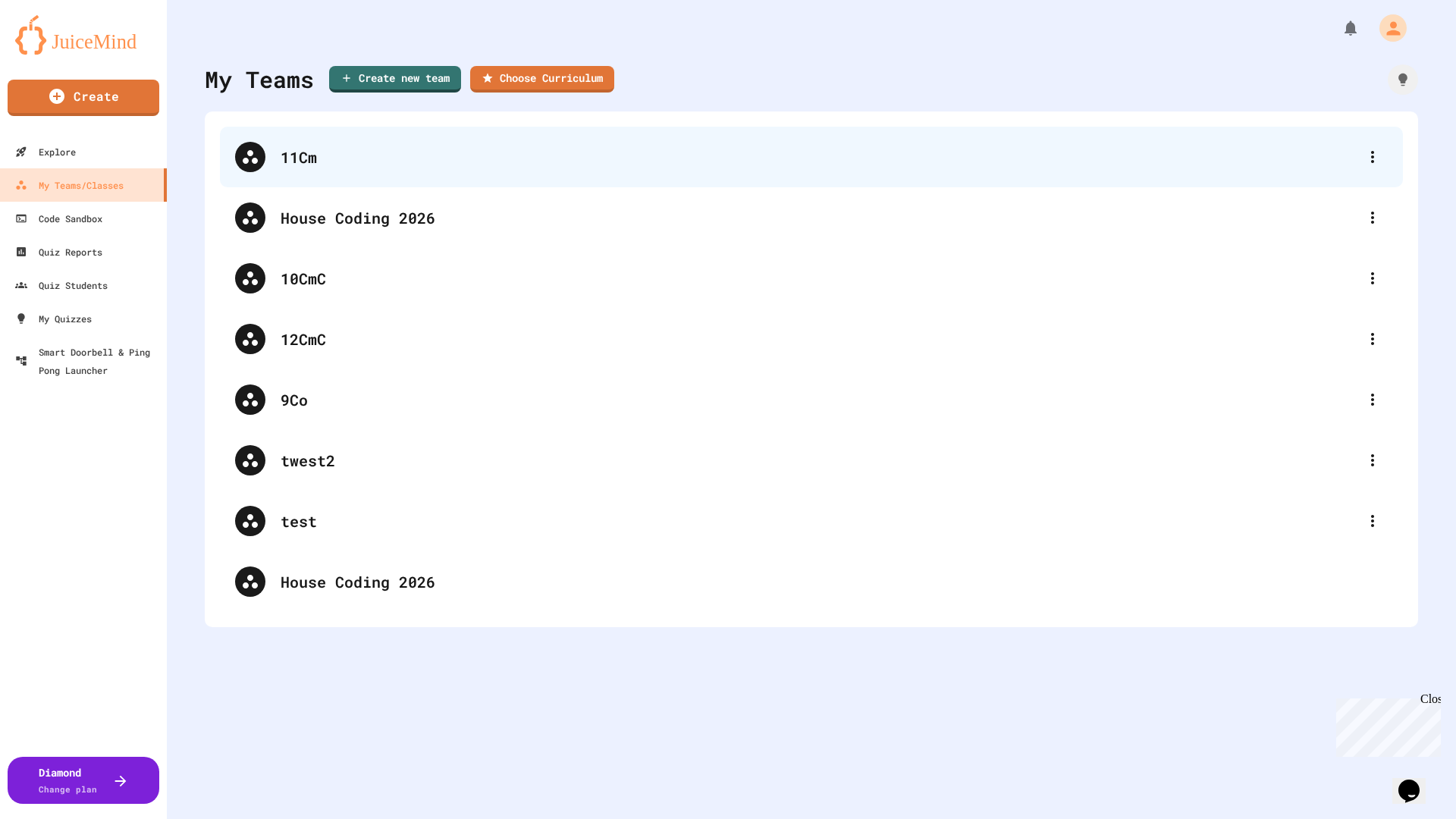
click at [326, 142] on div "11Cm" at bounding box center [811, 157] width 1183 height 61
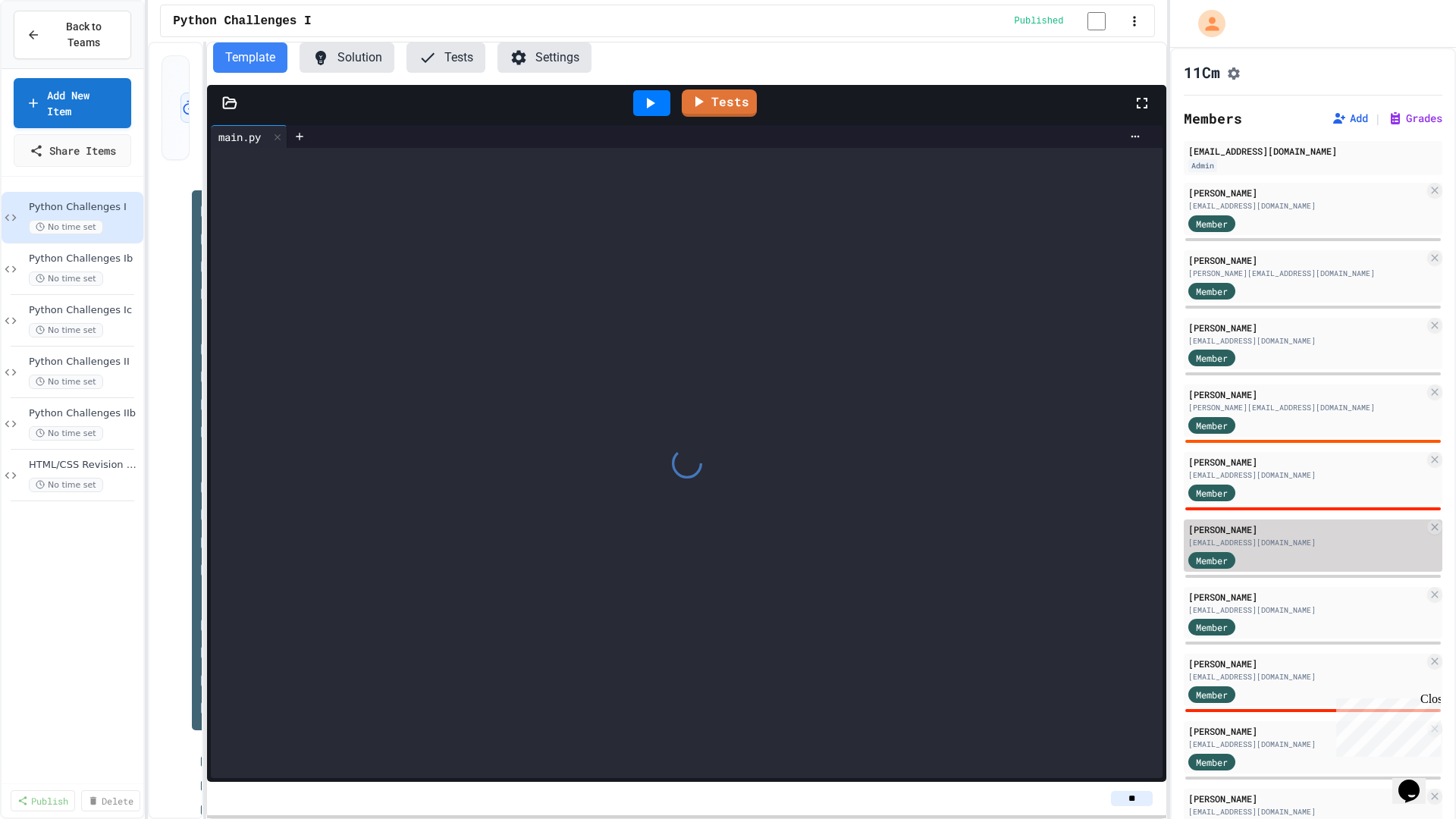
click at [1277, 536] on div "[PERSON_NAME]" at bounding box center [1307, 529] width 236 height 14
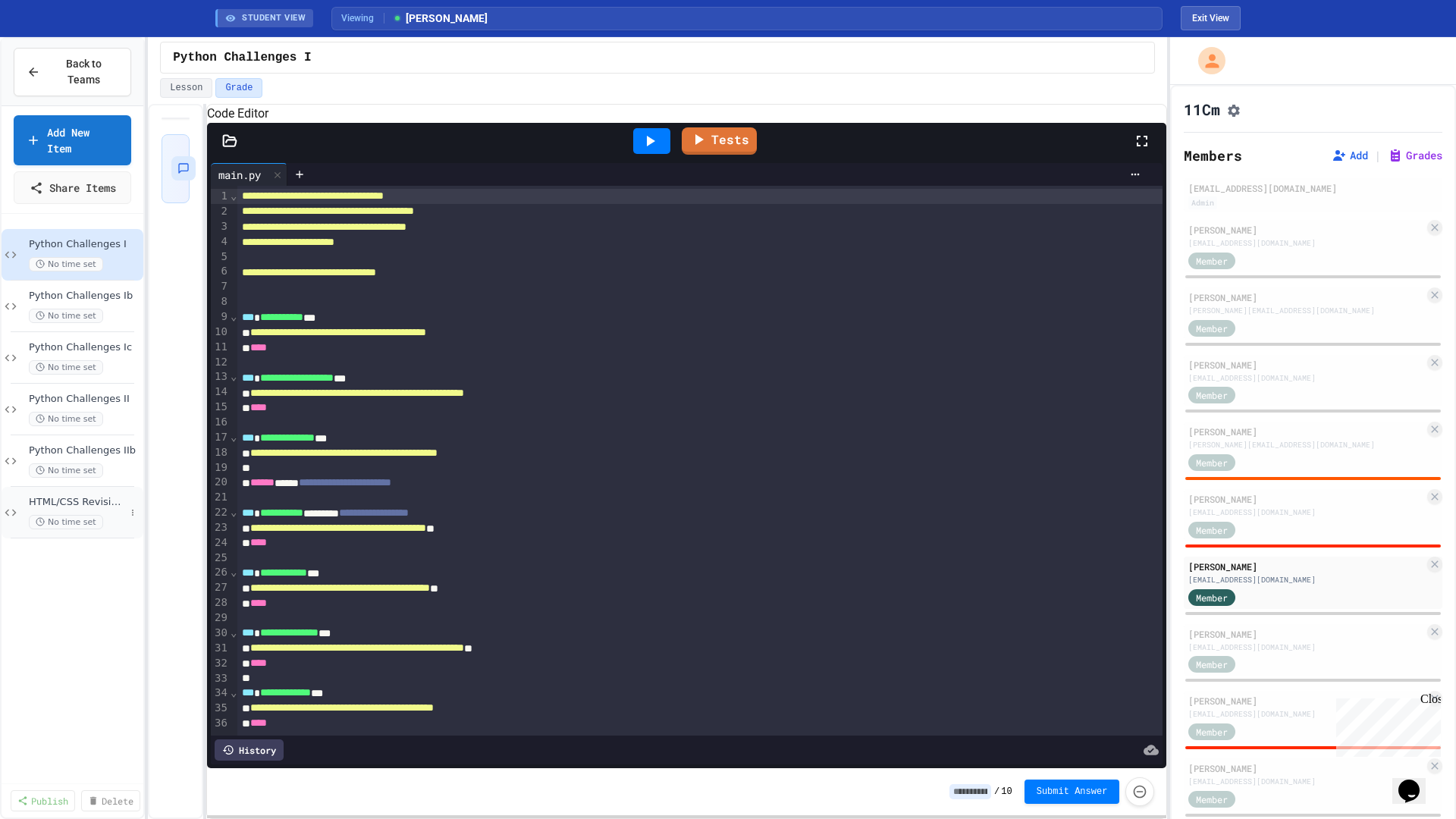
click at [99, 502] on span "HTML/CSS Revision Portfolio" at bounding box center [77, 502] width 97 height 13
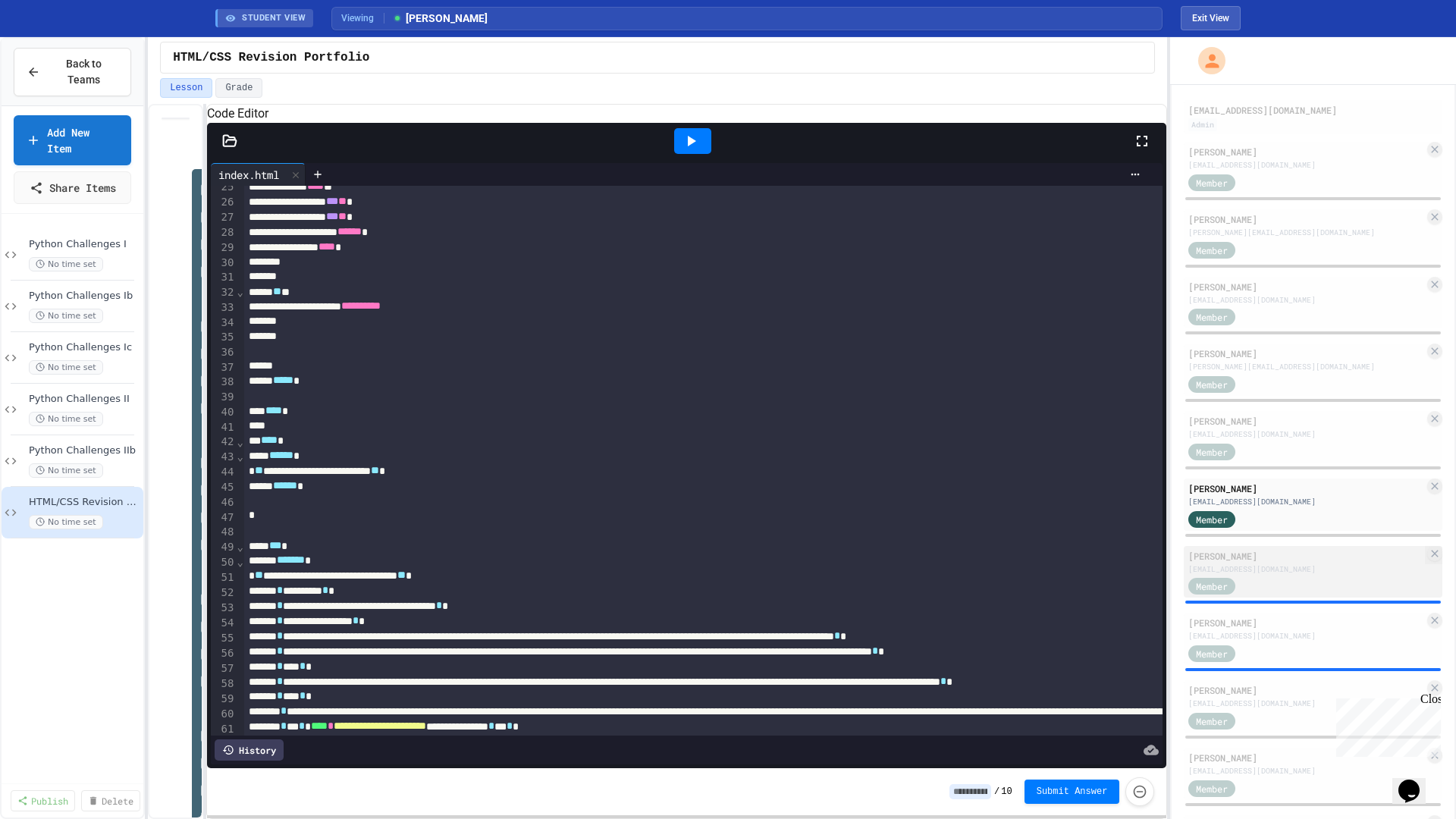
scroll to position [88, 0]
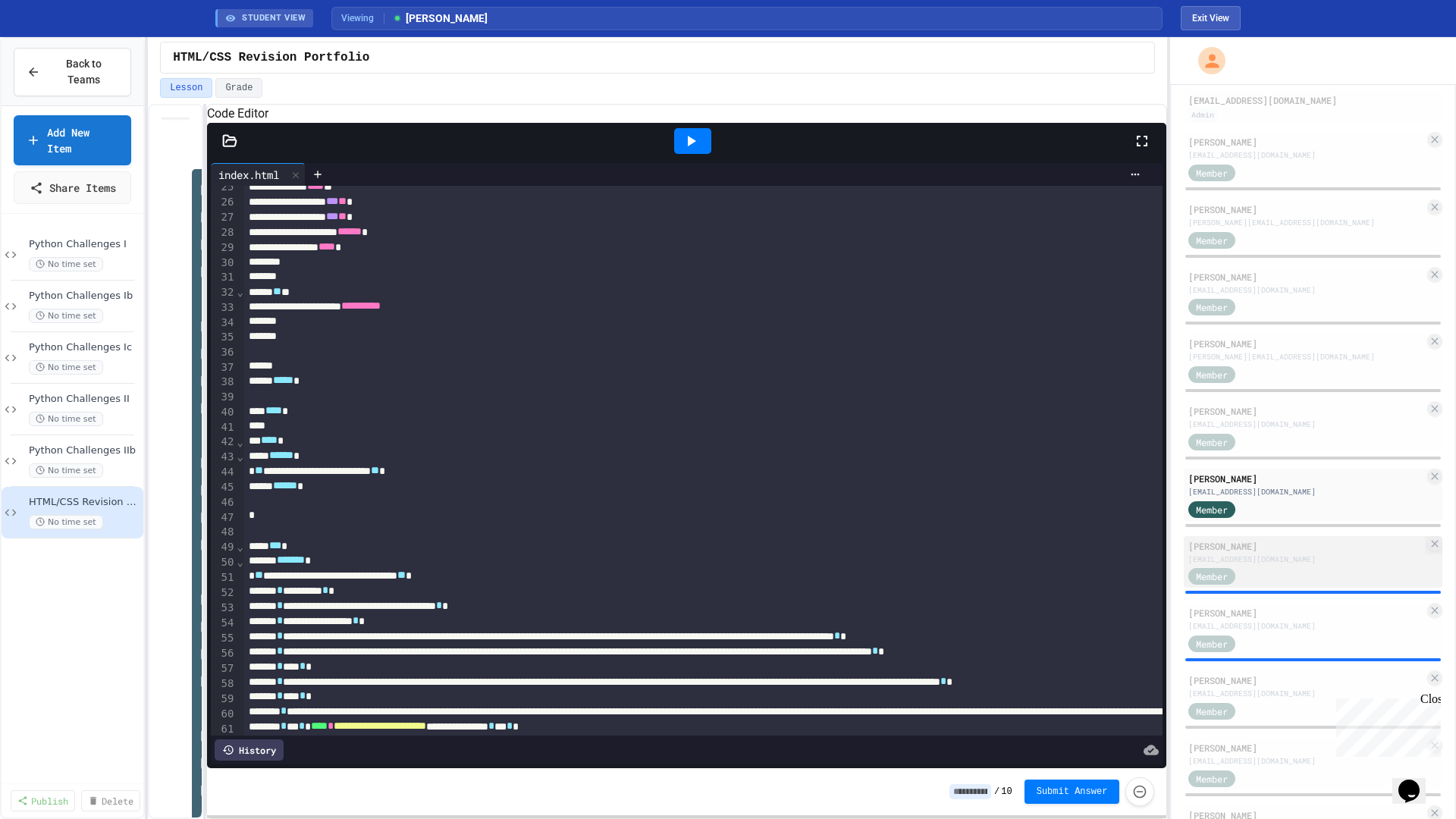
click at [1303, 559] on div "[EMAIL_ADDRESS][DOMAIN_NAME]" at bounding box center [1307, 559] width 236 height 11
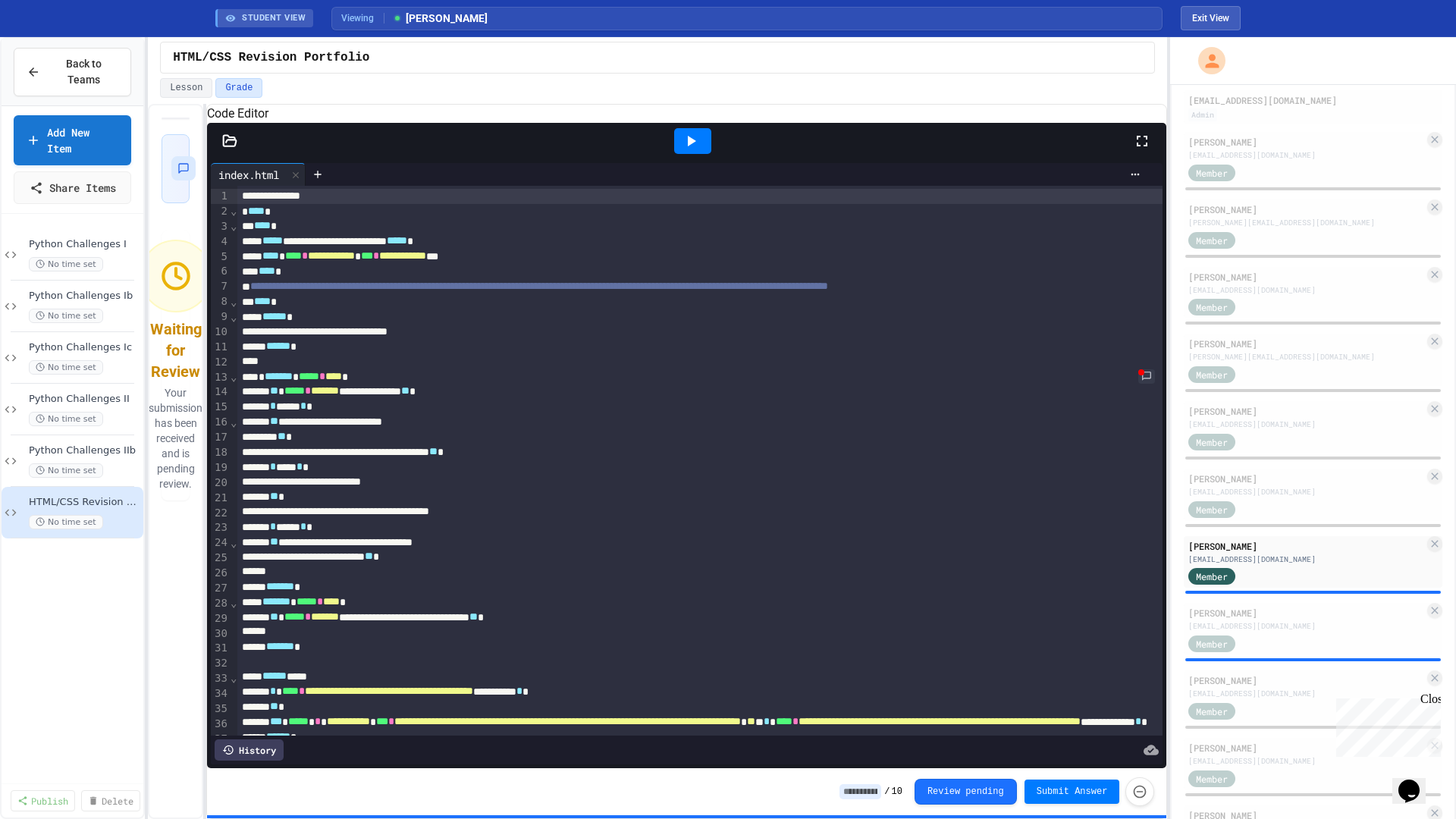
click at [689, 150] on icon at bounding box center [690, 141] width 18 height 18
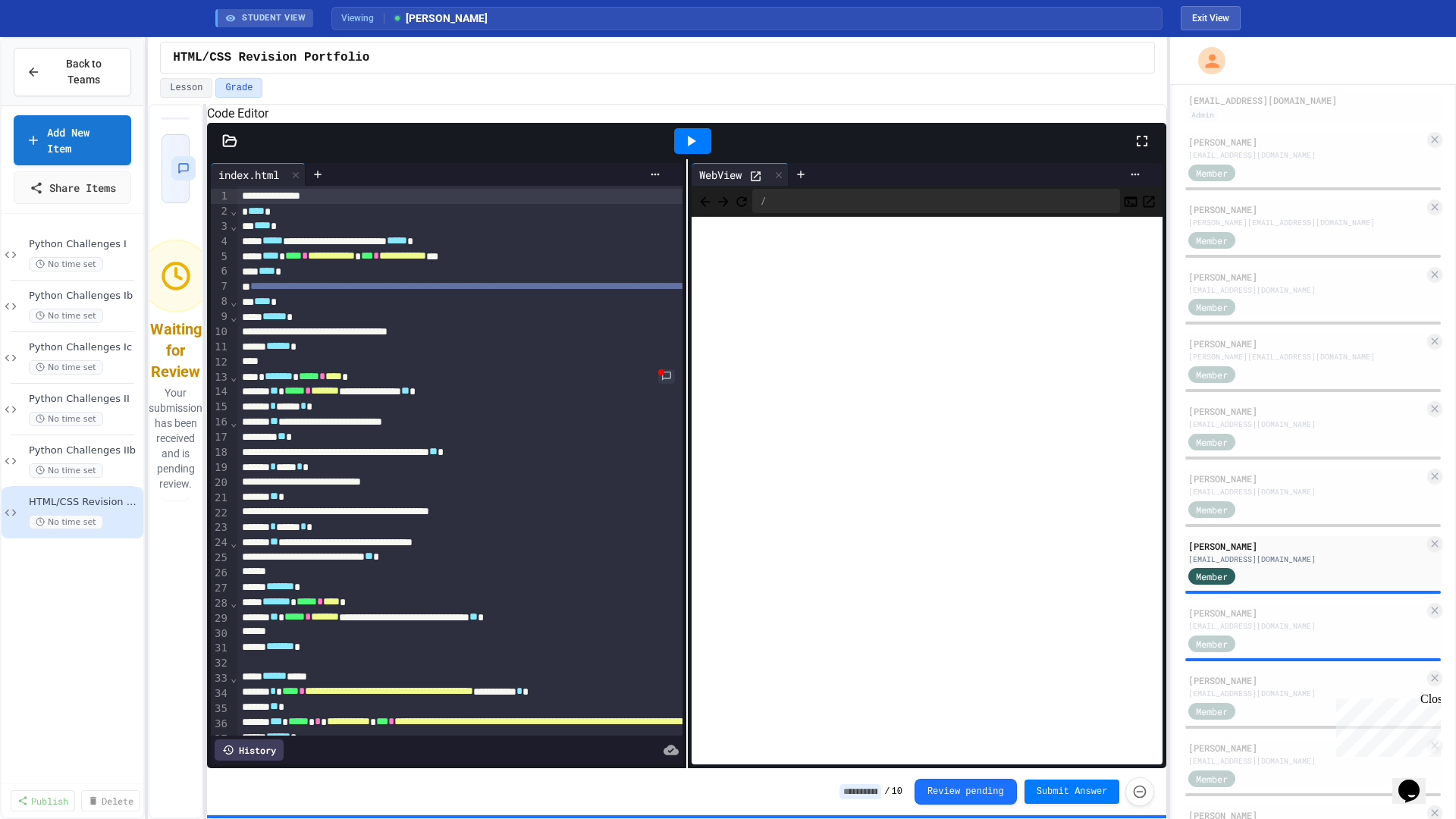
click at [223, 148] on icon at bounding box center [230, 141] width 15 height 15
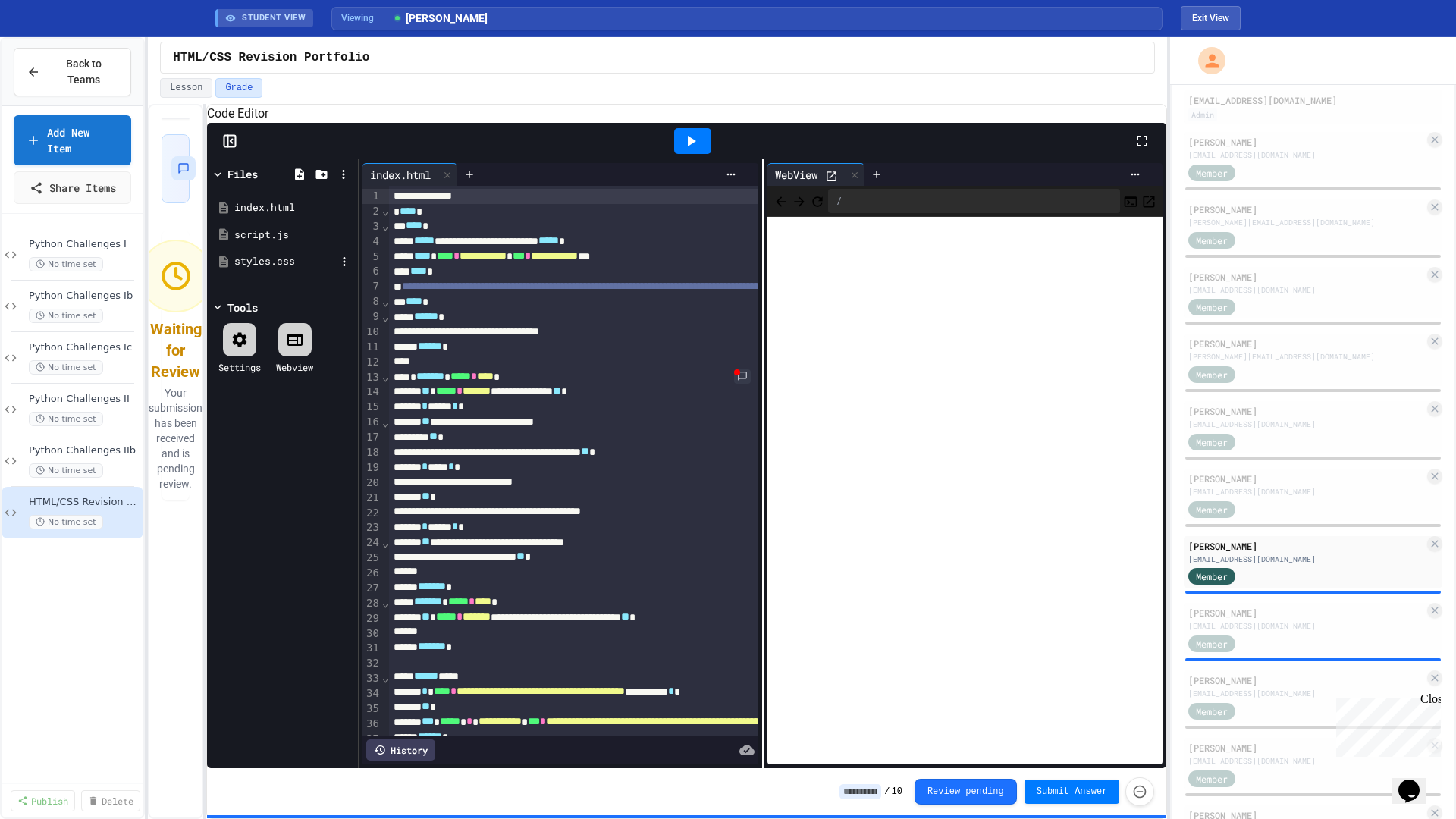
click at [247, 270] on div "styles.css" at bounding box center [285, 262] width 102 height 15
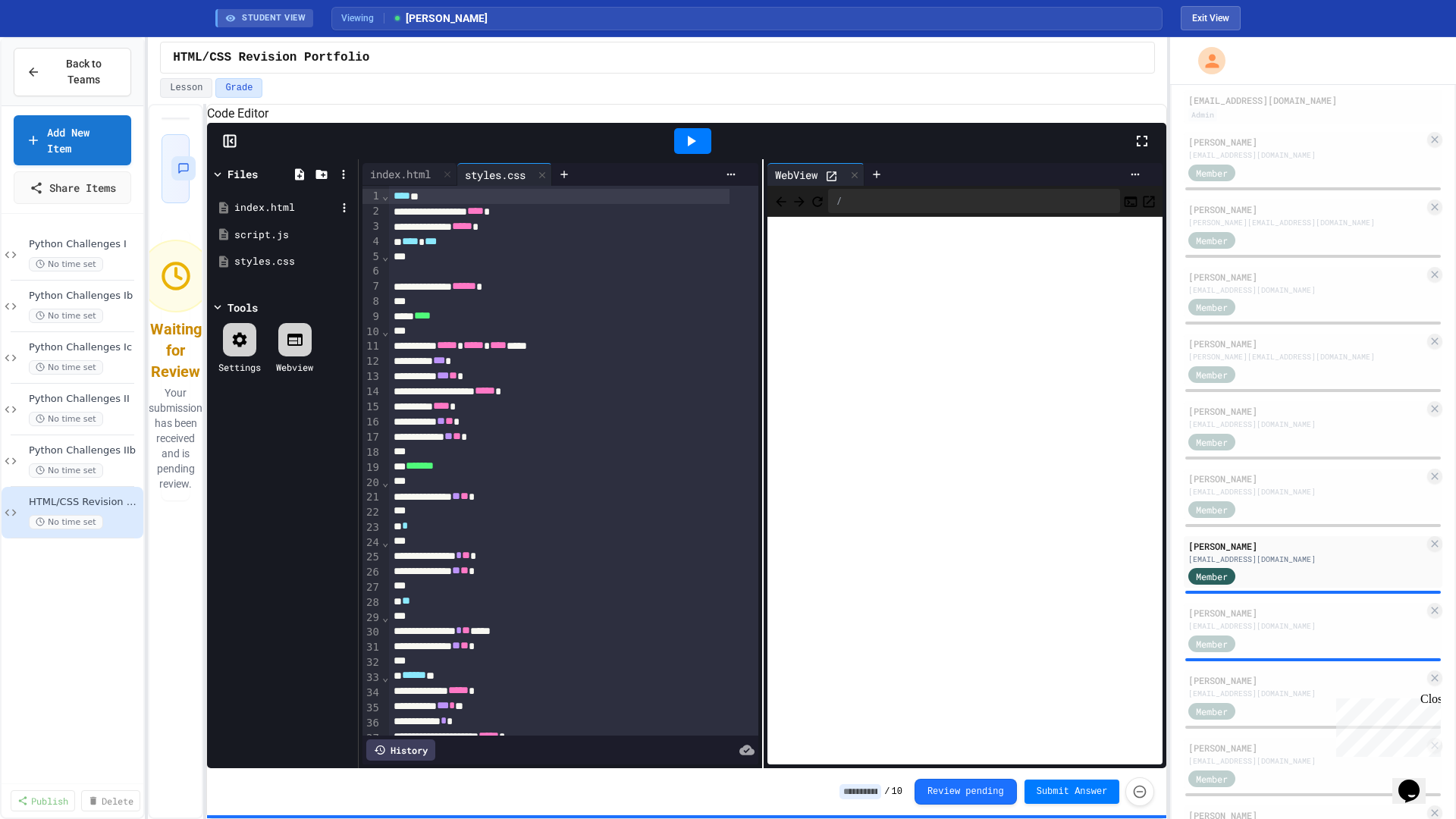
click at [267, 215] on div "index.html" at bounding box center [285, 208] width 102 height 15
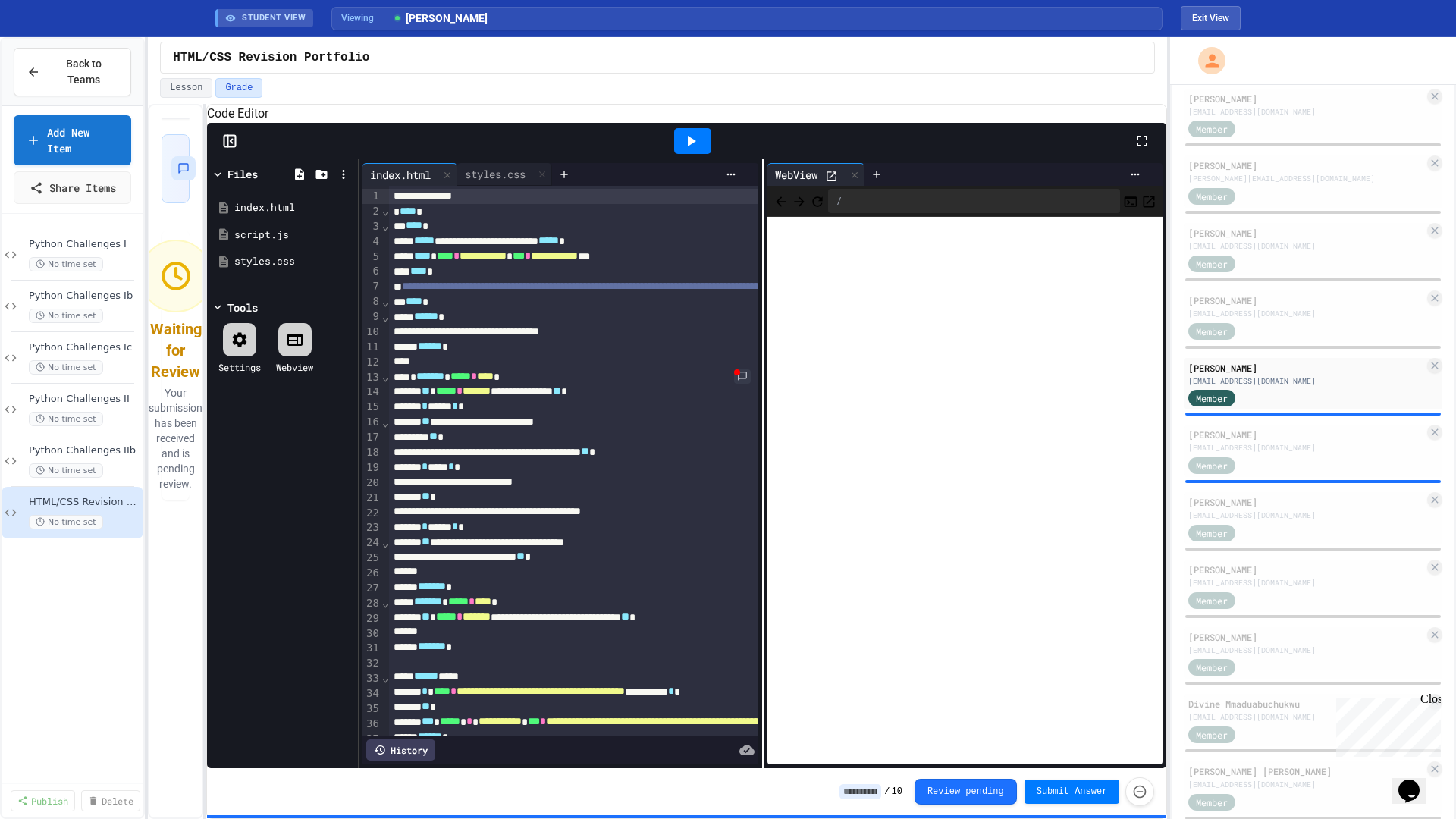
scroll to position [346, 0]
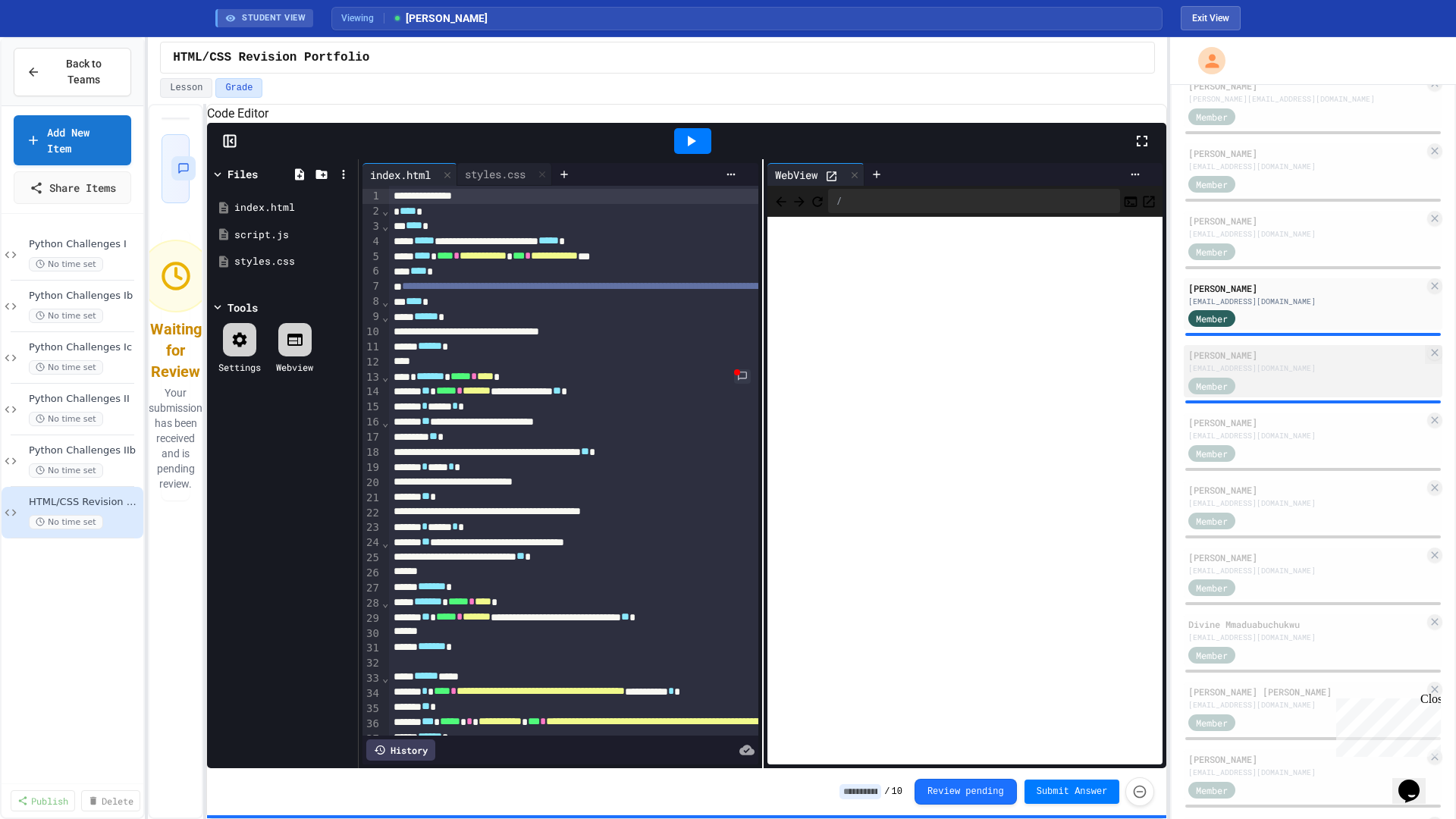
click at [1302, 362] on div "[PERSON_NAME]" at bounding box center [1307, 355] width 236 height 14
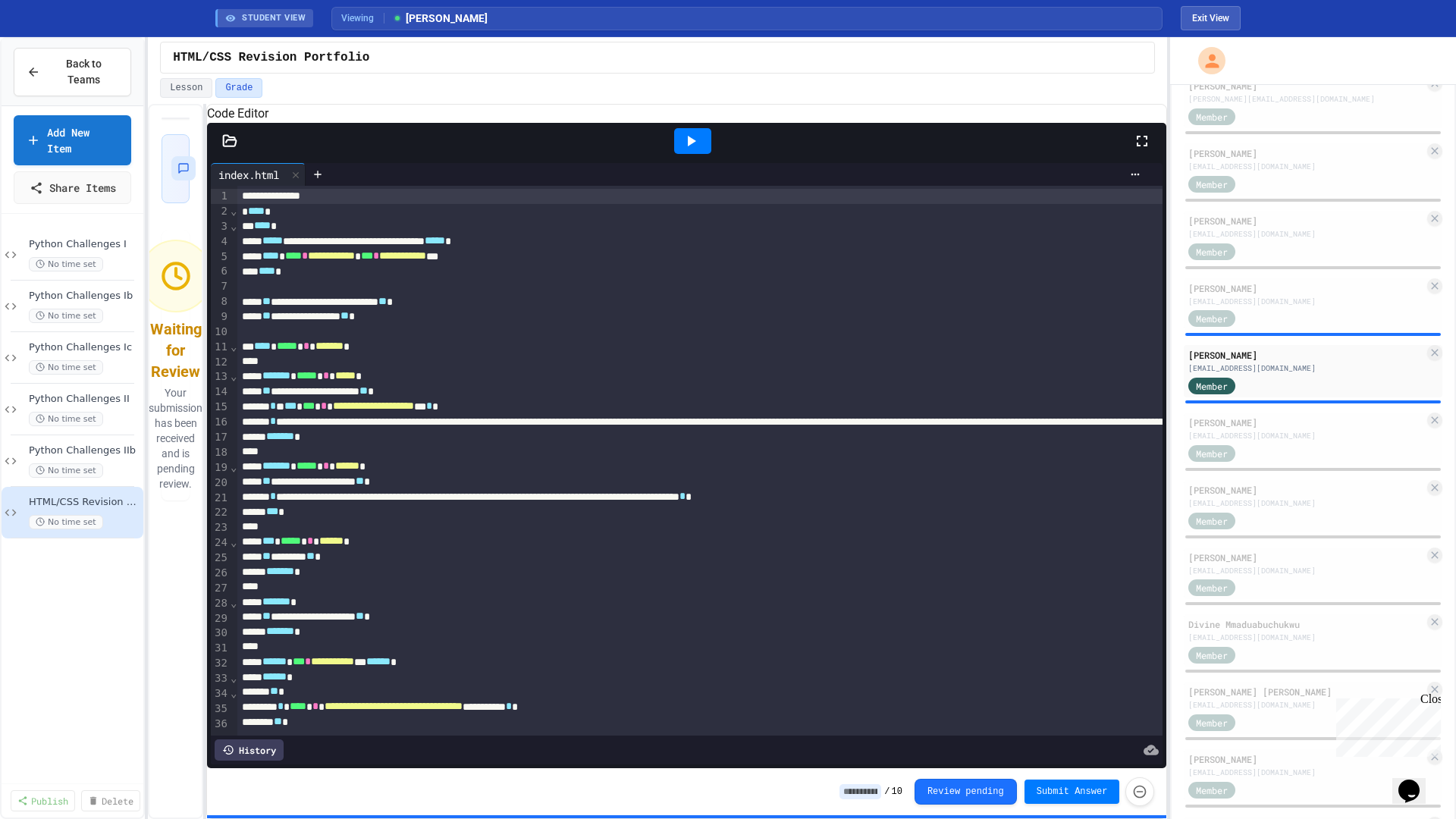
click at [463, 610] on div "* ******* *" at bounding box center [1065, 602] width 1656 height 15
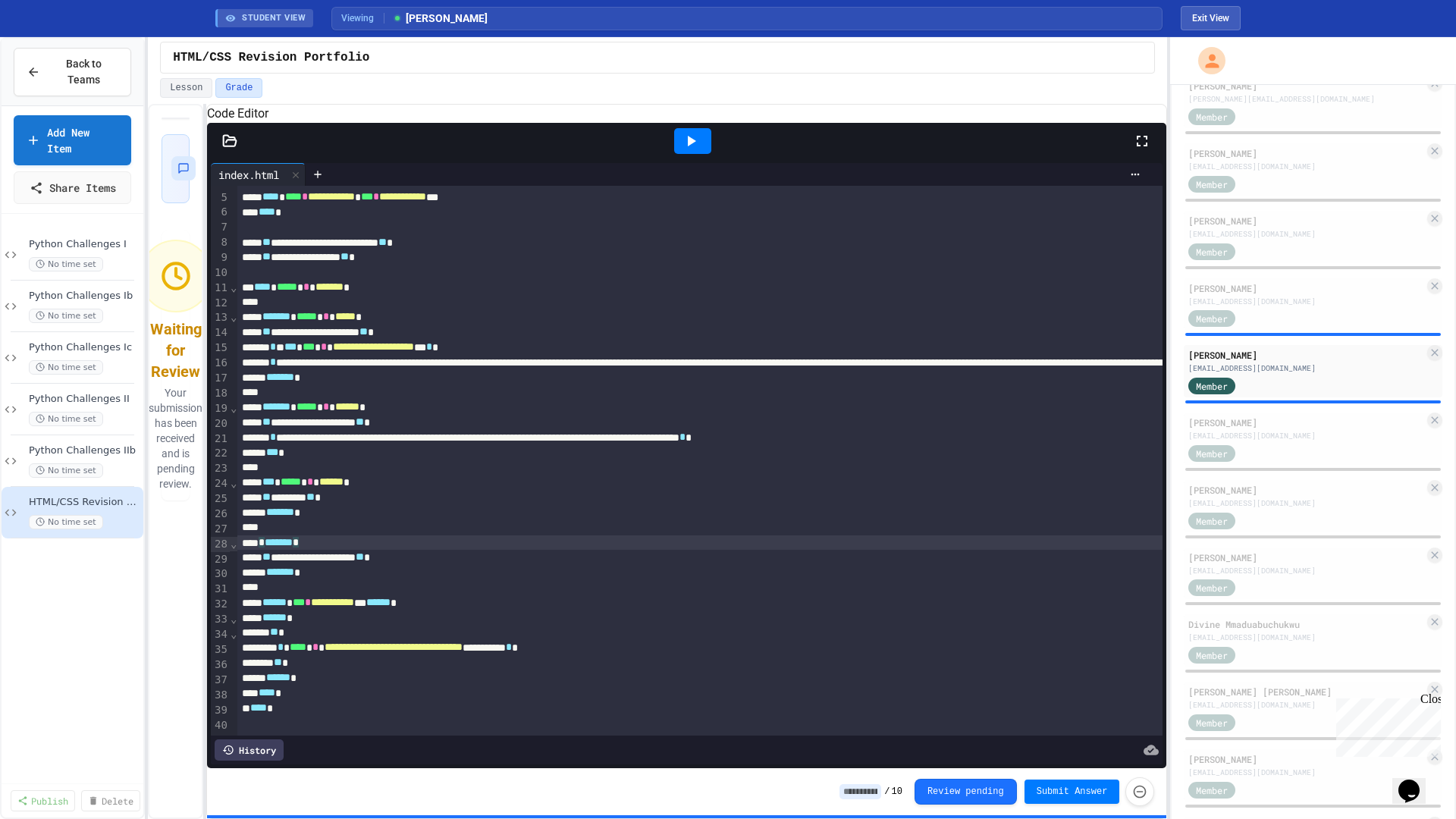
scroll to position [112, 0]
click at [694, 150] on icon at bounding box center [690, 141] width 18 height 18
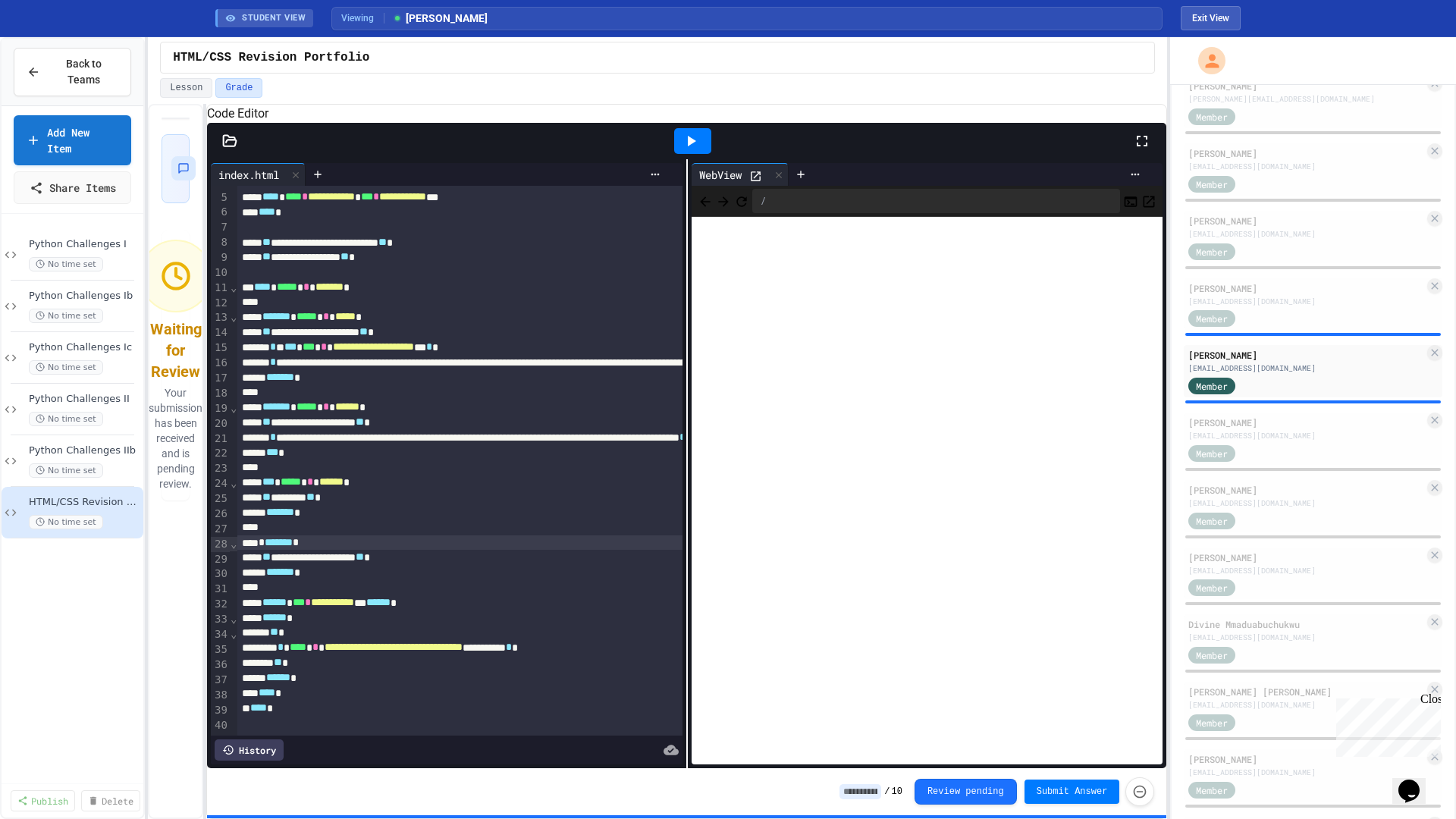
click at [220, 159] on div at bounding box center [686, 141] width 959 height 36
click at [234, 148] on icon at bounding box center [230, 141] width 15 height 15
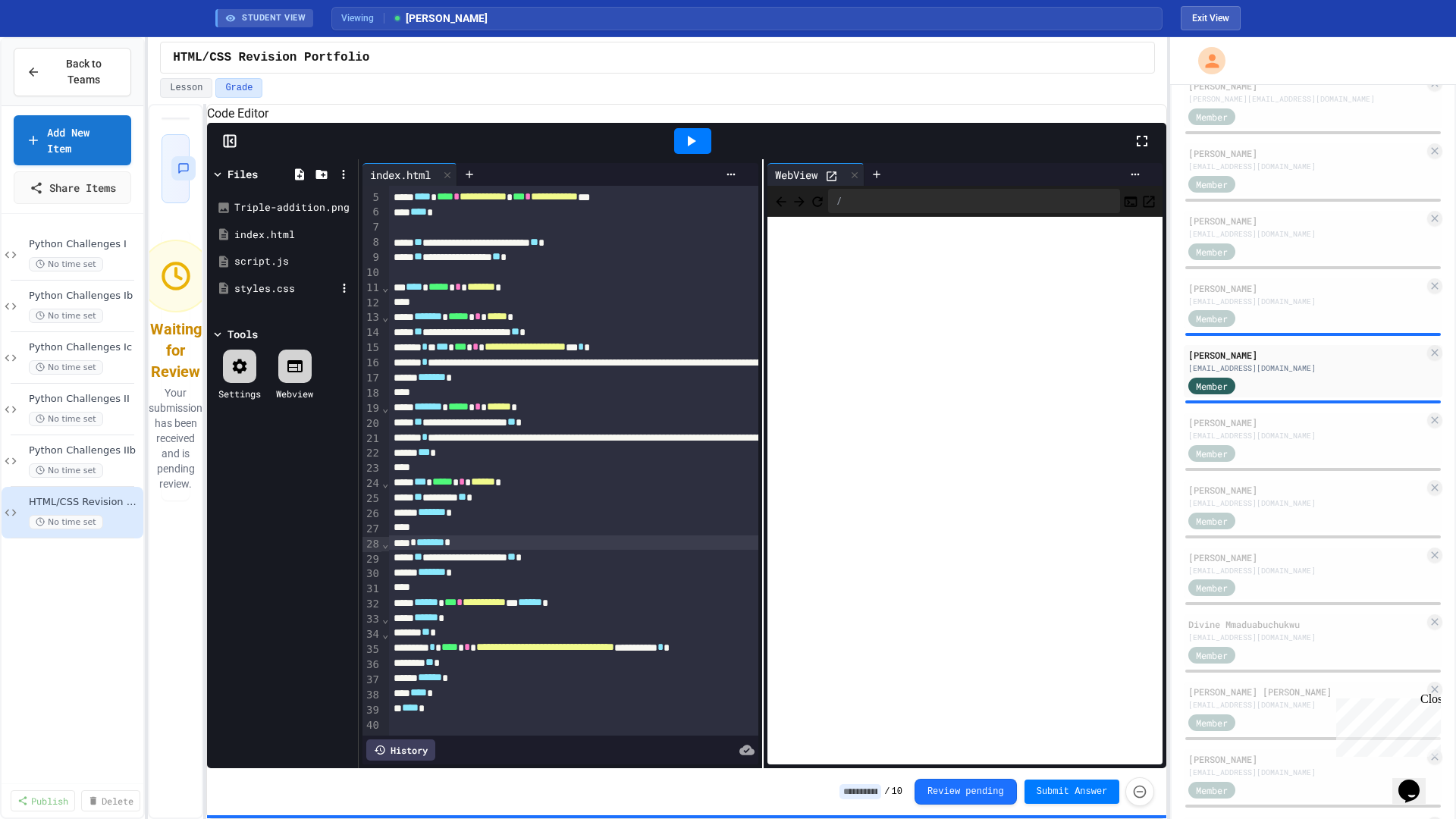
click at [269, 297] on div "styles.css" at bounding box center [285, 289] width 102 height 15
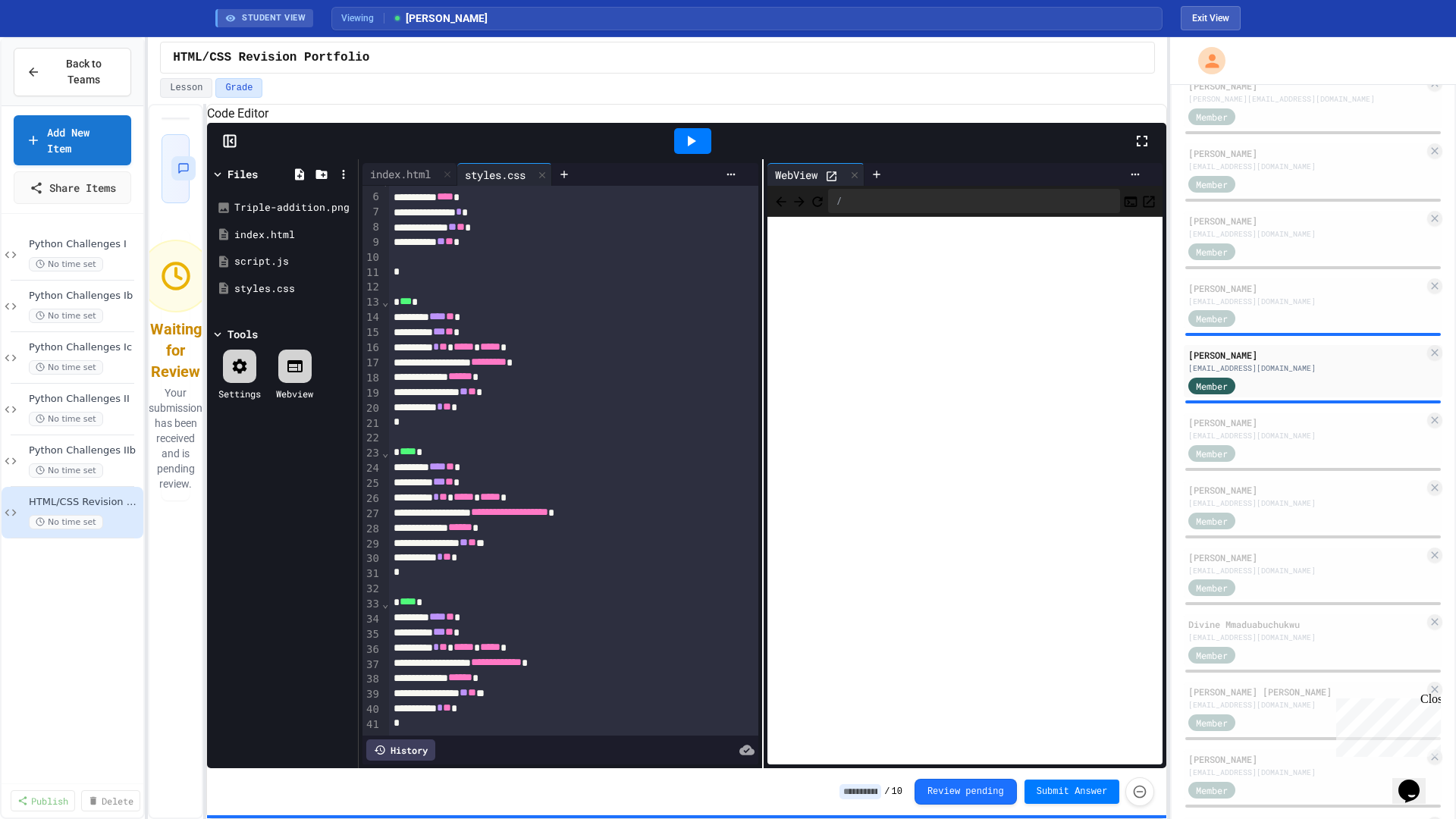
scroll to position [0, 0]
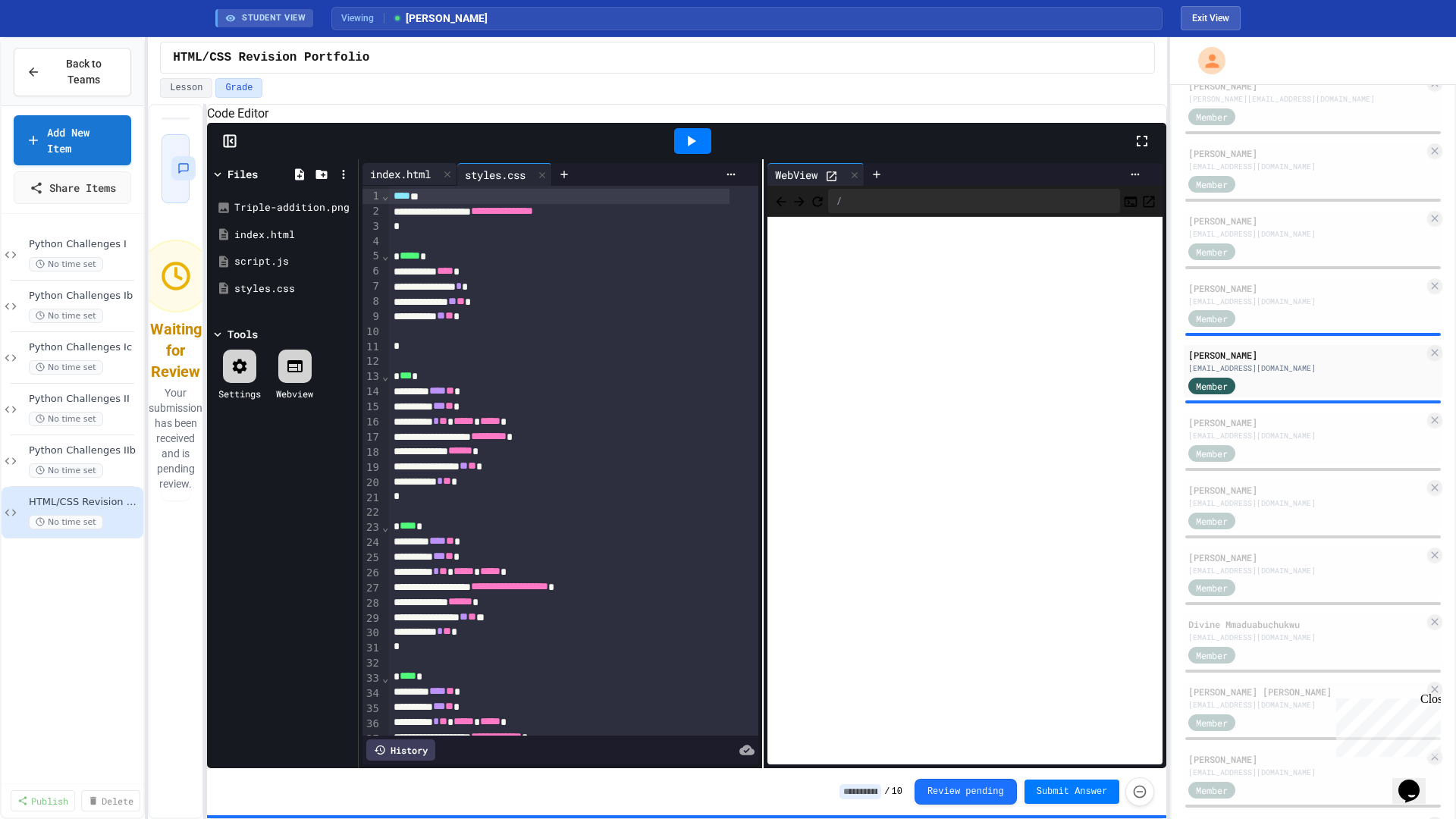
click at [400, 182] on div "index.html" at bounding box center [400, 174] width 75 height 16
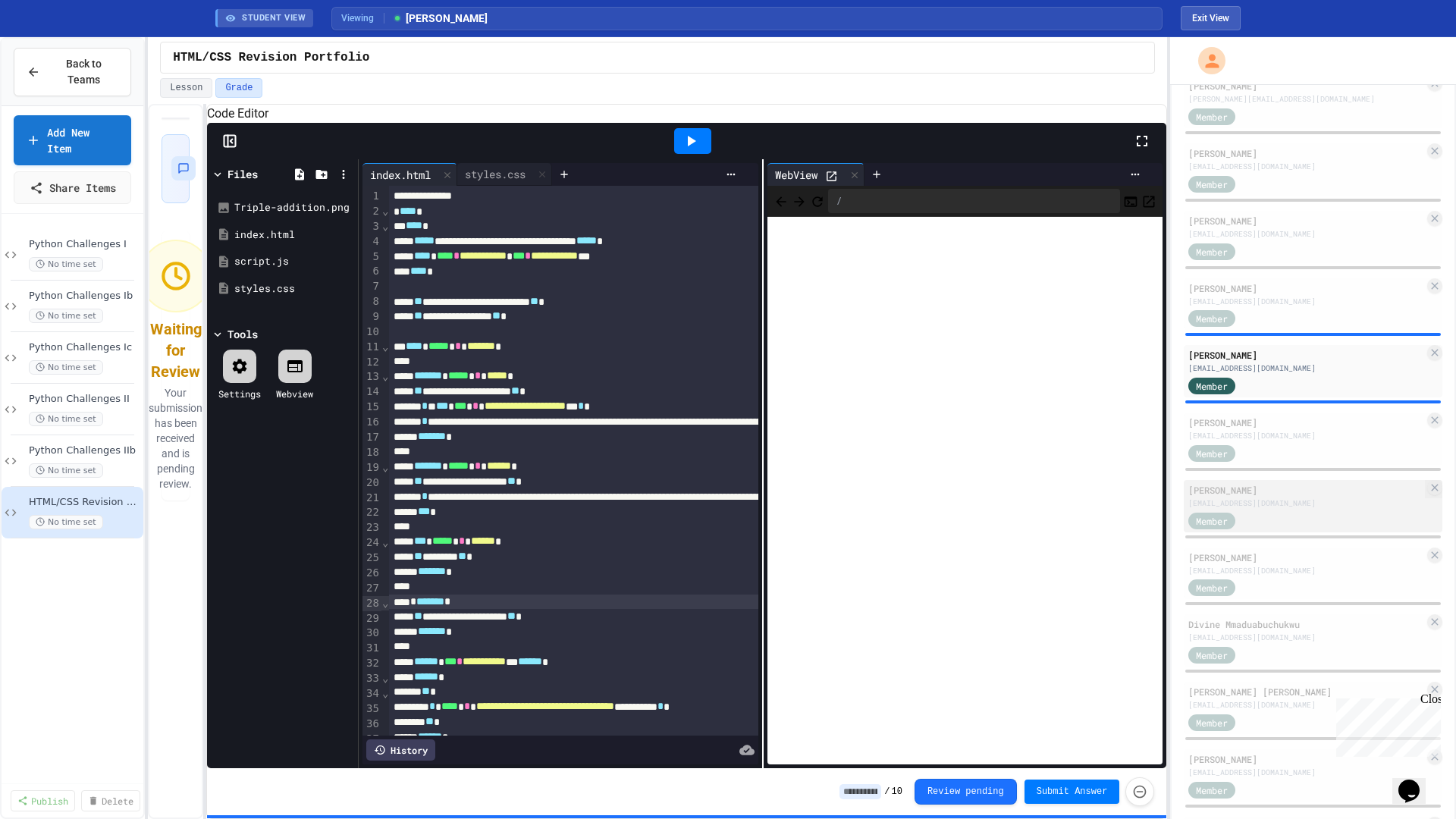
click at [1275, 503] on div "Ru [PERSON_NAME] [EMAIL_ADDRESS][DOMAIN_NAME]" at bounding box center [1307, 496] width 236 height 25
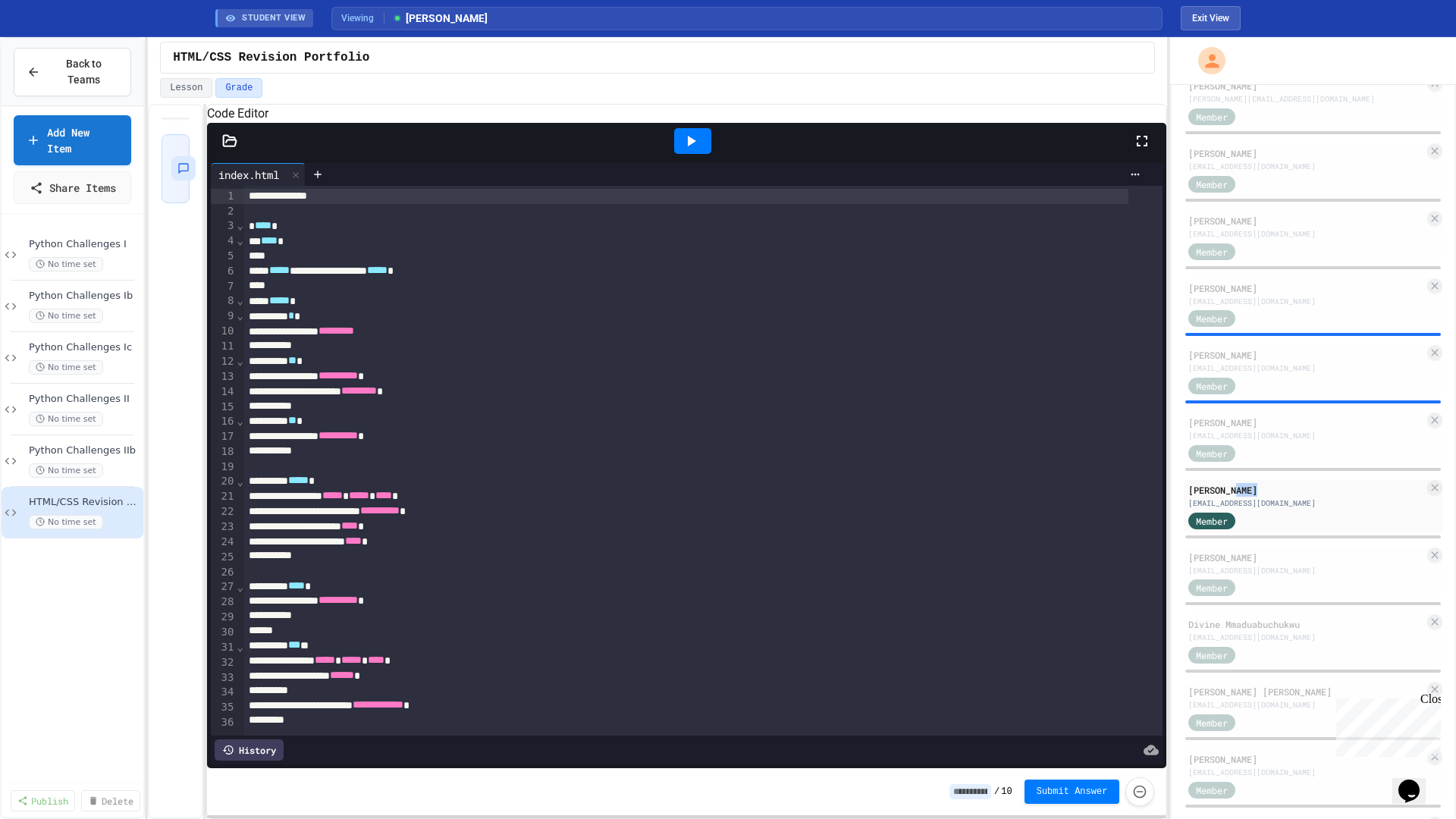
click at [686, 150] on icon at bounding box center [690, 141] width 18 height 18
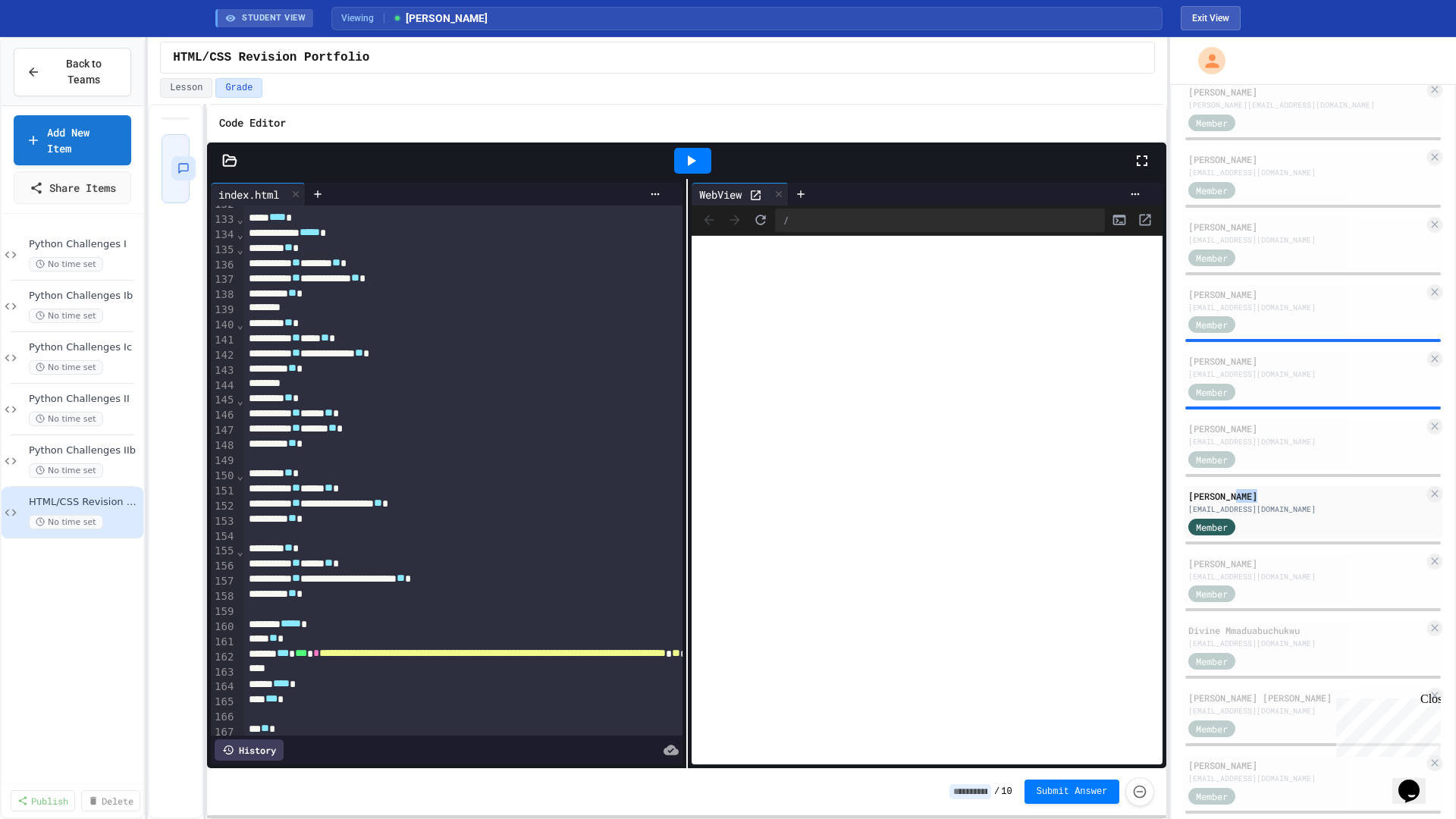
scroll to position [2208, 0]
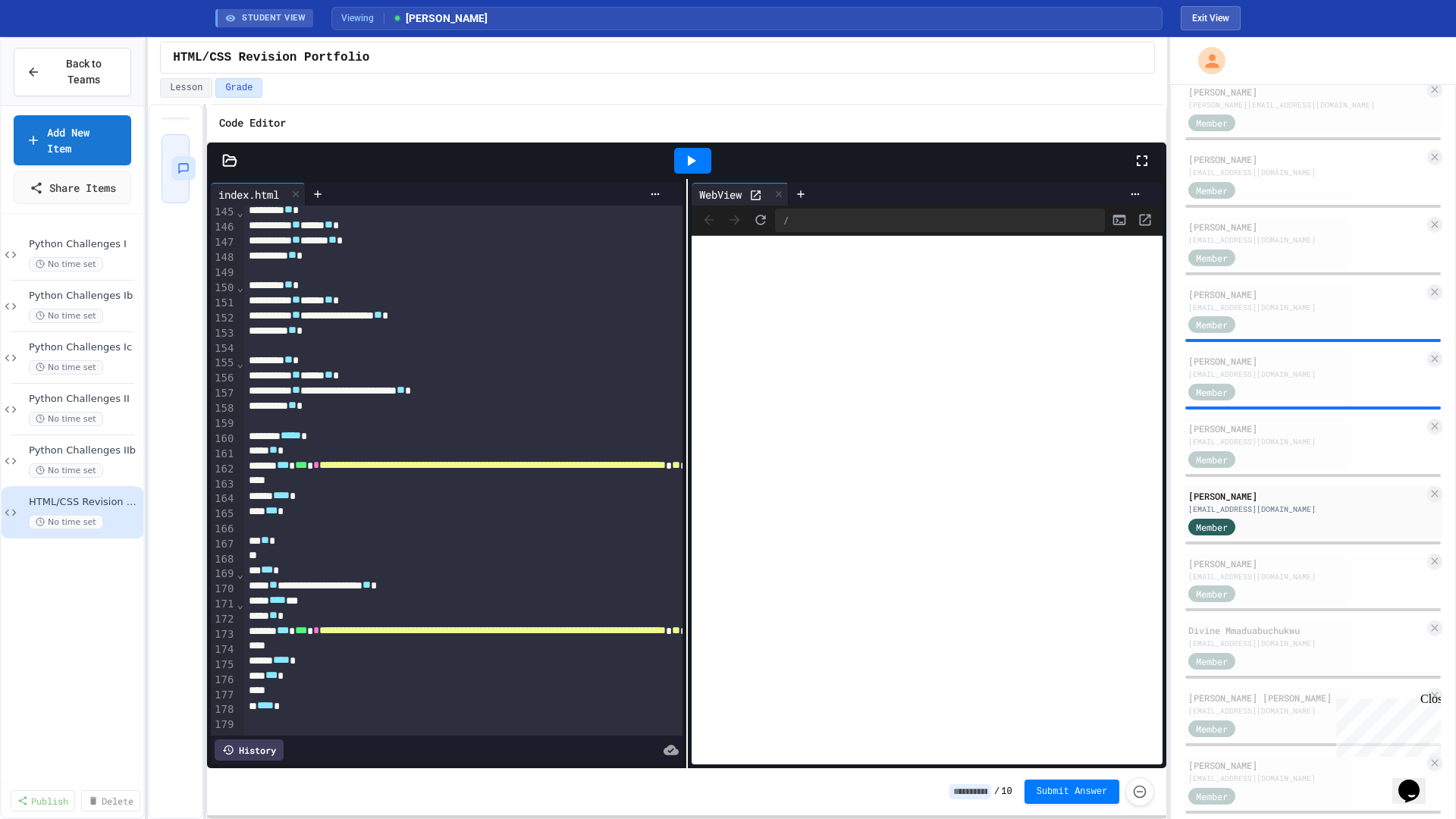
click at [545, 18] on div "Viewing Ru Qi Lim" at bounding box center [747, 19] width 831 height 24
click at [243, 157] on div at bounding box center [230, 161] width 46 height 15
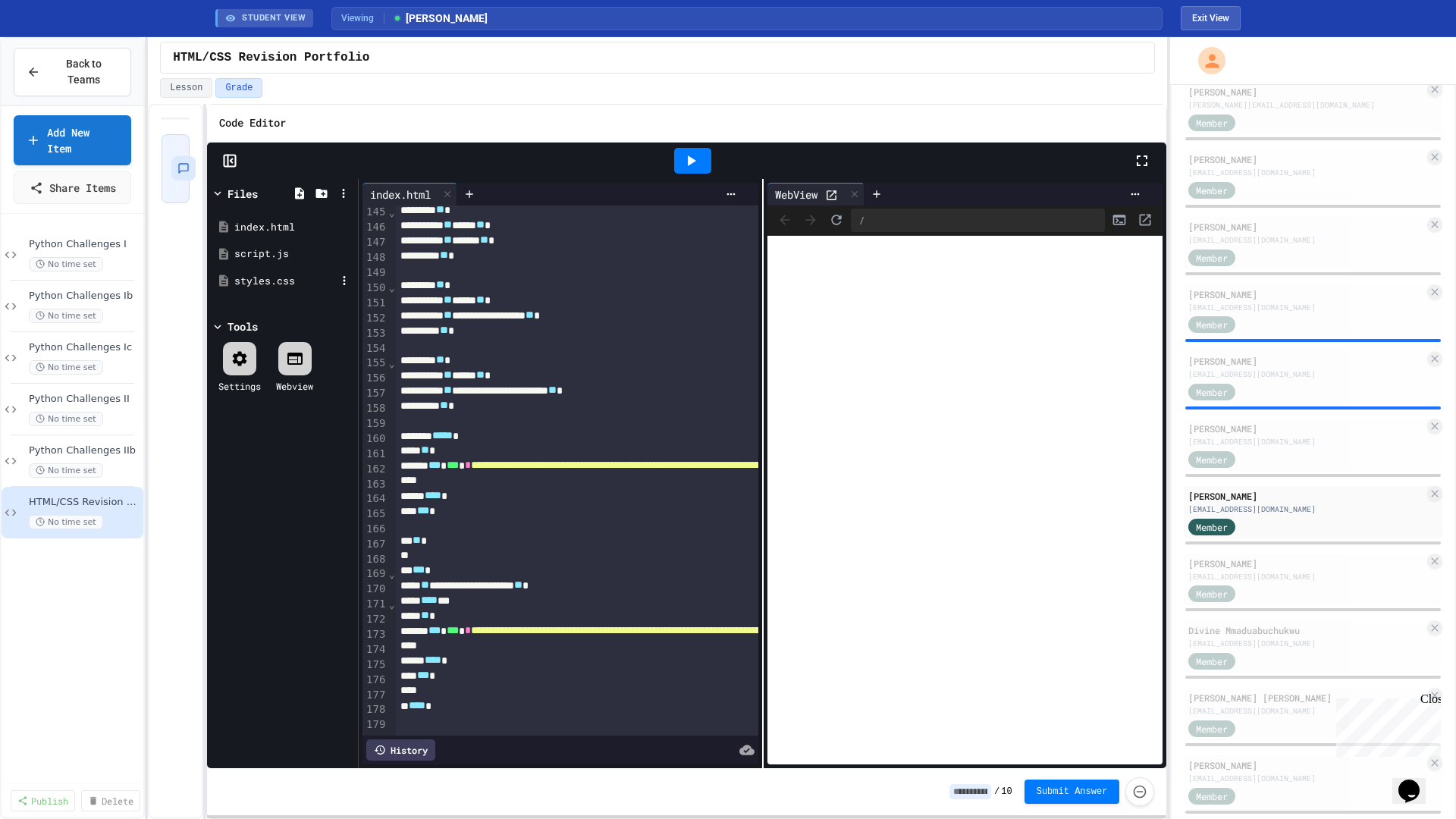
click at [264, 285] on div "styles.css" at bounding box center [285, 281] width 102 height 15
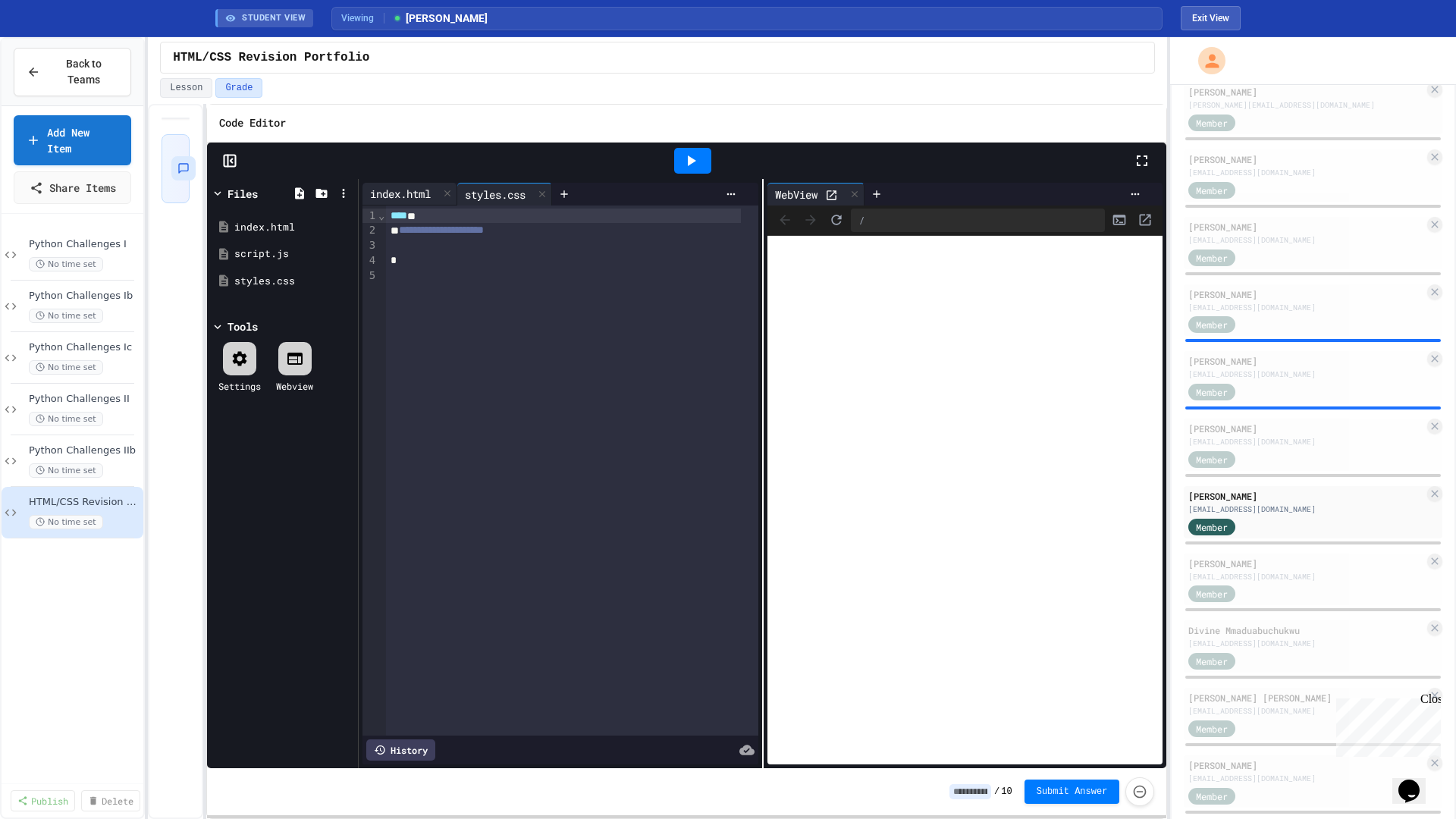
click at [406, 193] on div "index.html" at bounding box center [400, 193] width 75 height 16
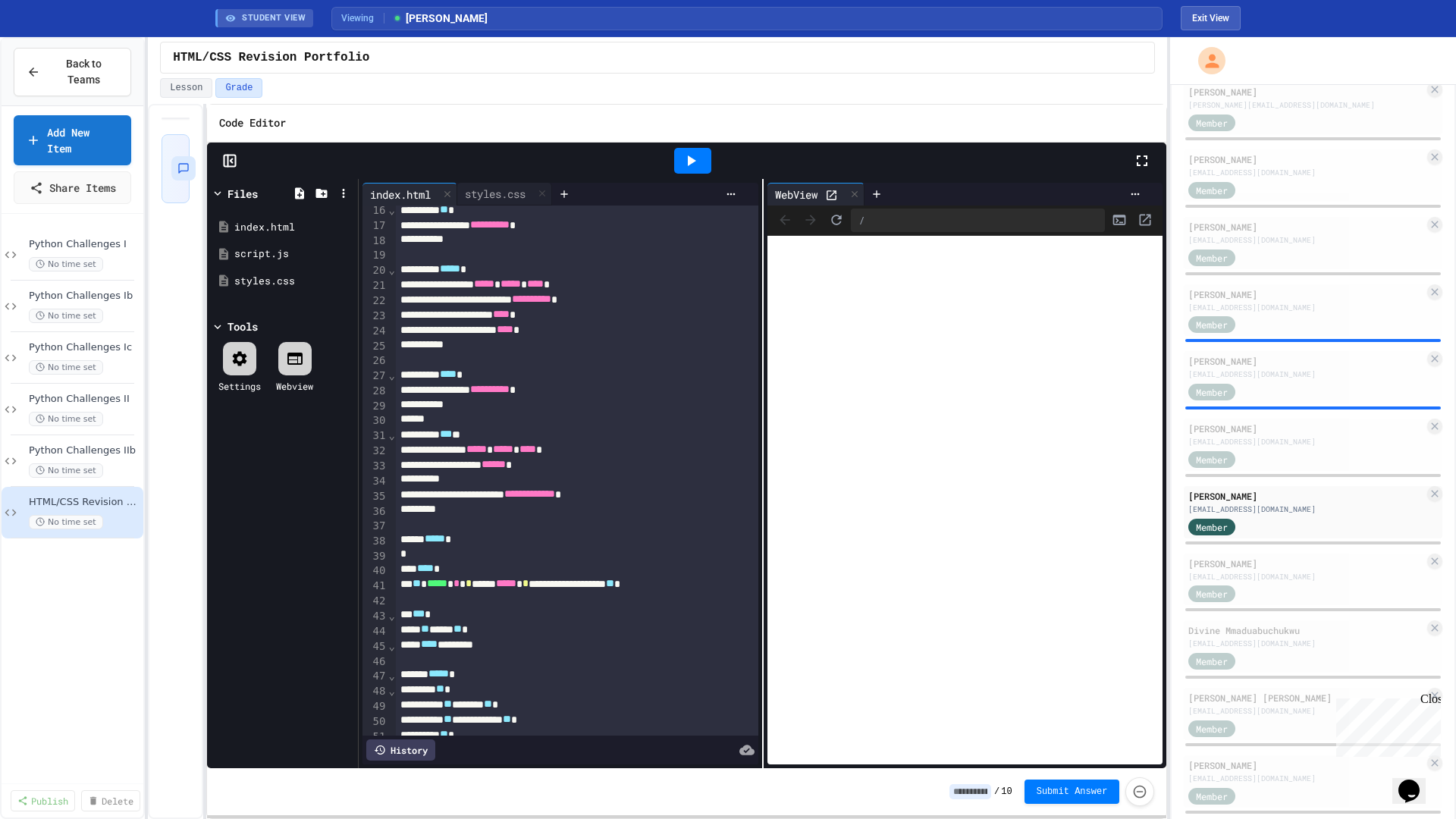
scroll to position [231, 0]
click at [1288, 580] on div "[EMAIL_ADDRESS][DOMAIN_NAME]" at bounding box center [1307, 577] width 236 height 11
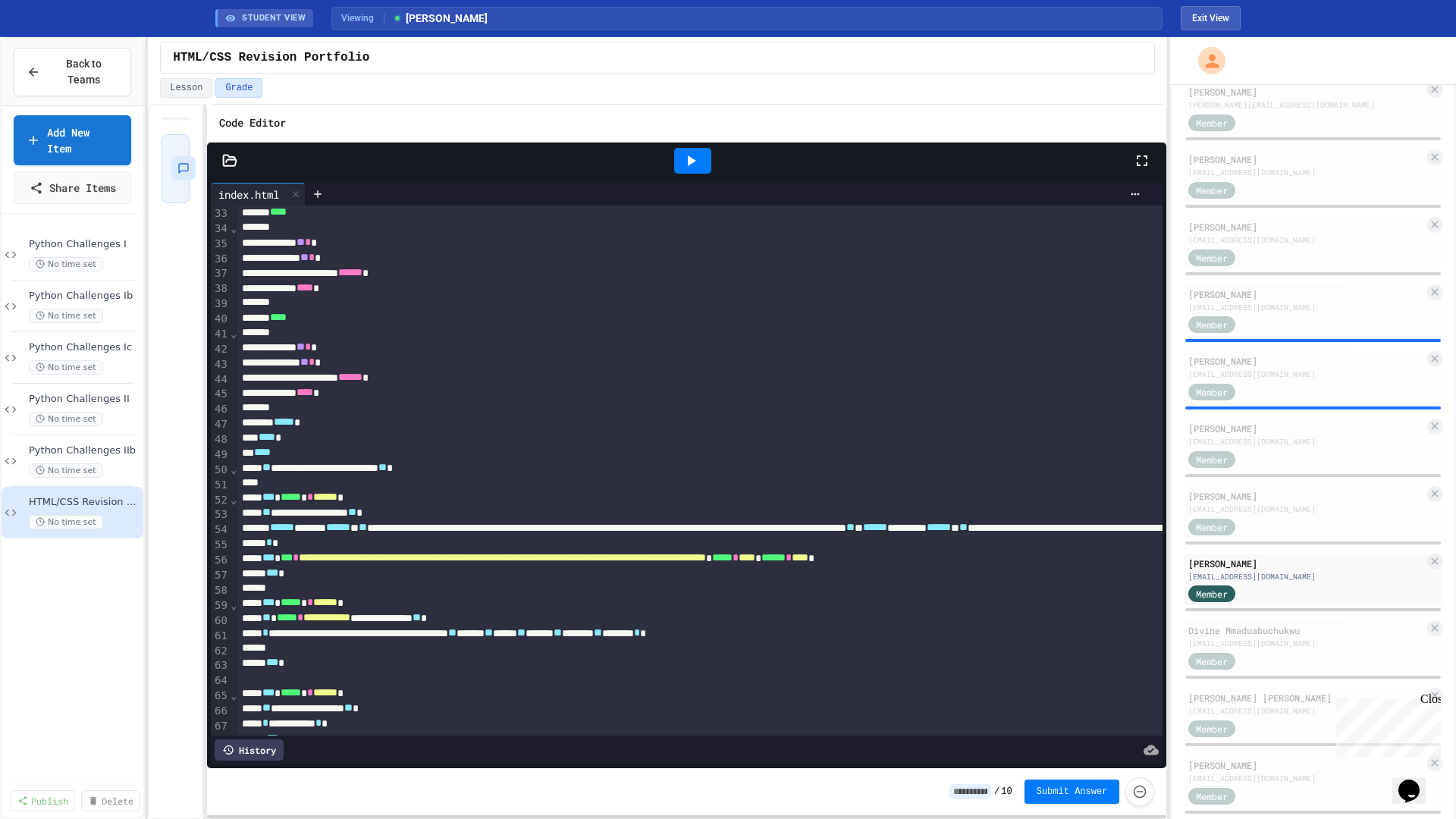
scroll to position [232, 0]
